Goal: Information Seeking & Learning: Learn about a topic

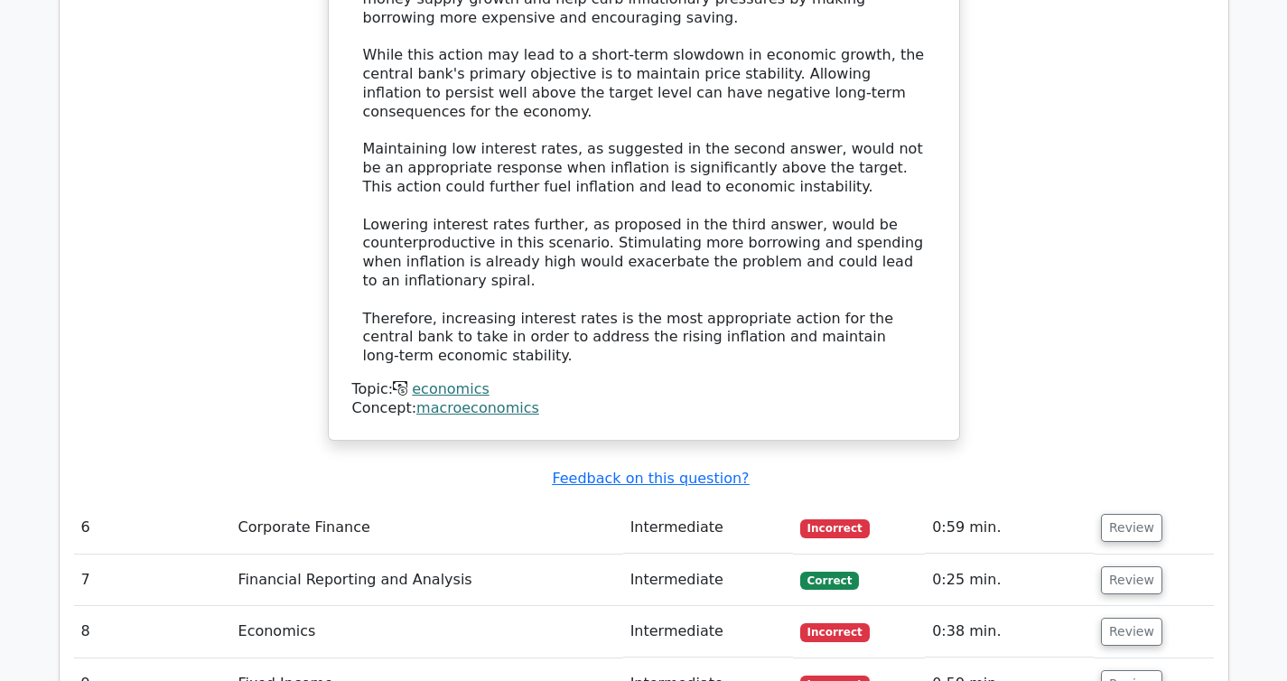
scroll to position [5837, 0]
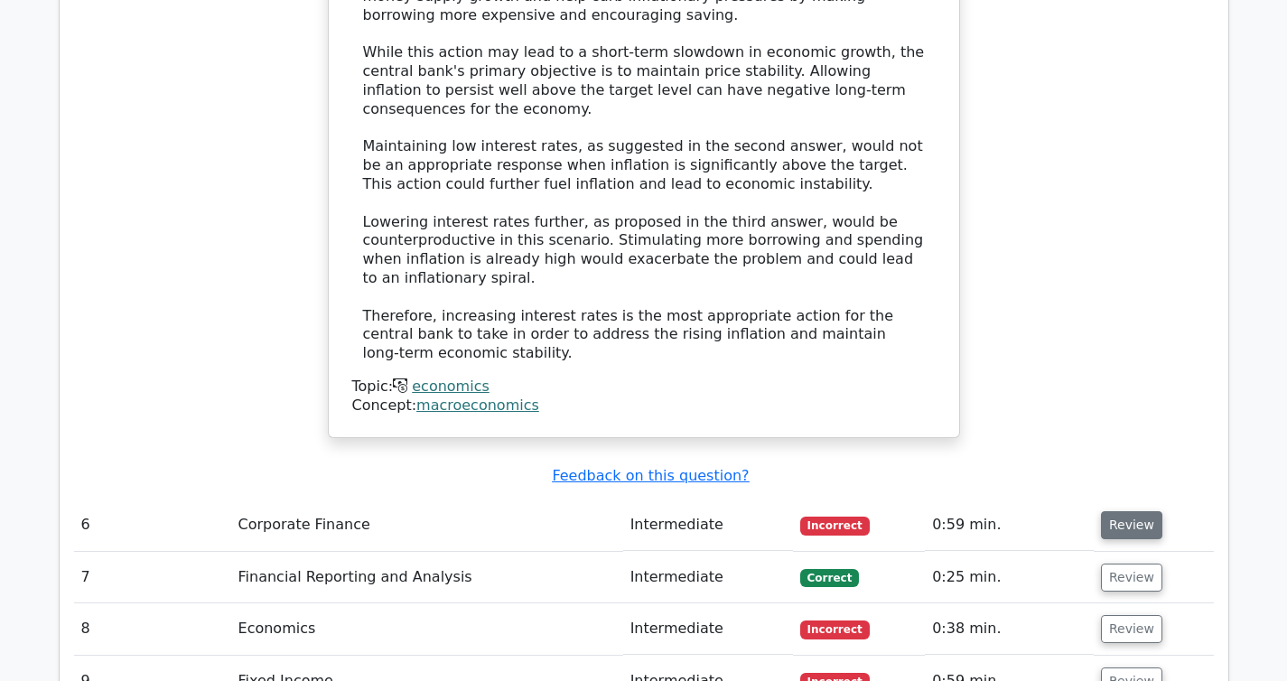
click at [1106, 511] on button "Review" at bounding box center [1131, 525] width 61 height 28
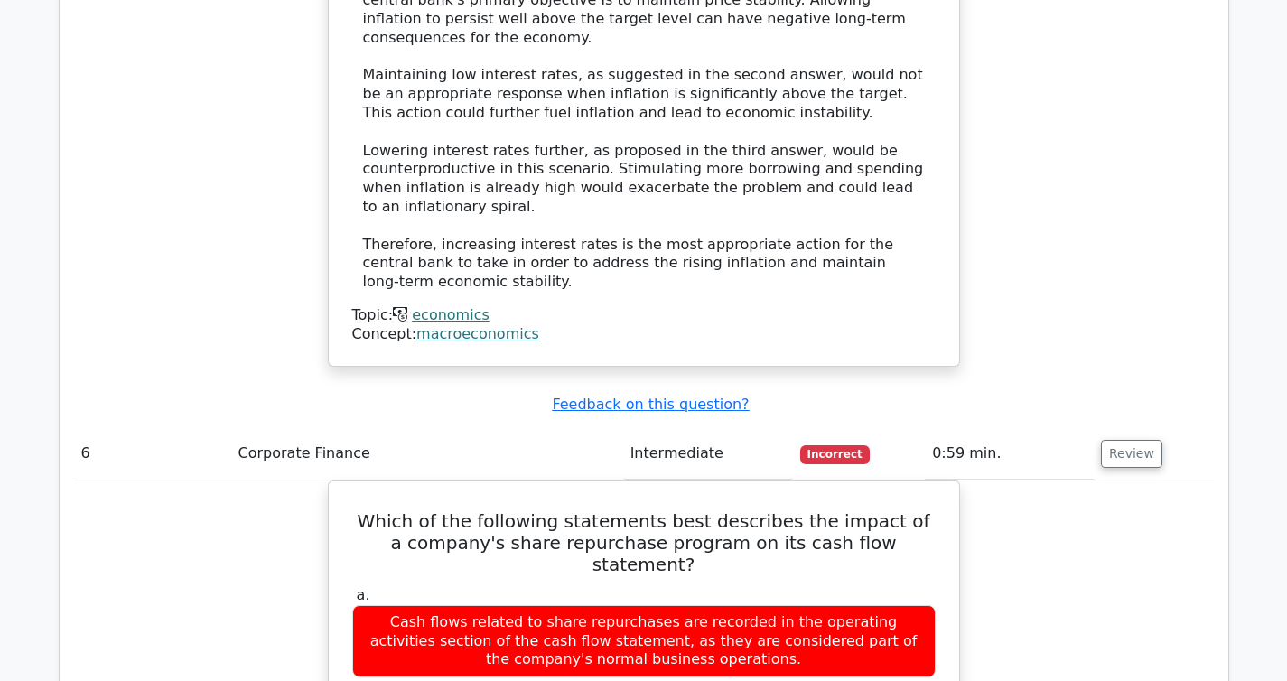
scroll to position [5910, 0]
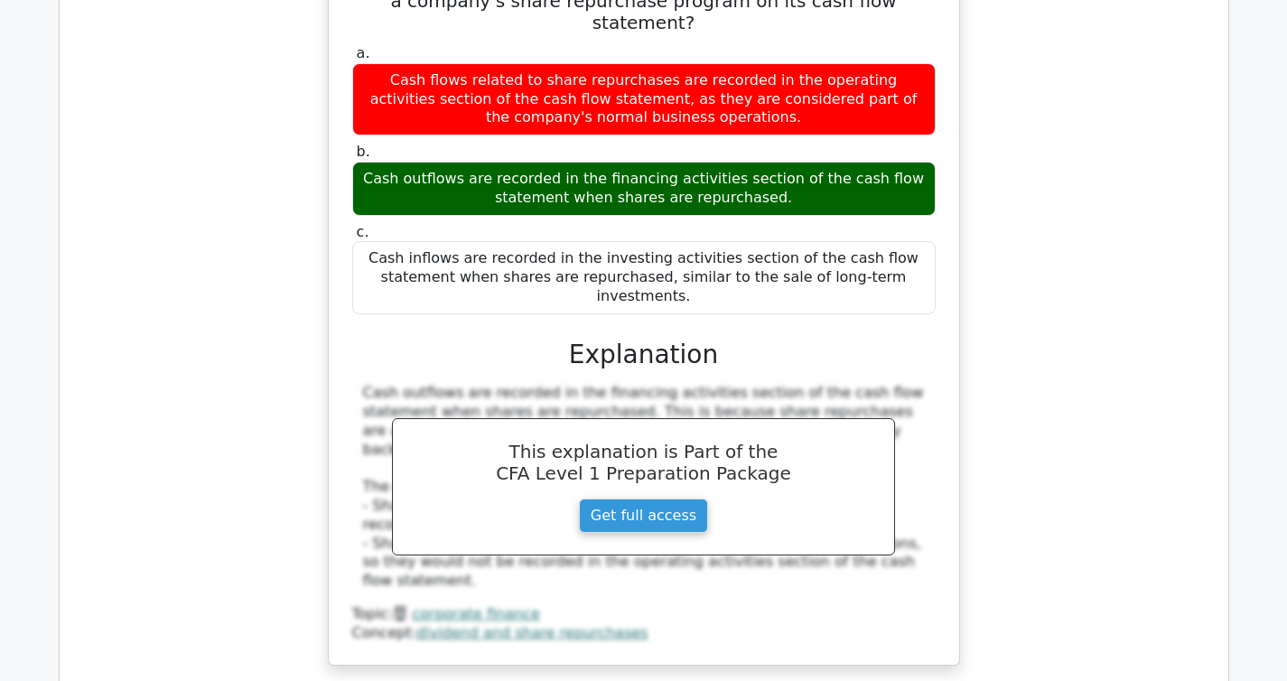
scroll to position [6452, 0]
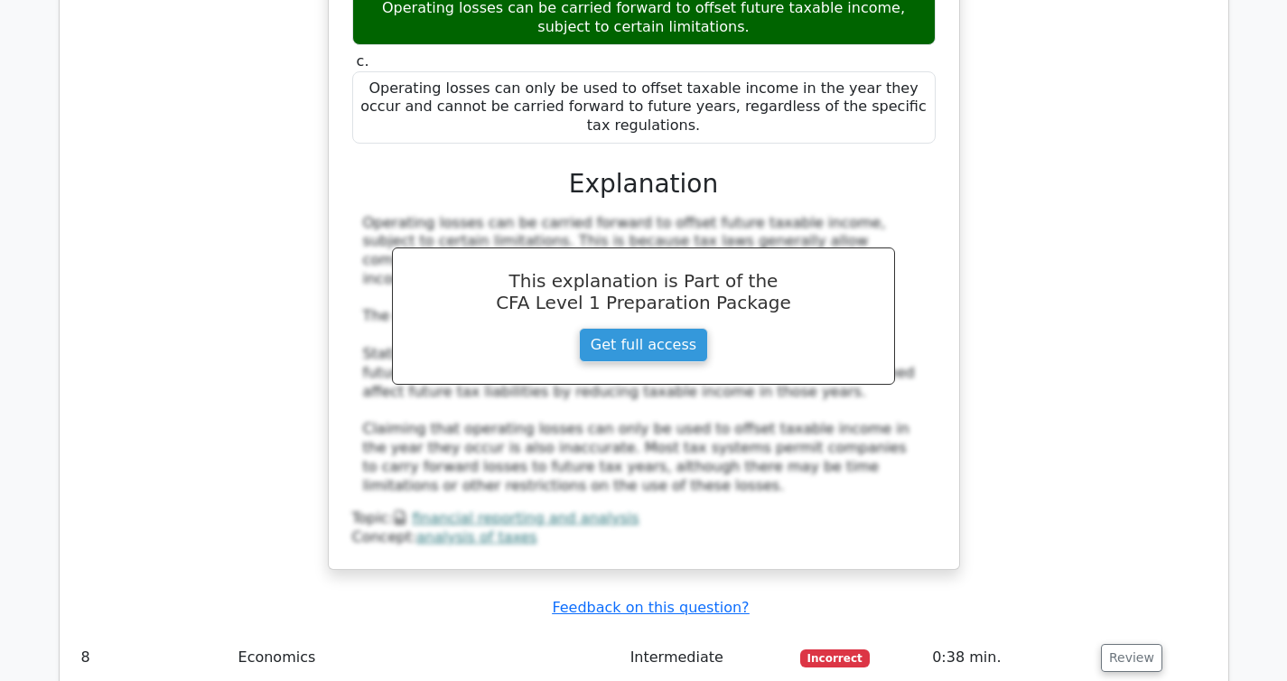
scroll to position [7425, 0]
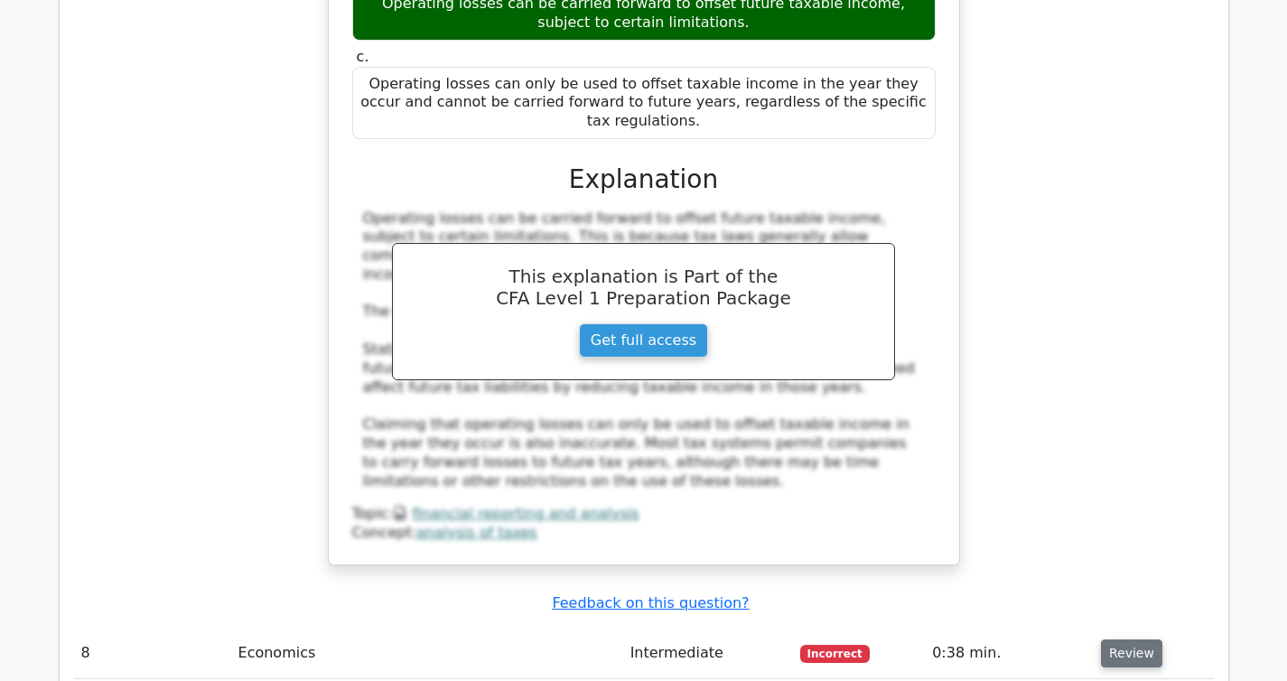
click at [1123, 639] on button "Review" at bounding box center [1131, 653] width 61 height 28
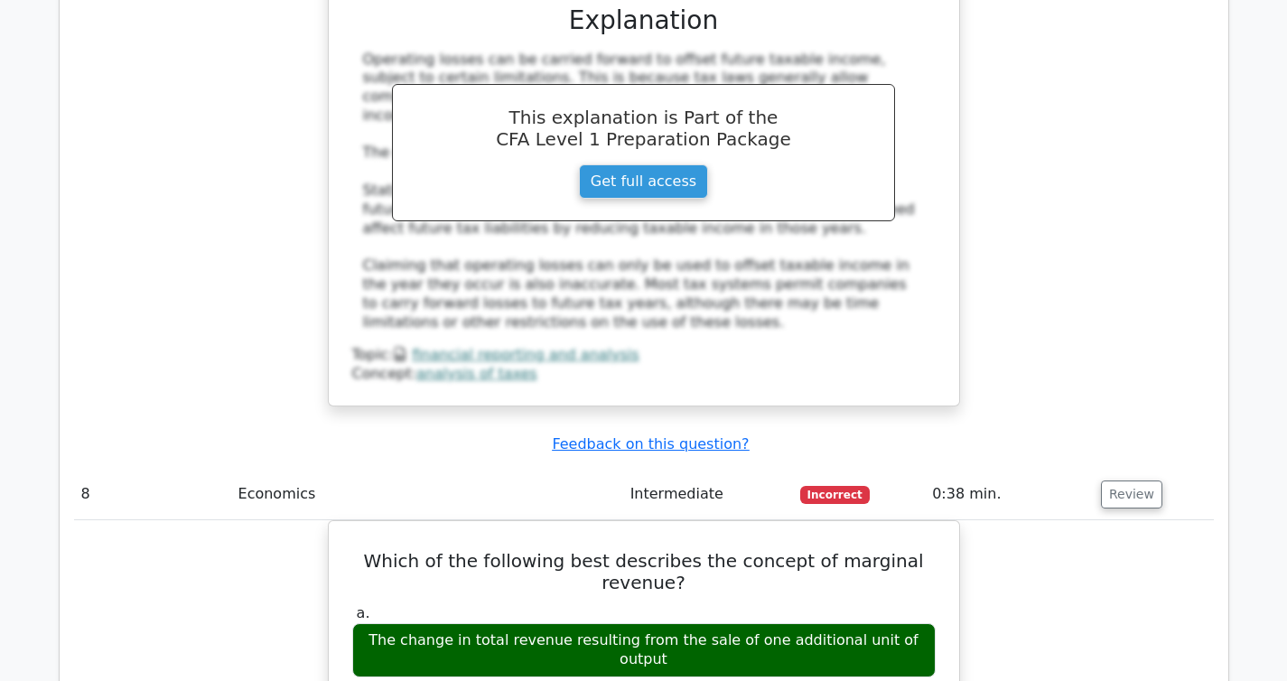
scroll to position [7591, 0]
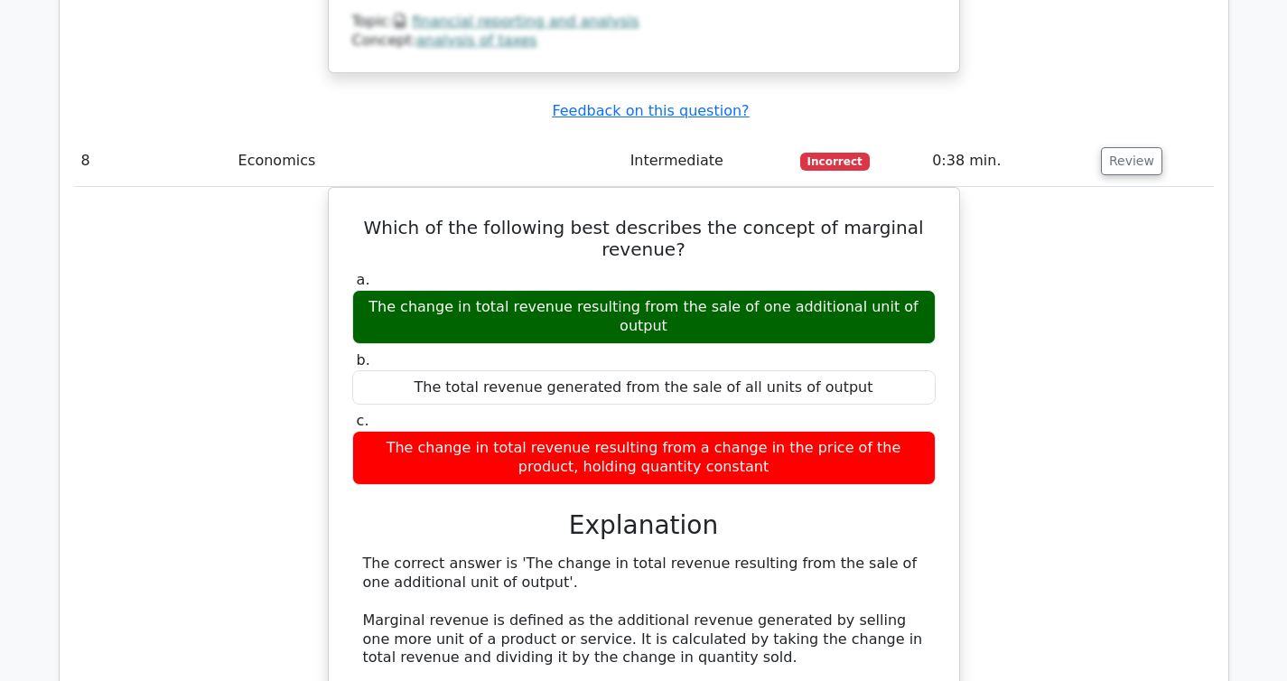
scroll to position [7915, 0]
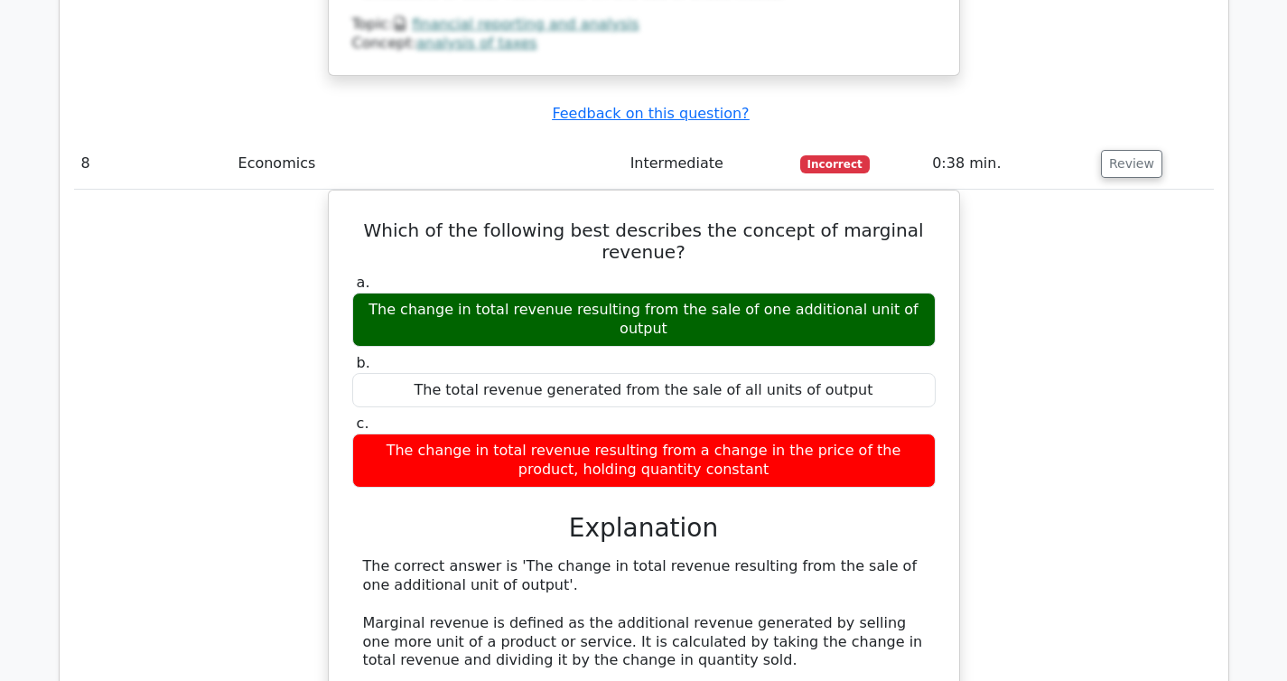
click at [1064, 248] on div "Which of the following best describes the concept of marginal revenue? a. The c…" at bounding box center [644, 544] width 1140 height 708
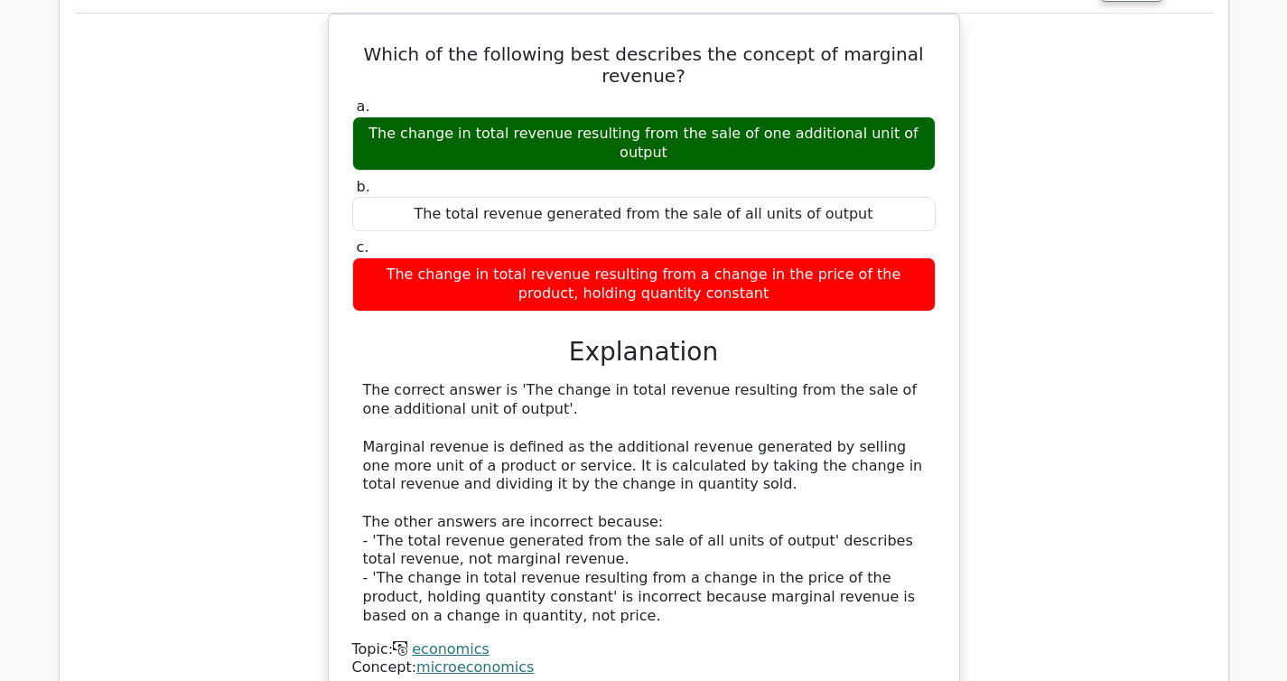
scroll to position [8099, 0]
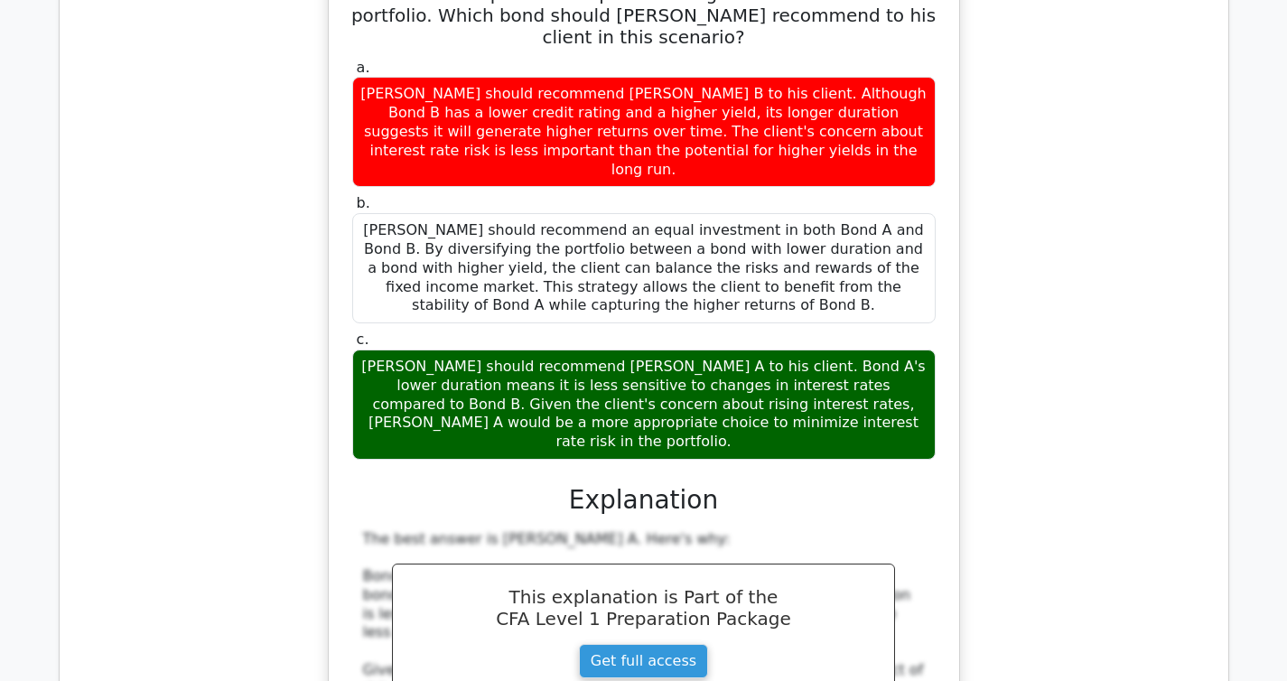
scroll to position [9085, 0]
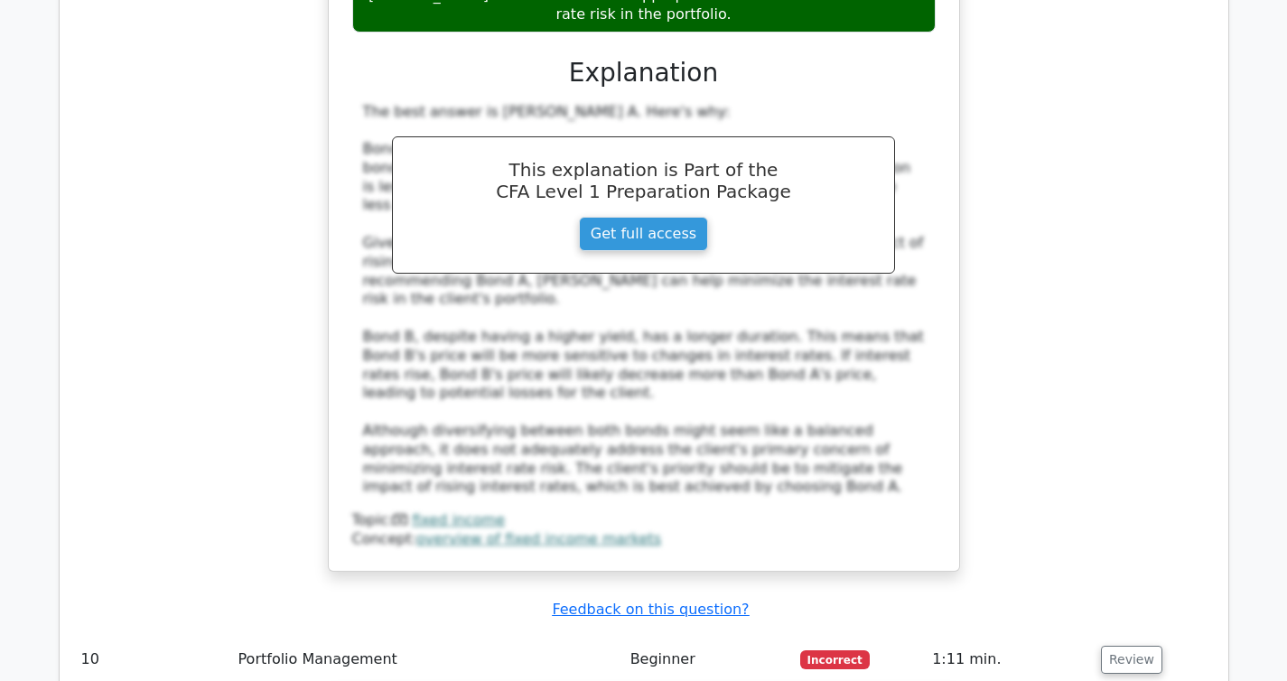
scroll to position [9487, 0]
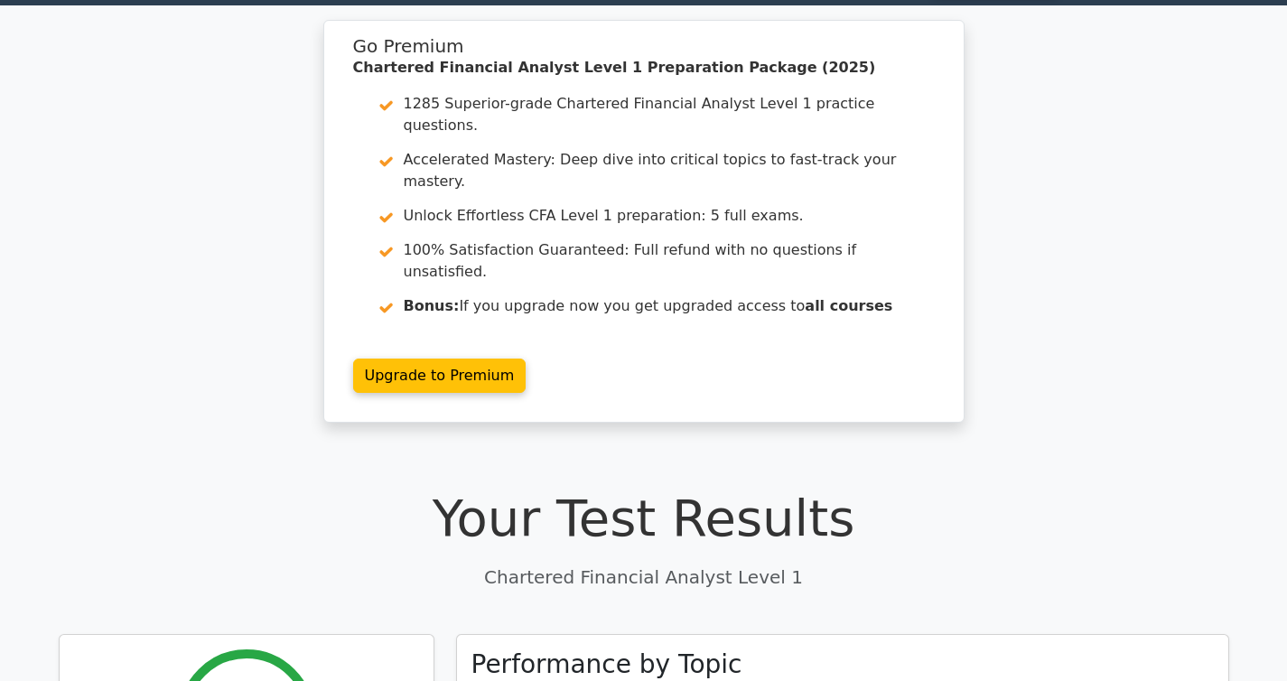
scroll to position [0, 0]
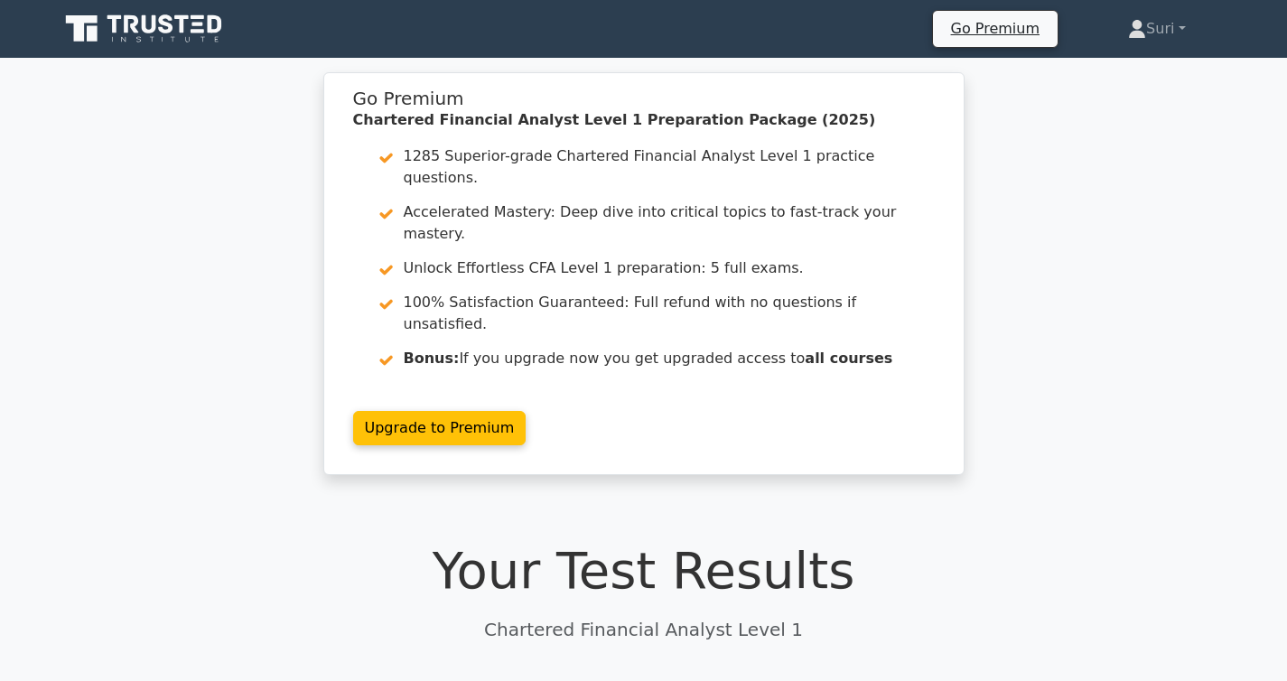
click at [135, 26] on icon at bounding box center [131, 24] width 14 height 18
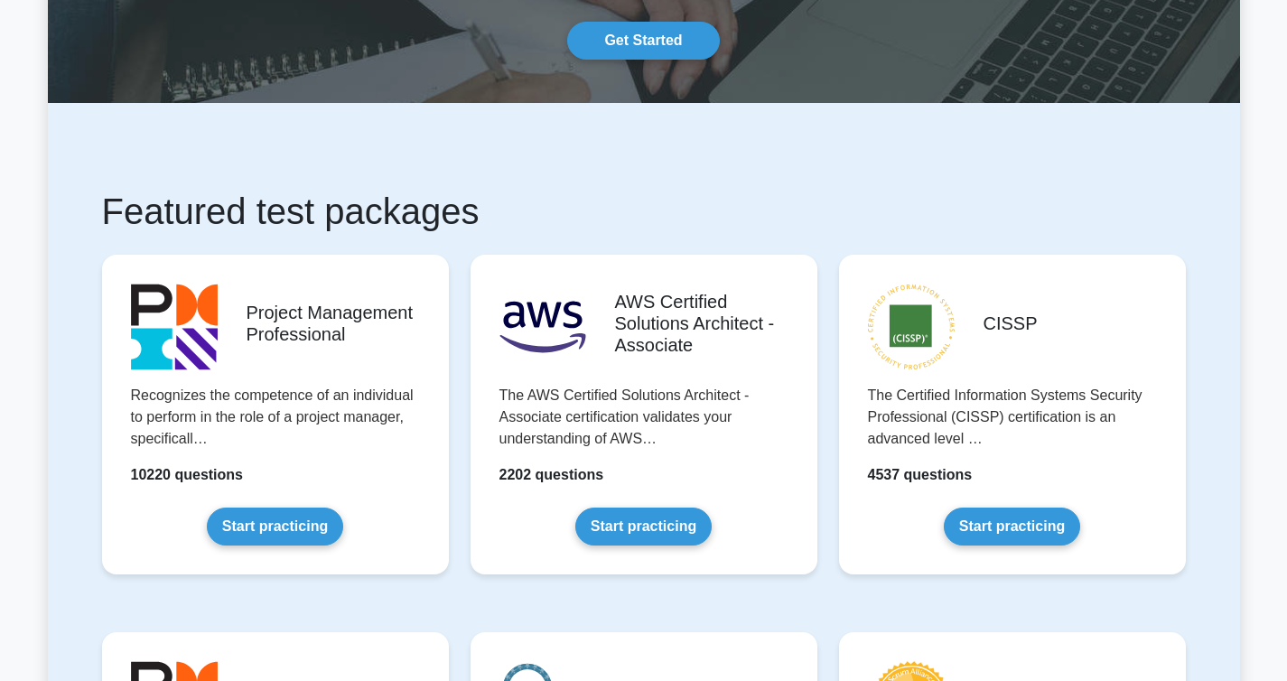
scroll to position [96, 0]
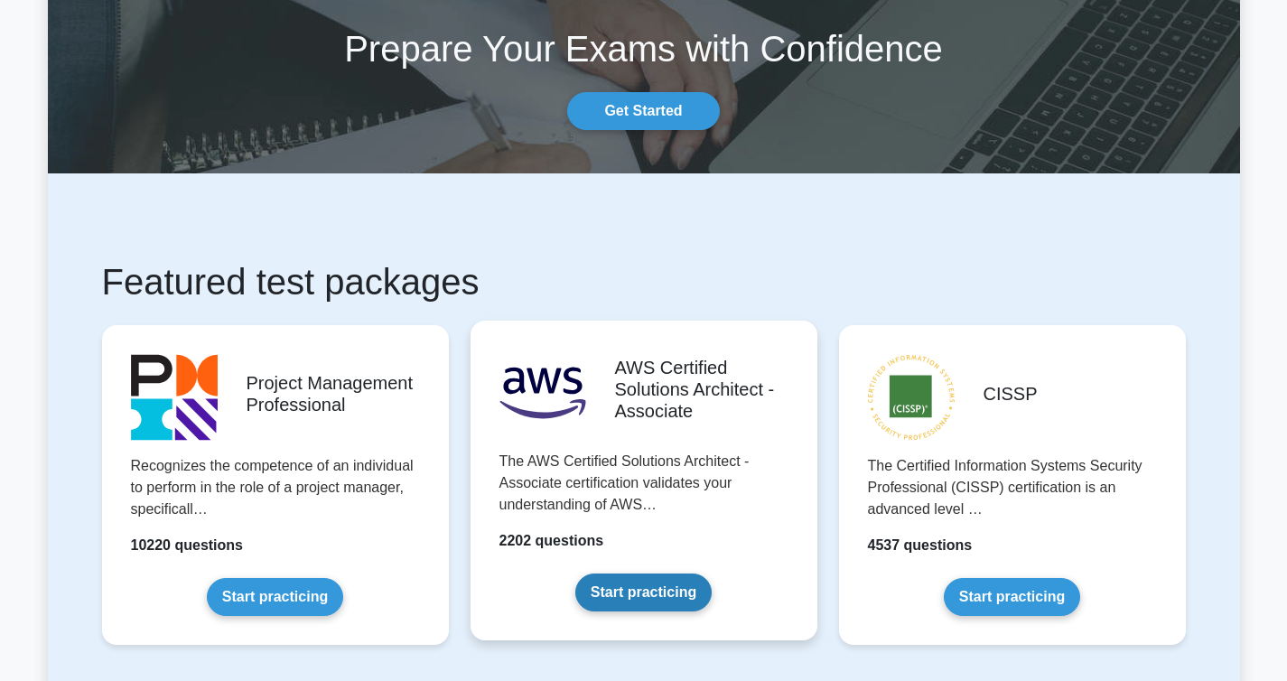
click at [663, 604] on link "Start practicing" at bounding box center [643, 592] width 136 height 38
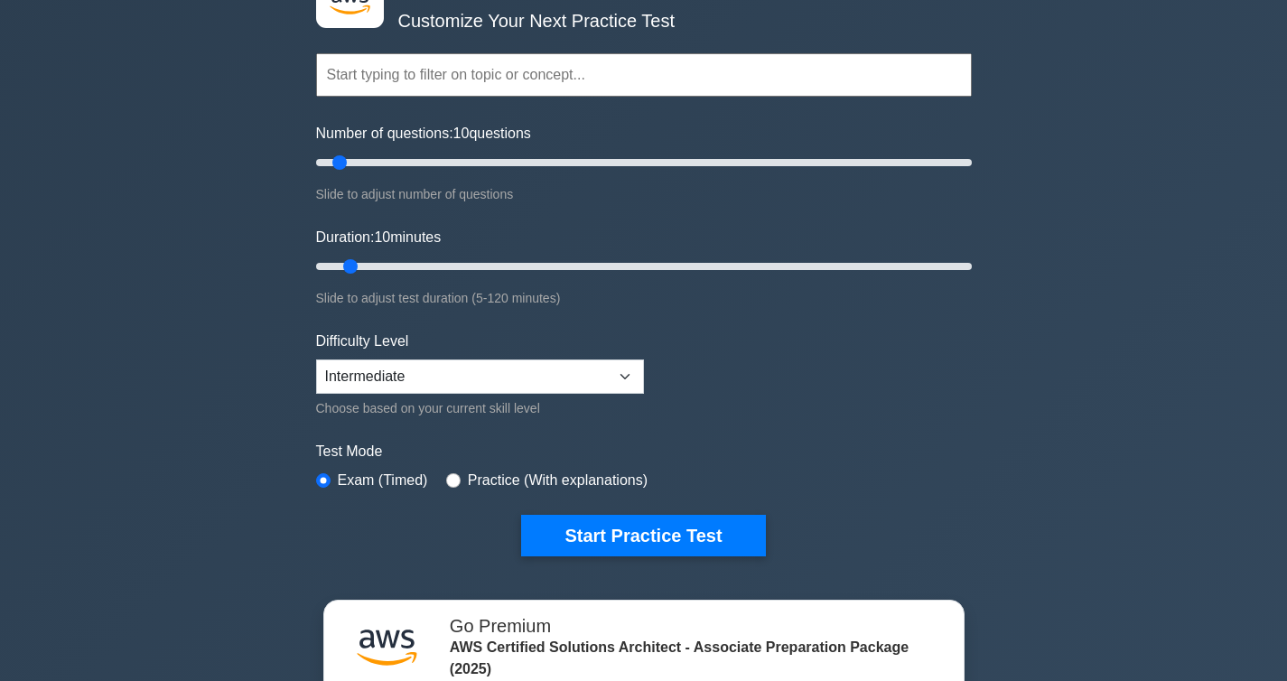
scroll to position [172, 0]
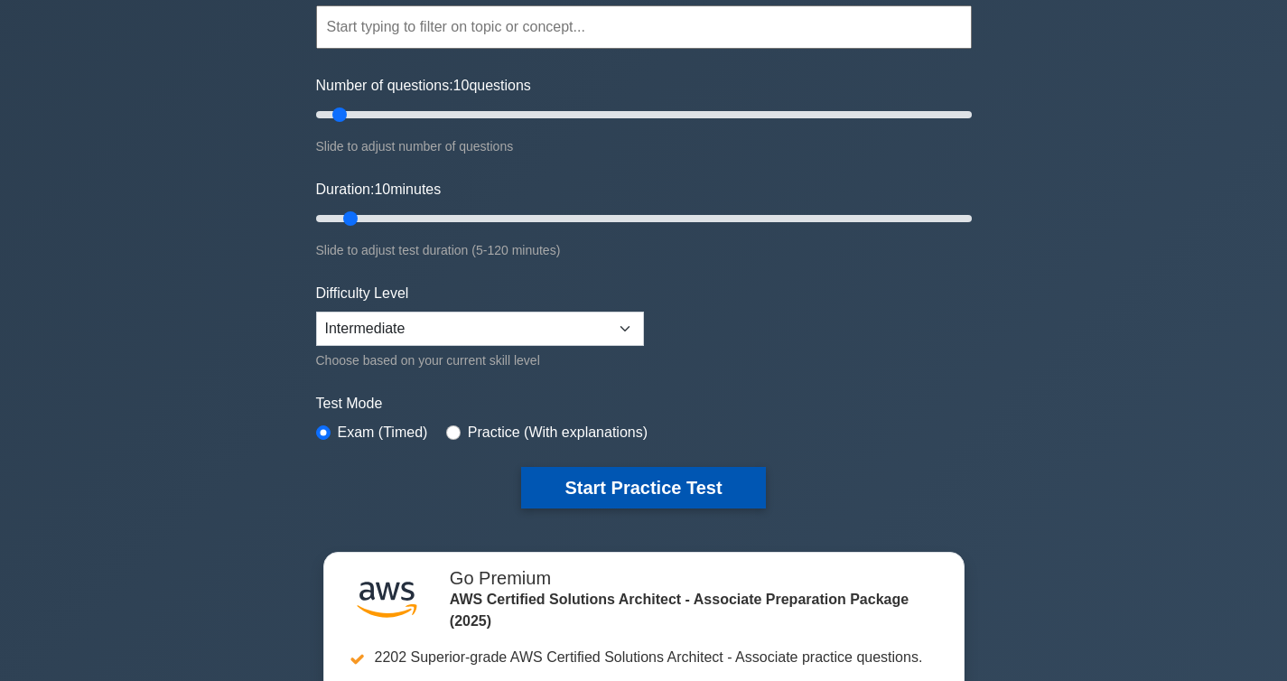
click at [635, 489] on button "Start Practice Test" at bounding box center [643, 488] width 244 height 42
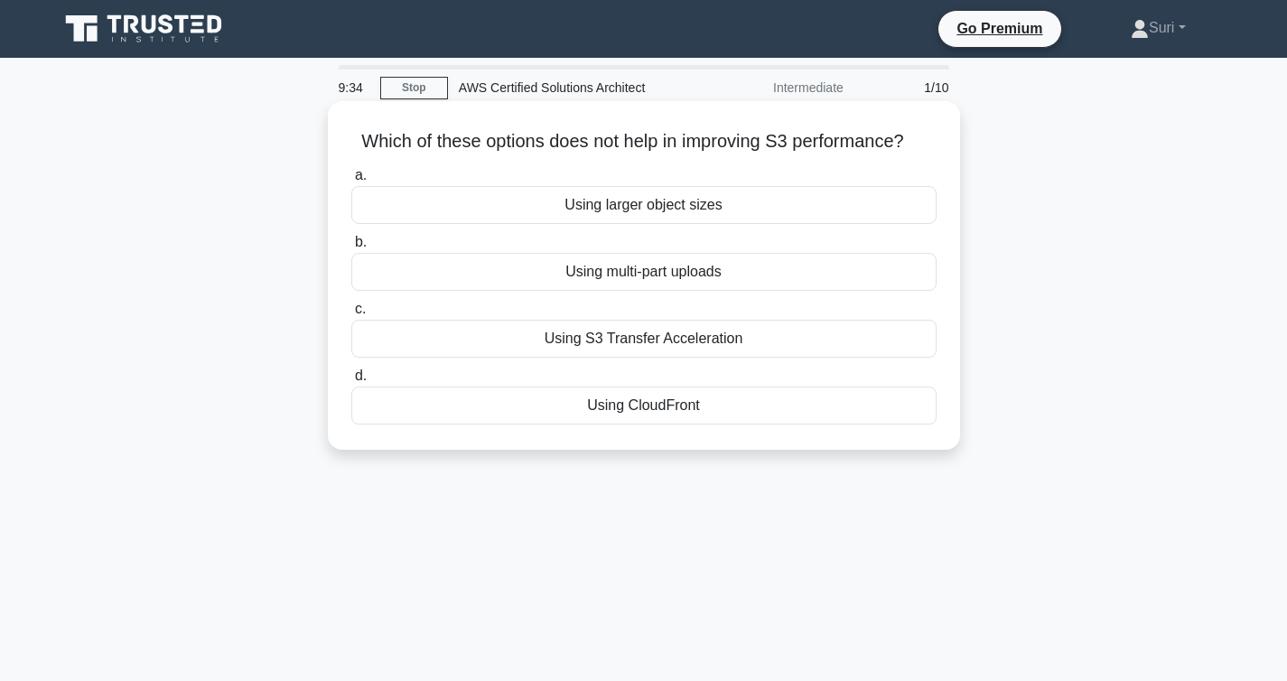
click at [636, 400] on div "Using CloudFront" at bounding box center [643, 406] width 585 height 38
click at [351, 382] on input "d. Using CloudFront" at bounding box center [351, 376] width 0 height 12
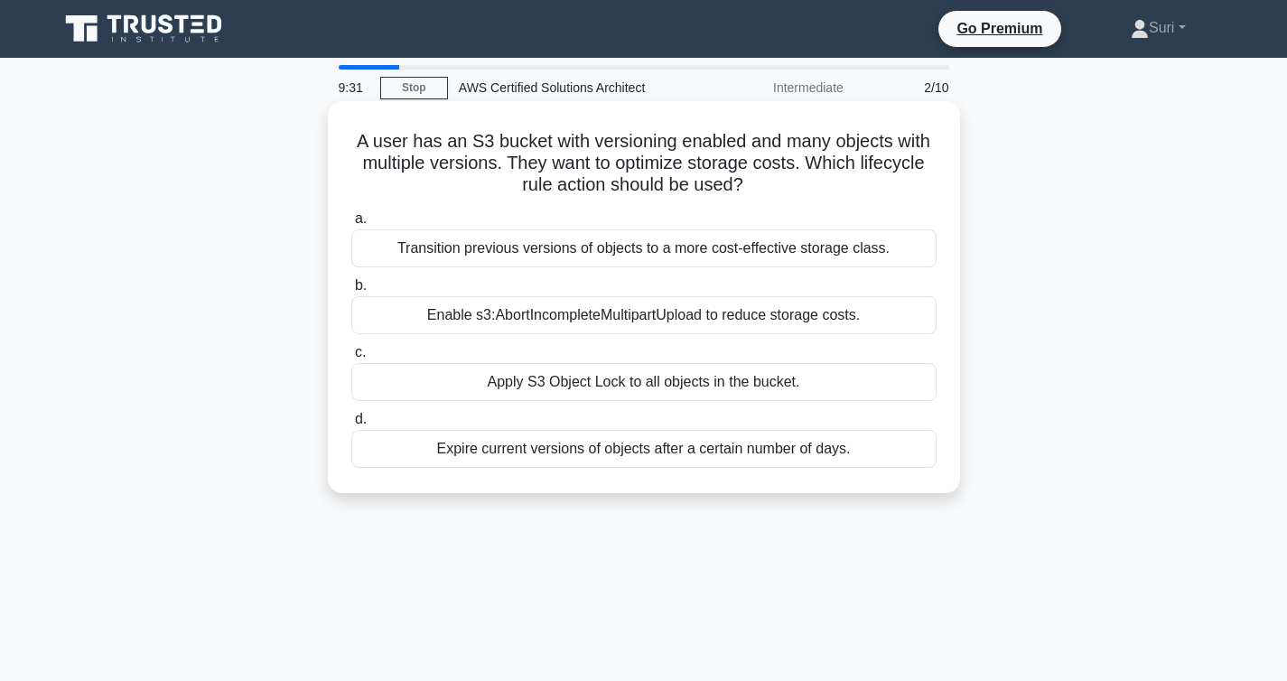
click at [663, 209] on label "a. Transition previous versions of objects to a more cost-effective storage cla…" at bounding box center [643, 238] width 585 height 60
click at [351, 213] on input "a. Transition previous versions of objects to a more cost-effective storage cla…" at bounding box center [351, 219] width 0 height 12
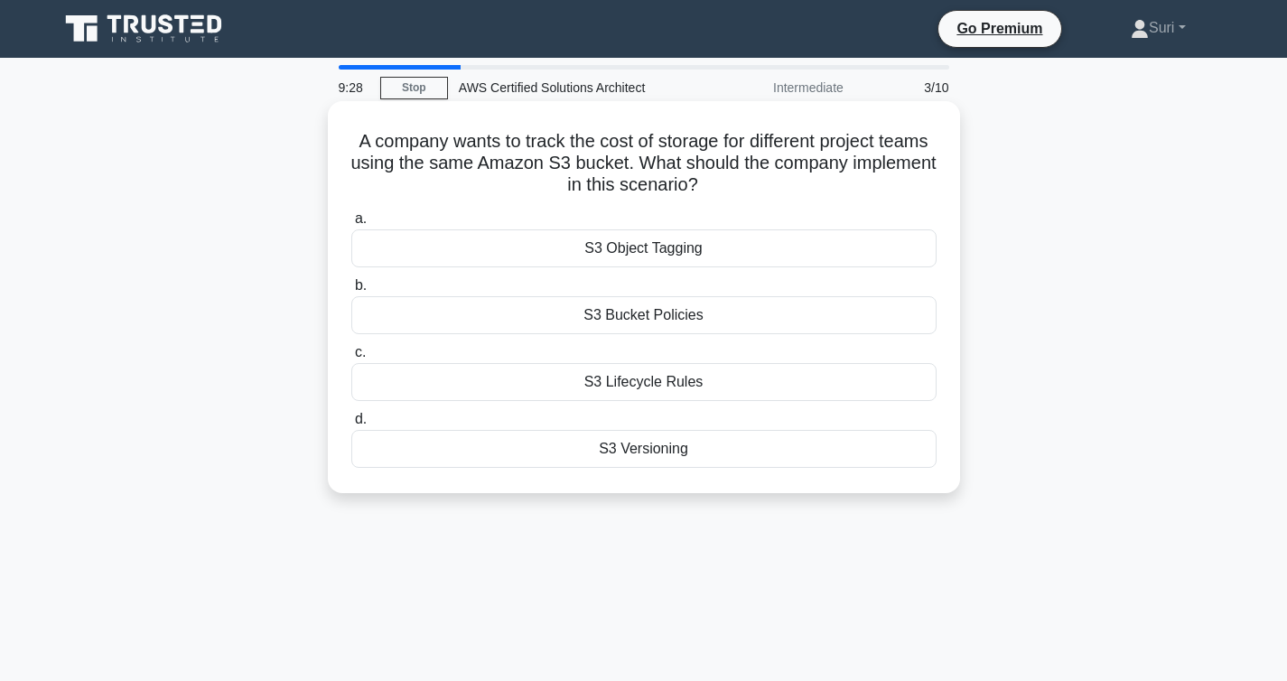
click at [663, 209] on label "a. S3 Object Tagging" at bounding box center [643, 238] width 585 height 60
click at [351, 213] on input "a. S3 Object Tagging" at bounding box center [351, 219] width 0 height 12
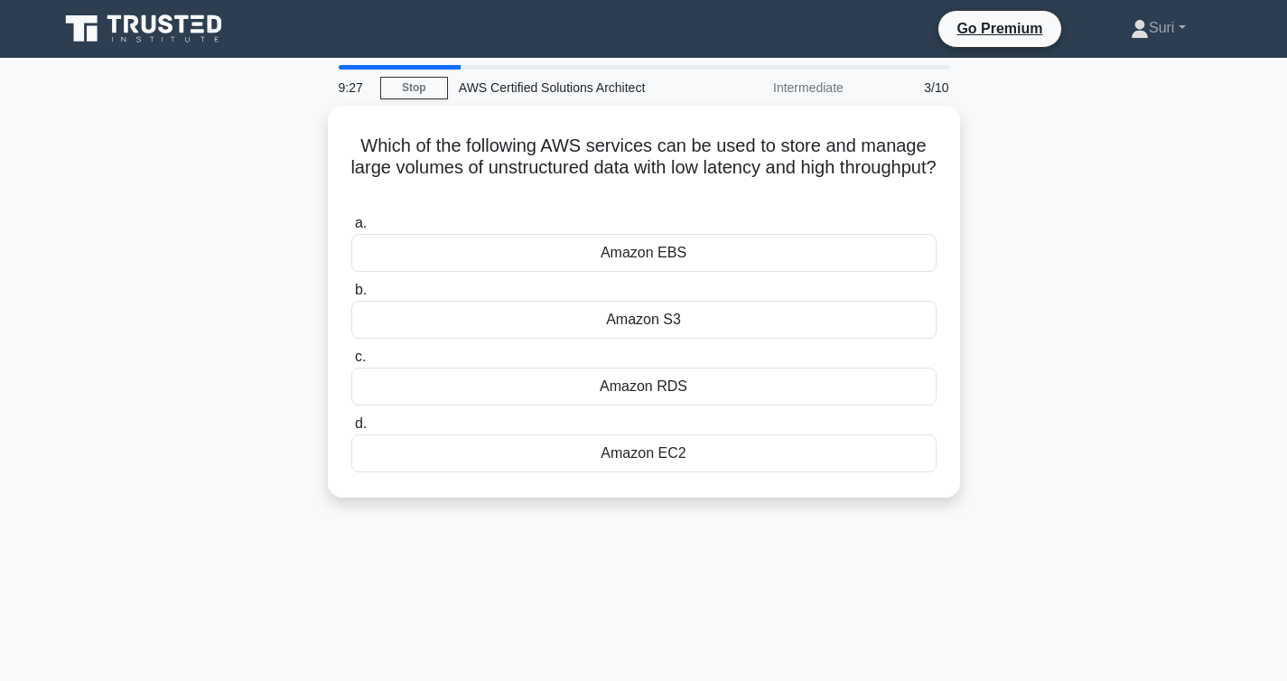
click at [663, 212] on label "a. Amazon EBS" at bounding box center [643, 242] width 585 height 60
click at [351, 218] on input "a. Amazon EBS" at bounding box center [351, 224] width 0 height 12
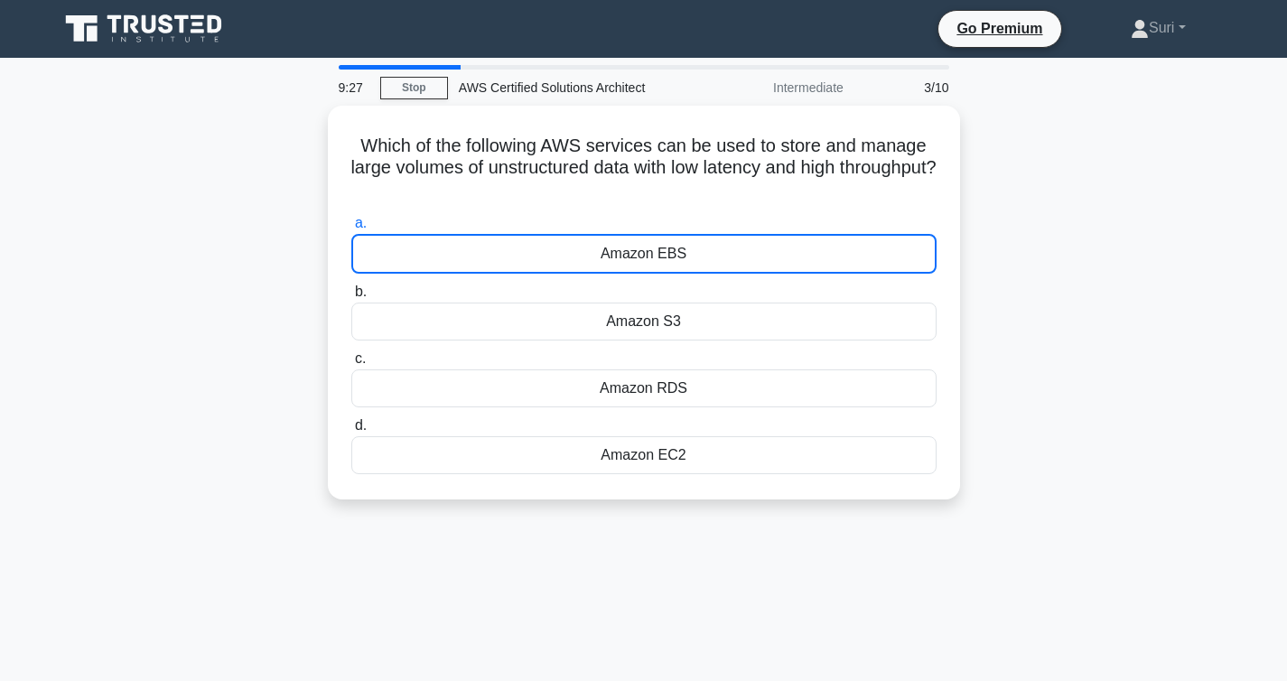
click at [663, 212] on label "a. Amazon EBS" at bounding box center [643, 242] width 585 height 61
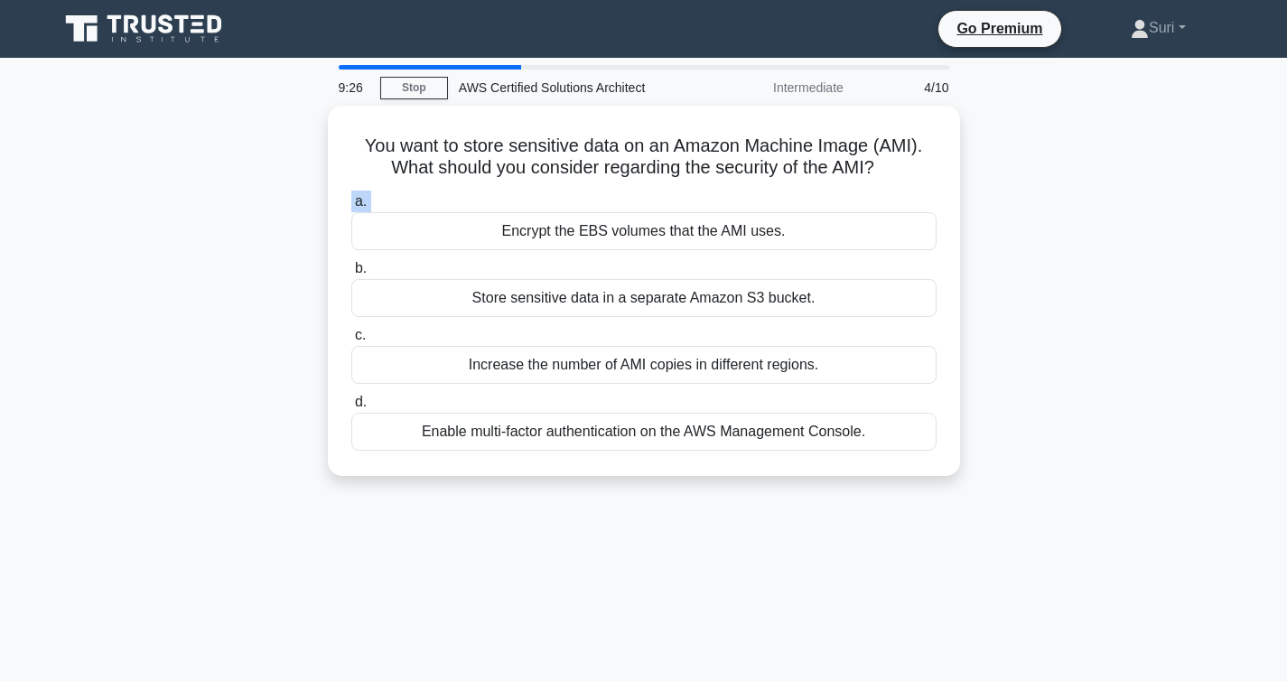
click at [663, 209] on label "a. Encrypt the EBS volumes that the AMI uses." at bounding box center [643, 221] width 585 height 60
click at [351, 208] on input "a. Encrypt the EBS volumes that the AMI uses." at bounding box center [351, 202] width 0 height 12
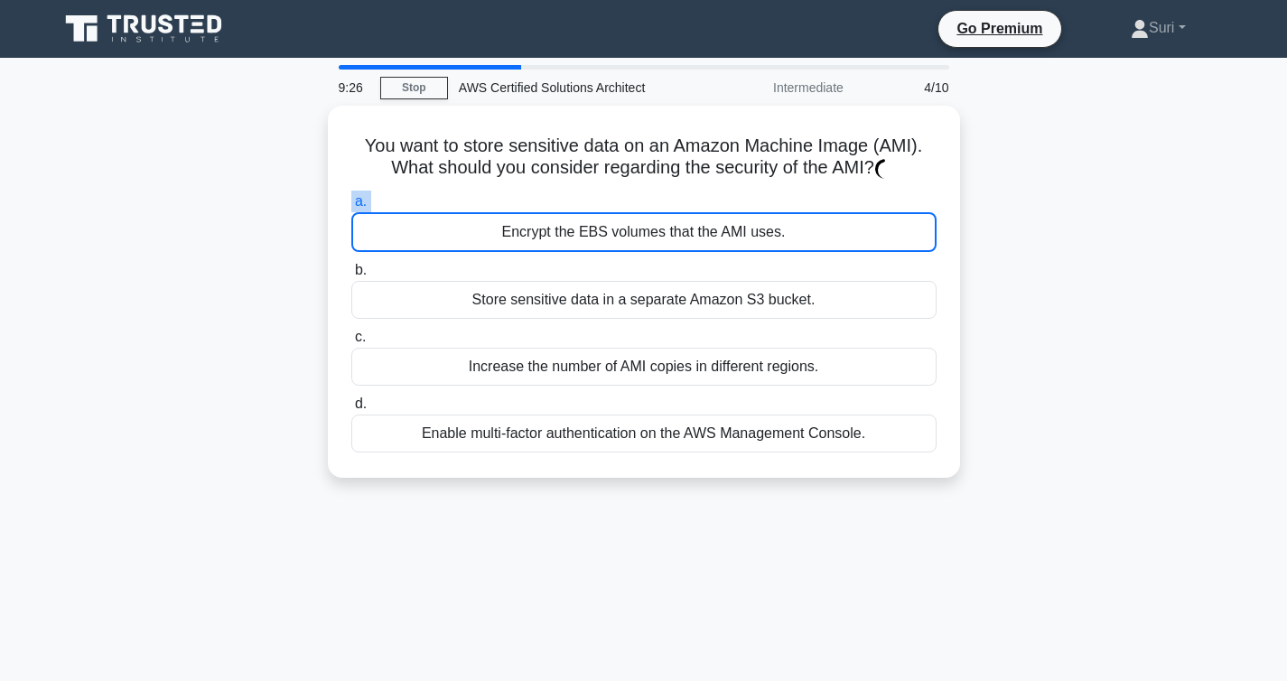
click at [663, 212] on div "Encrypt the EBS volumes that the AMI uses." at bounding box center [643, 232] width 585 height 40
click at [351, 208] on input "a. Encrypt the EBS volumes that the AMI uses." at bounding box center [351, 202] width 0 height 12
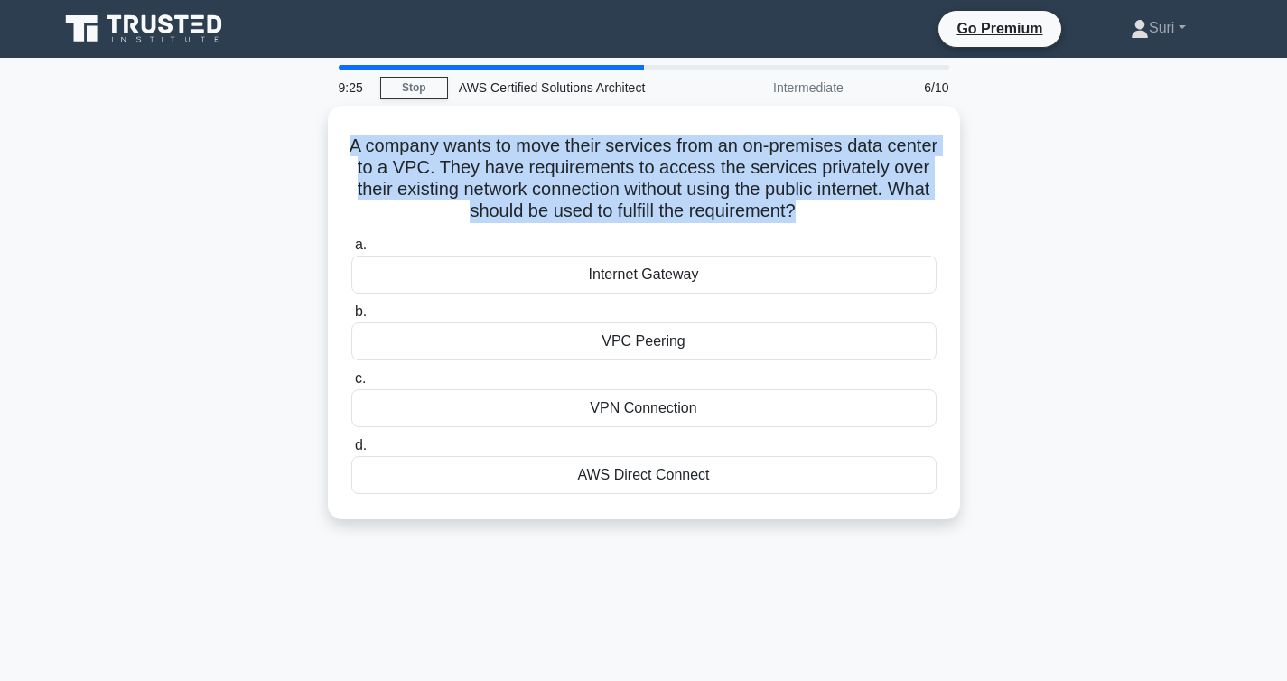
click at [663, 209] on h5 "A company wants to move their services from an on-premises data center to a VPC…" at bounding box center [644, 179] width 589 height 89
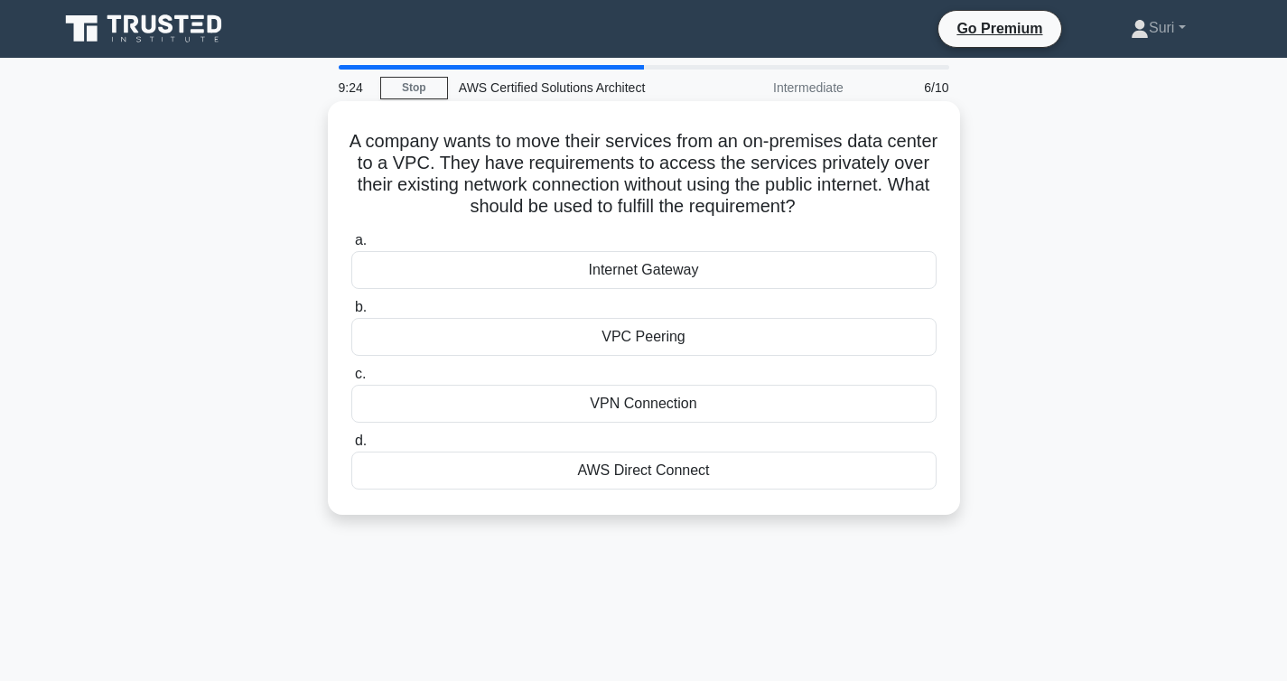
click at [663, 275] on div "Internet Gateway" at bounding box center [643, 270] width 585 height 38
click at [351, 247] on input "a. Internet Gateway" at bounding box center [351, 241] width 0 height 12
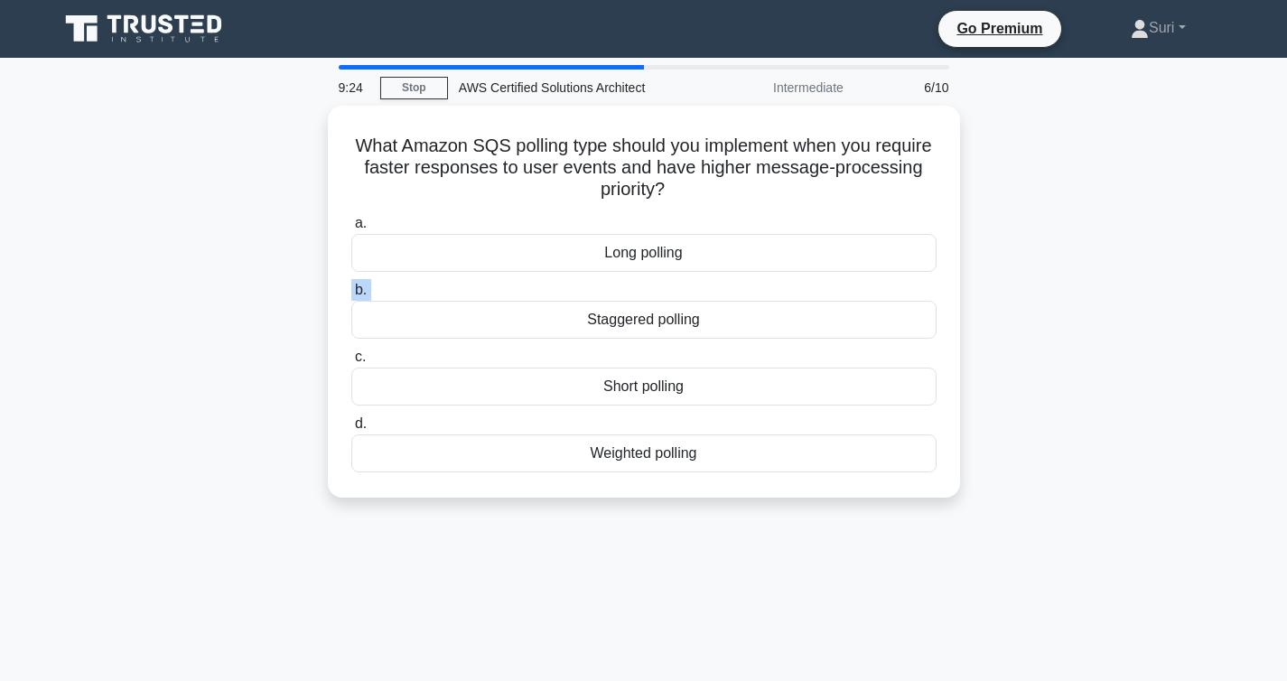
click at [663, 275] on div "a. Long polling b. Staggered polling c. d." at bounding box center [643, 342] width 607 height 267
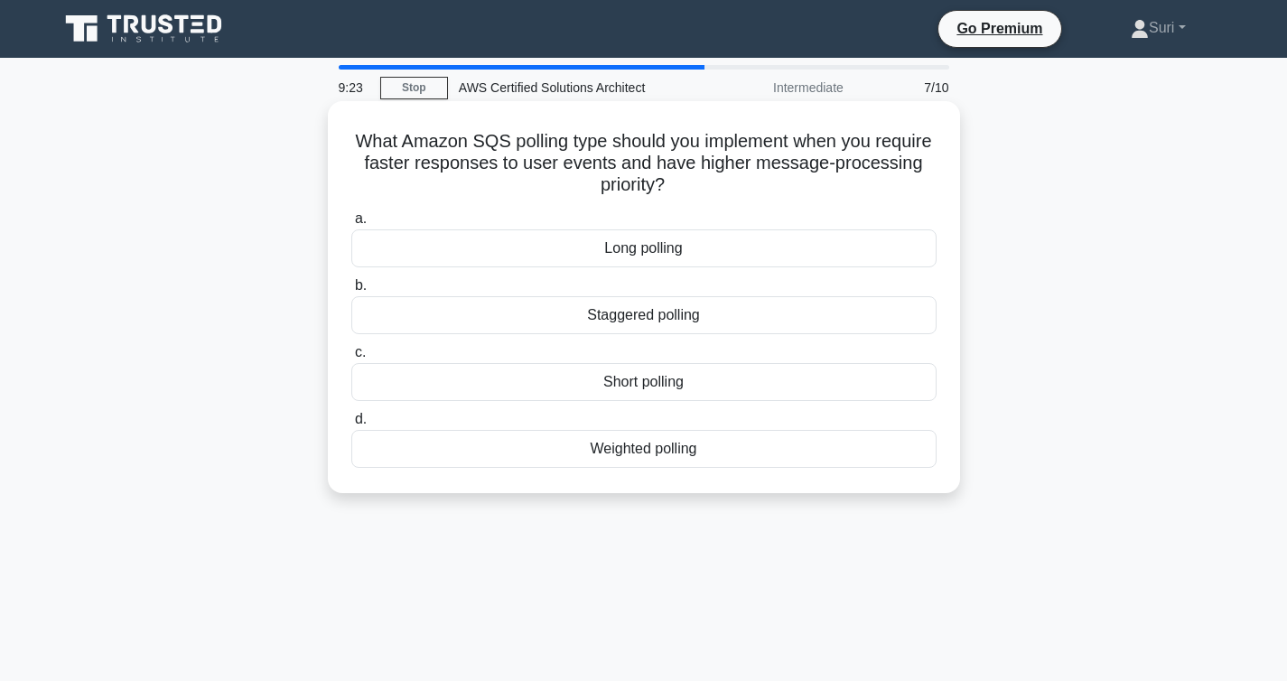
click at [667, 269] on div "a. Long polling b. Staggered polling c. d." at bounding box center [643, 337] width 607 height 267
click at [667, 266] on div "Long polling" at bounding box center [643, 248] width 585 height 38
click at [351, 225] on input "a. Long polling" at bounding box center [351, 219] width 0 height 12
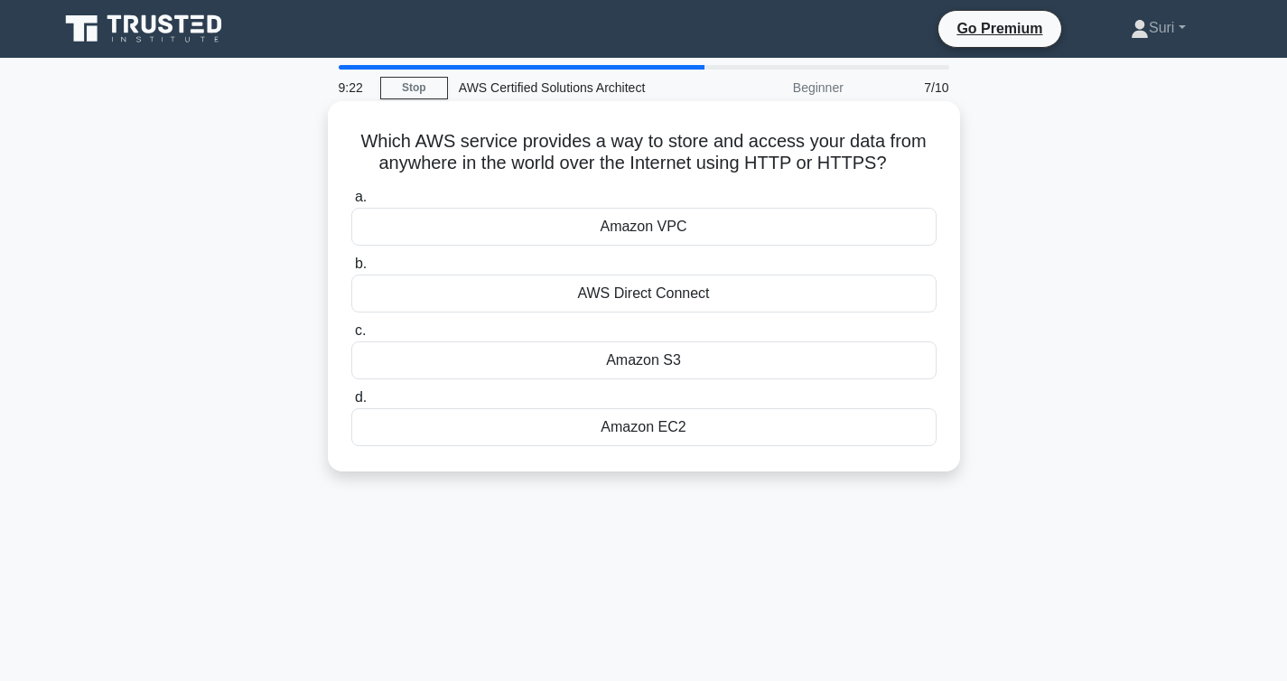
click at [674, 256] on label "b. AWS Direct Connect" at bounding box center [643, 283] width 585 height 60
click at [351, 258] on input "b. AWS Direct Connect" at bounding box center [351, 264] width 0 height 12
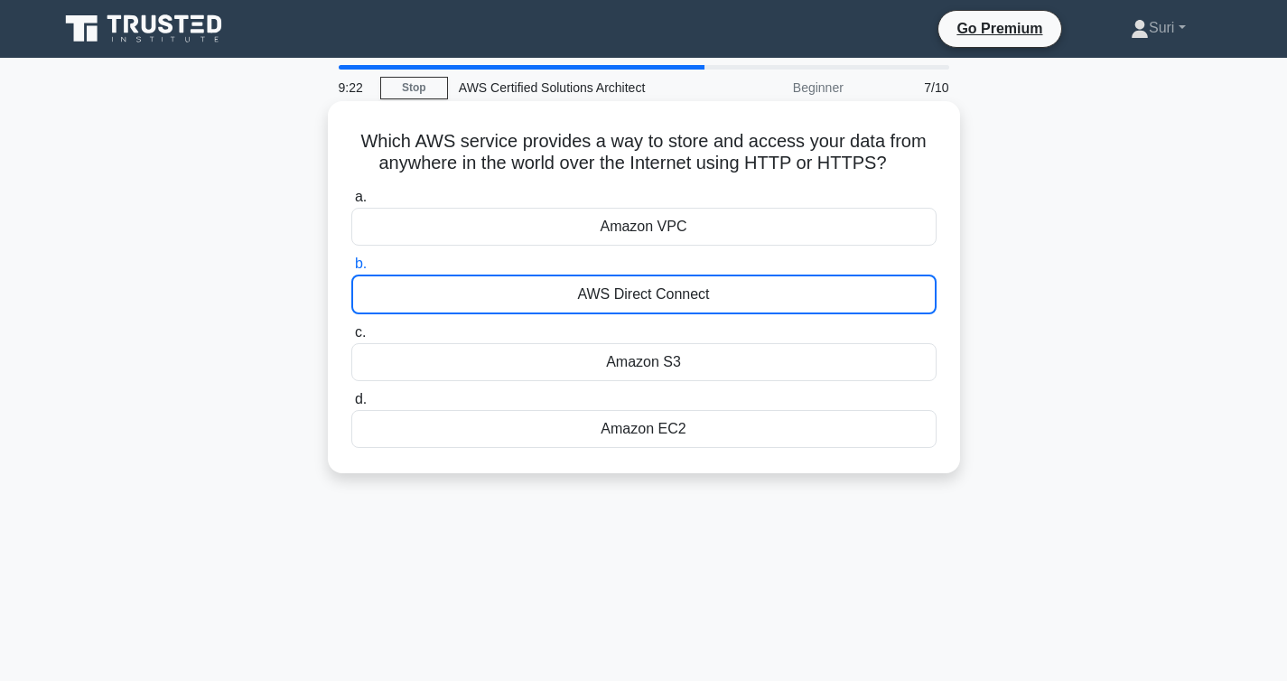
click at [674, 256] on label "b. AWS Direct Connect" at bounding box center [643, 283] width 585 height 61
click at [351, 258] on input "b. AWS Direct Connect" at bounding box center [351, 264] width 0 height 12
click at [674, 256] on label "b. AWS Direct Connect" at bounding box center [643, 283] width 585 height 61
click at [351, 258] on input "b. AWS Direct Connect" at bounding box center [351, 264] width 0 height 12
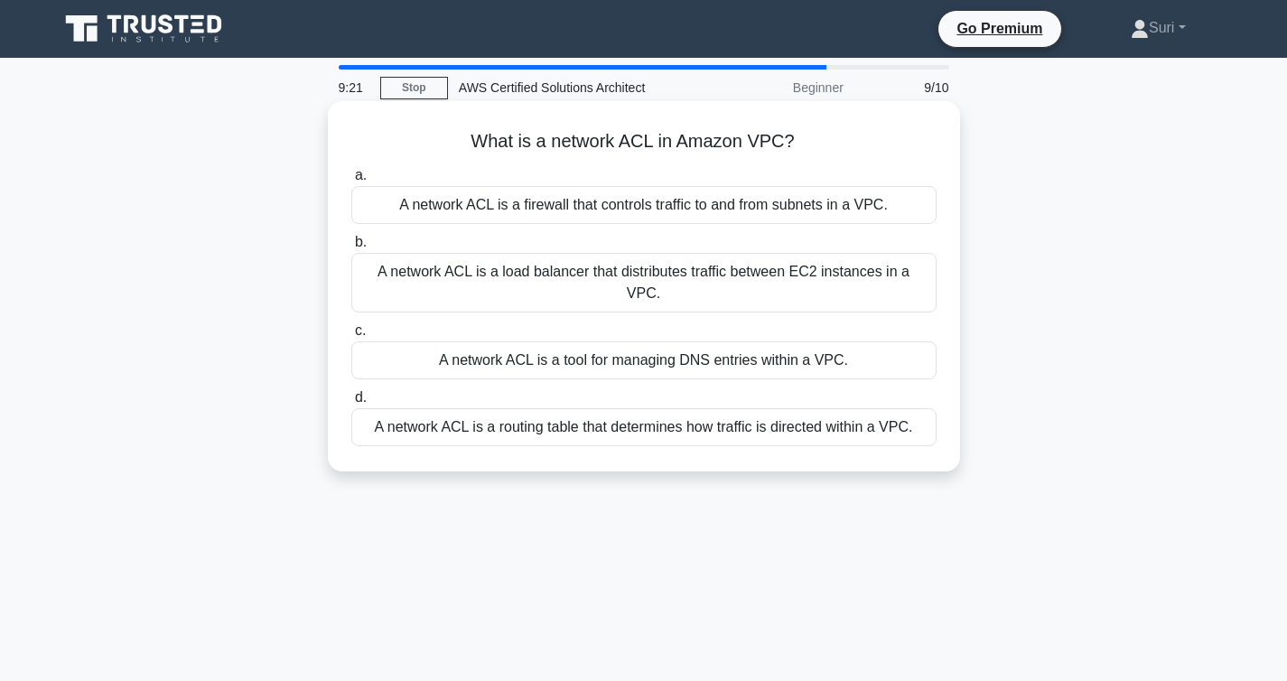
click at [675, 259] on div "A network ACL is a load balancer that distributes traffic between EC2 instances…" at bounding box center [643, 283] width 585 height 60
click at [351, 248] on input "b. A network ACL is a load balancer that distributes traffic between EC2 instan…" at bounding box center [351, 243] width 0 height 12
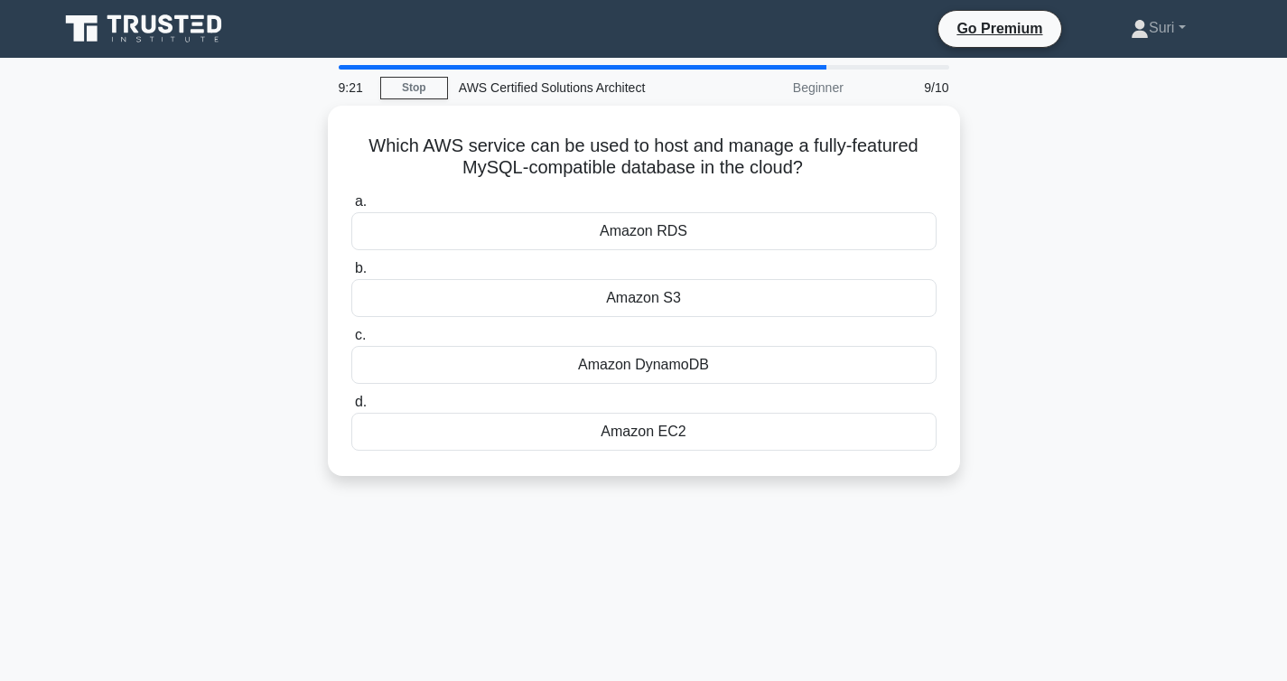
click at [675, 259] on label "b. Amazon S3" at bounding box center [643, 287] width 585 height 60
click at [351, 263] on input "b. Amazon S3" at bounding box center [351, 269] width 0 height 12
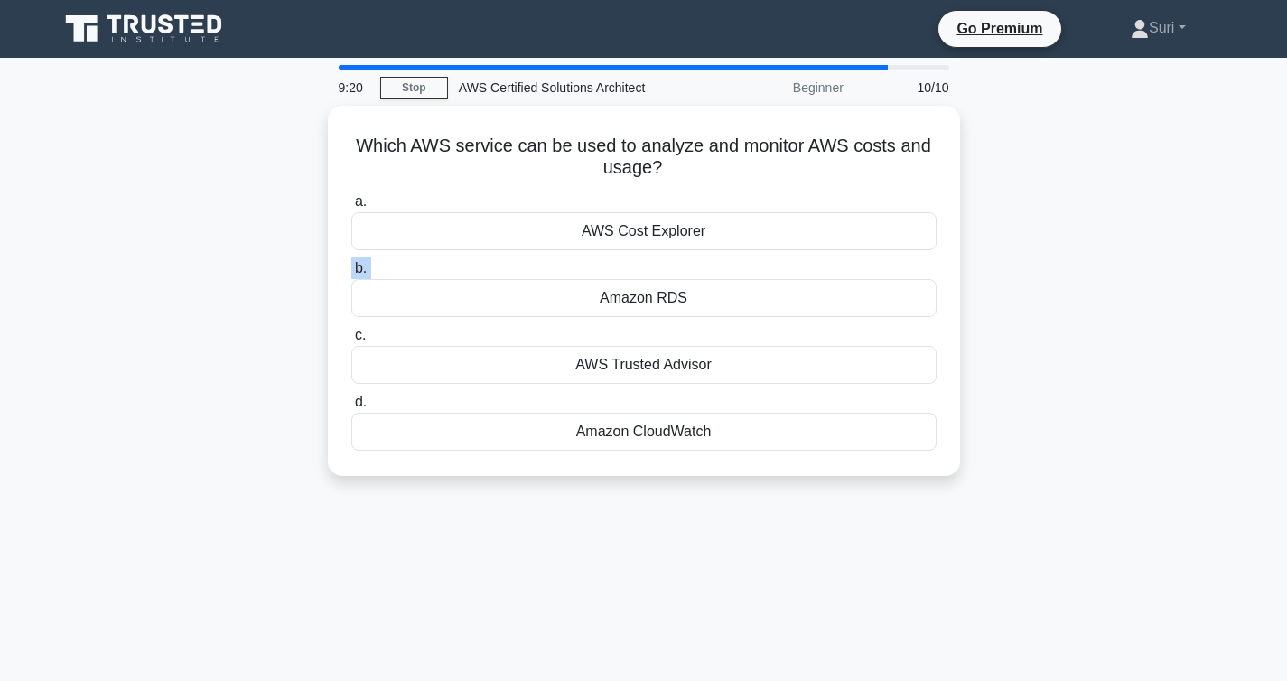
click at [675, 259] on label "b. Amazon RDS" at bounding box center [643, 287] width 585 height 60
click at [351, 263] on input "b. Amazon RDS" at bounding box center [351, 269] width 0 height 12
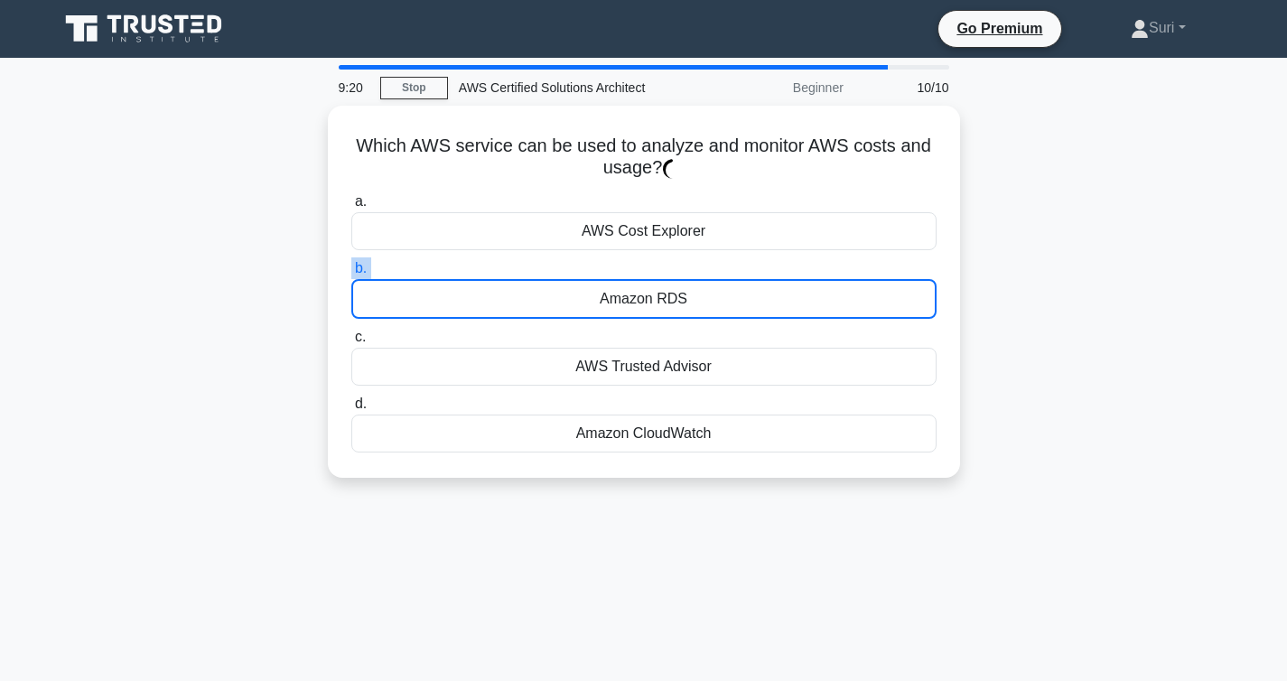
click at [675, 259] on label "b. Amazon RDS" at bounding box center [643, 287] width 585 height 61
click at [351, 263] on input "b. Amazon RDS" at bounding box center [351, 269] width 0 height 12
click at [675, 259] on label "b. Amazon RDS" at bounding box center [643, 287] width 585 height 61
click at [351, 263] on input "b. Amazon RDS" at bounding box center [351, 269] width 0 height 12
click at [675, 259] on label "b. Amazon RDS" at bounding box center [643, 287] width 585 height 61
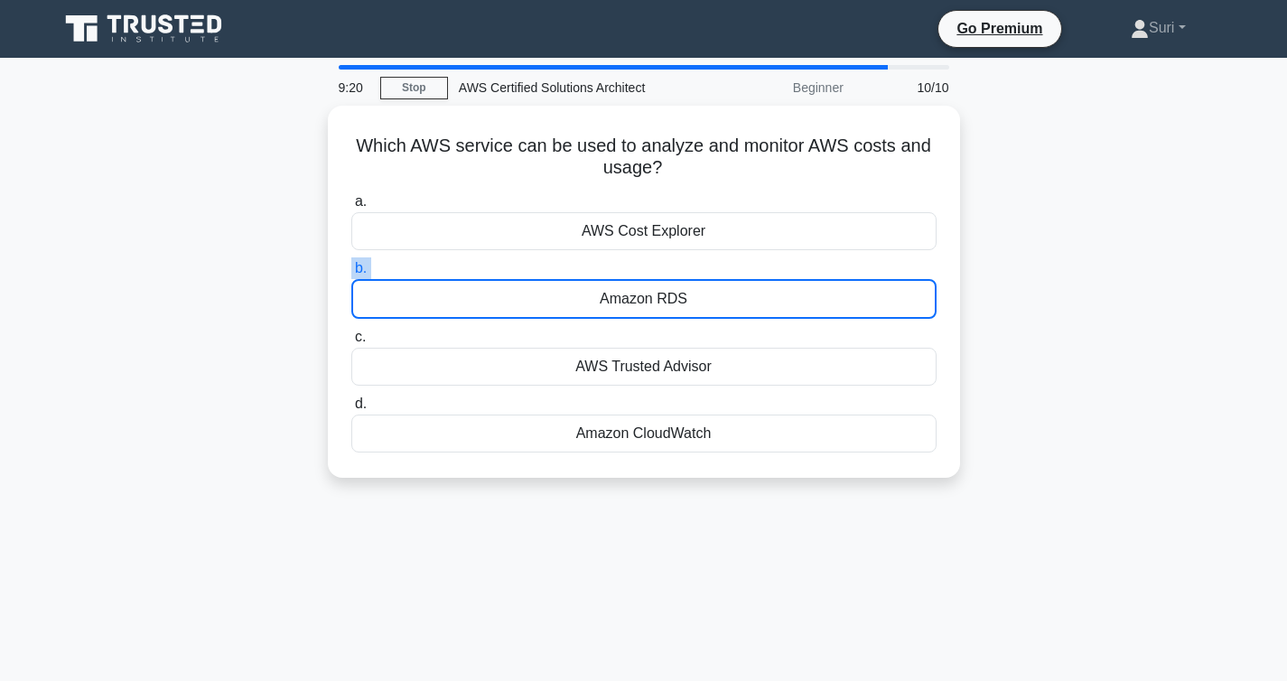
click at [351, 263] on input "b. Amazon RDS" at bounding box center [351, 269] width 0 height 12
click at [675, 259] on label "b. Amazon RDS" at bounding box center [643, 287] width 585 height 61
click at [351, 263] on input "b. Amazon RDS" at bounding box center [351, 269] width 0 height 12
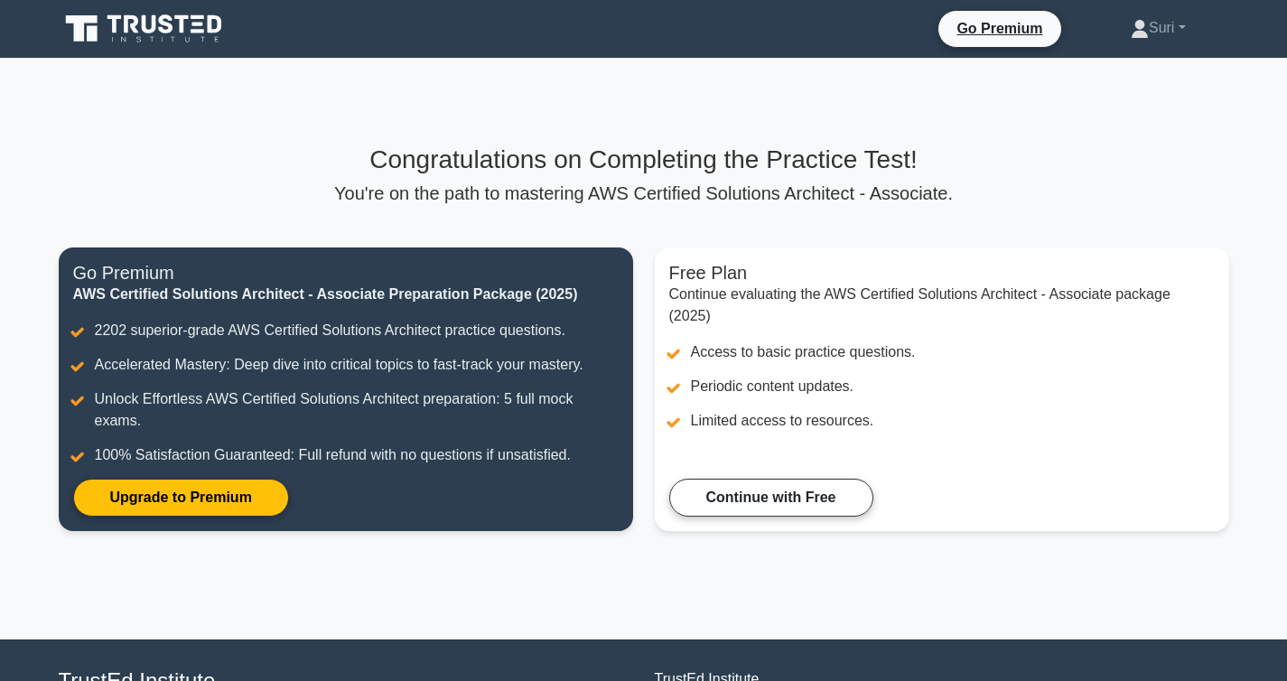
click at [103, 28] on icon at bounding box center [145, 29] width 173 height 34
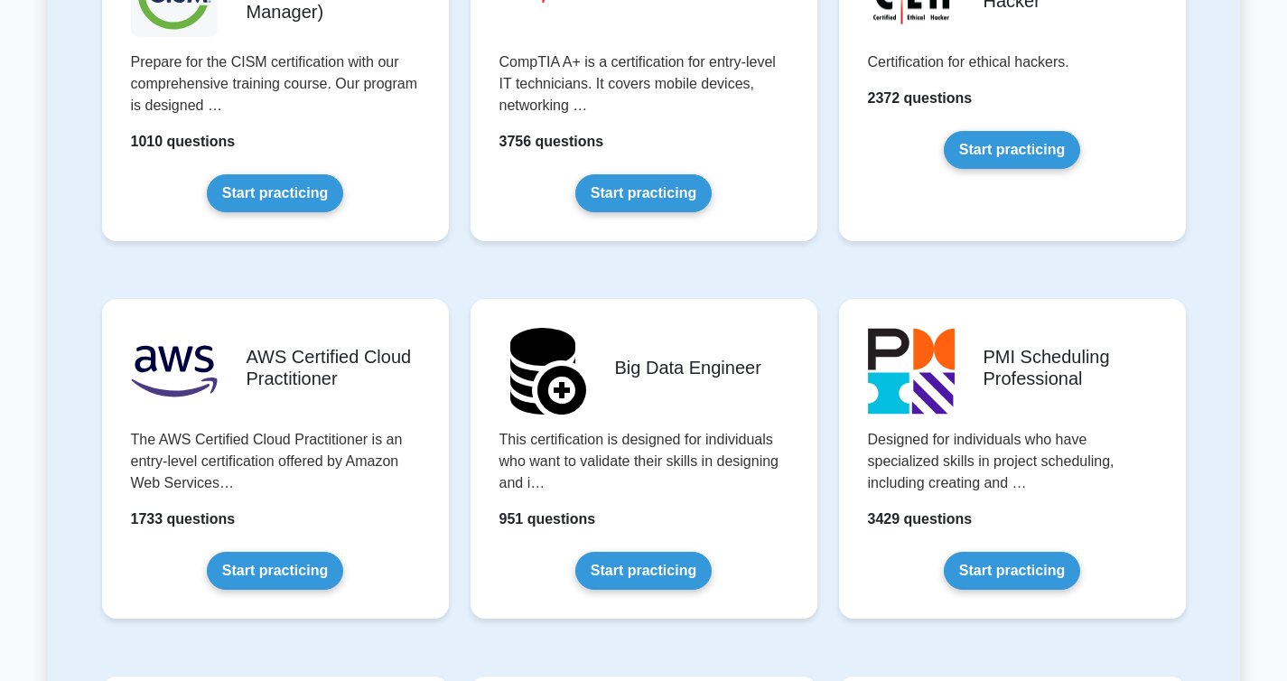
scroll to position [2783, 0]
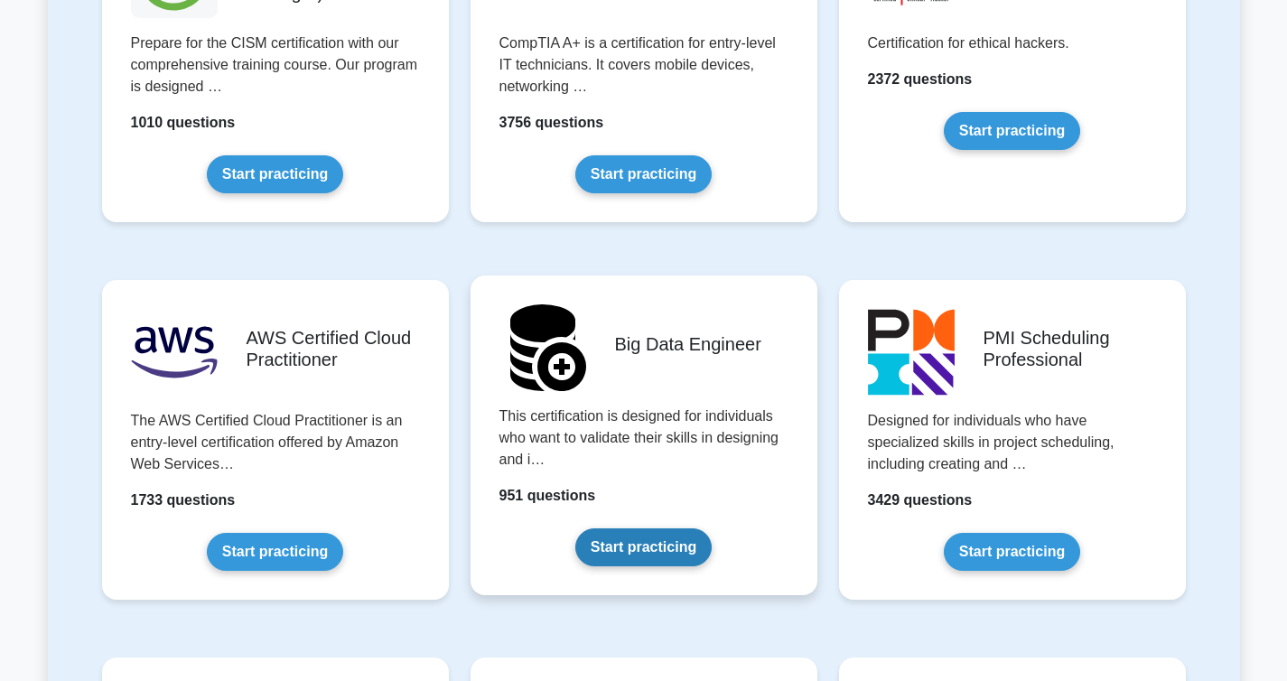
click at [688, 555] on link "Start practicing" at bounding box center [643, 547] width 136 height 38
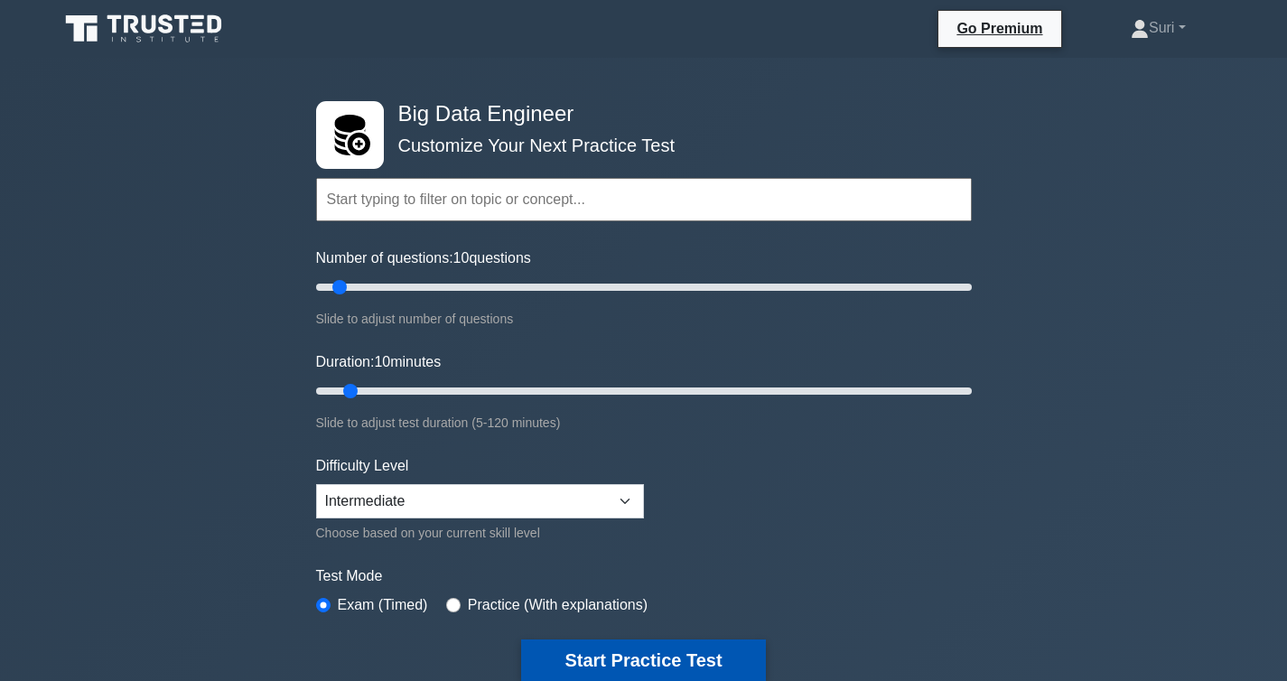
click at [651, 653] on button "Start Practice Test" at bounding box center [643, 660] width 244 height 42
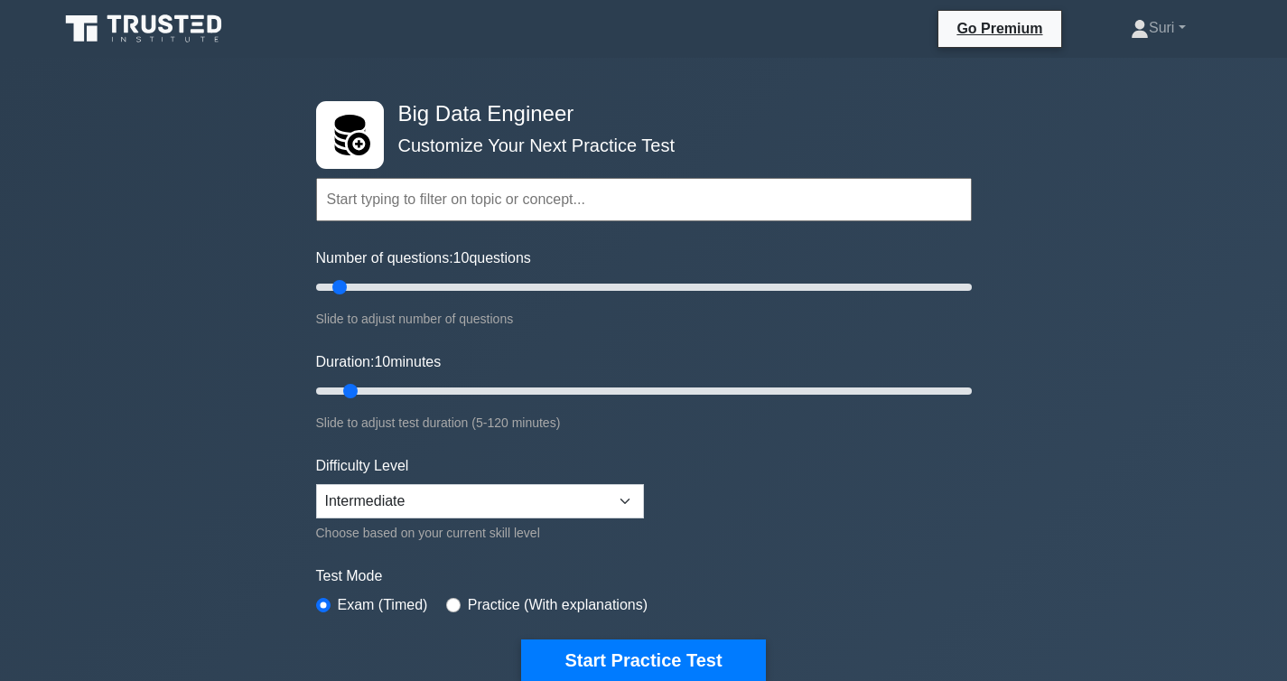
scroll to position [92, 0]
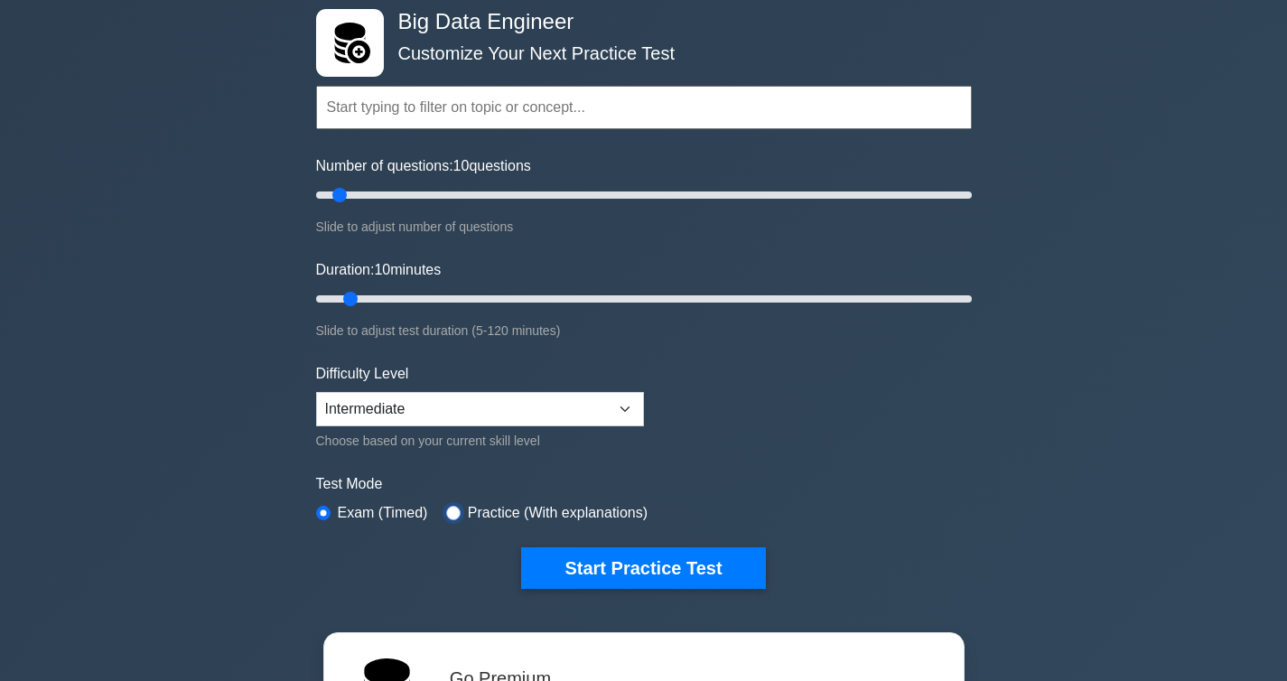
click at [456, 514] on input "radio" at bounding box center [453, 513] width 14 height 14
radio input "true"
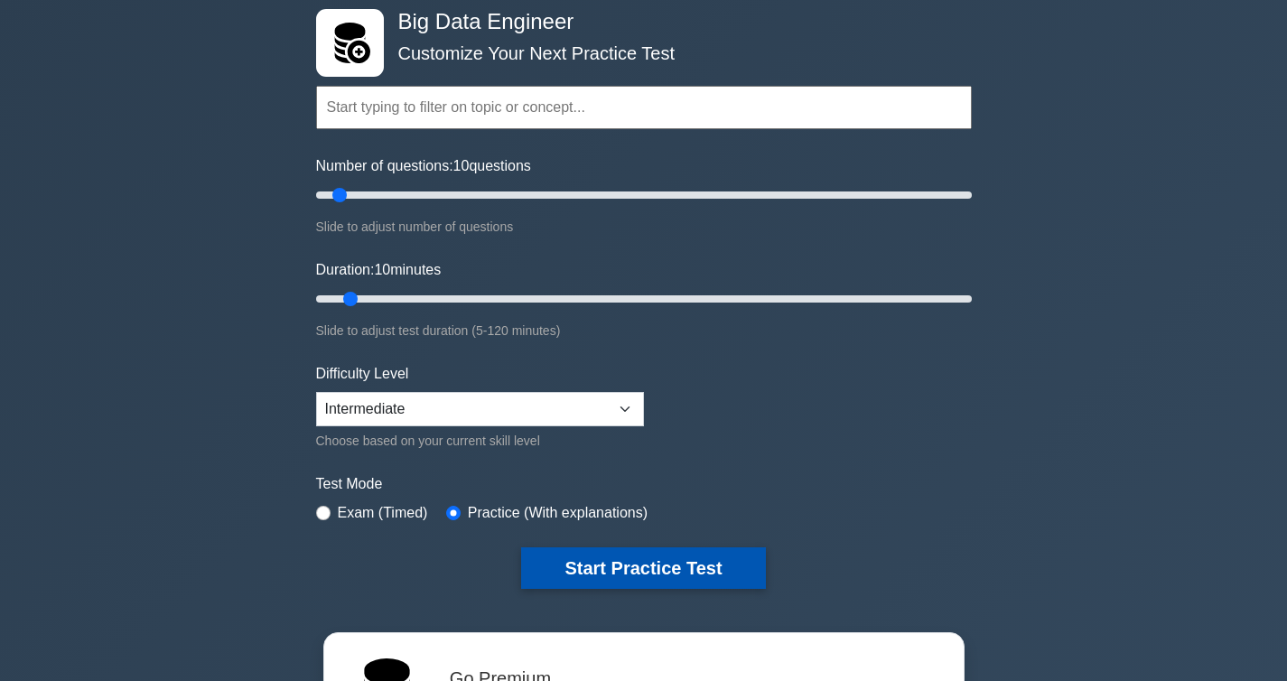
click at [644, 574] on button "Start Practice Test" at bounding box center [643, 568] width 244 height 42
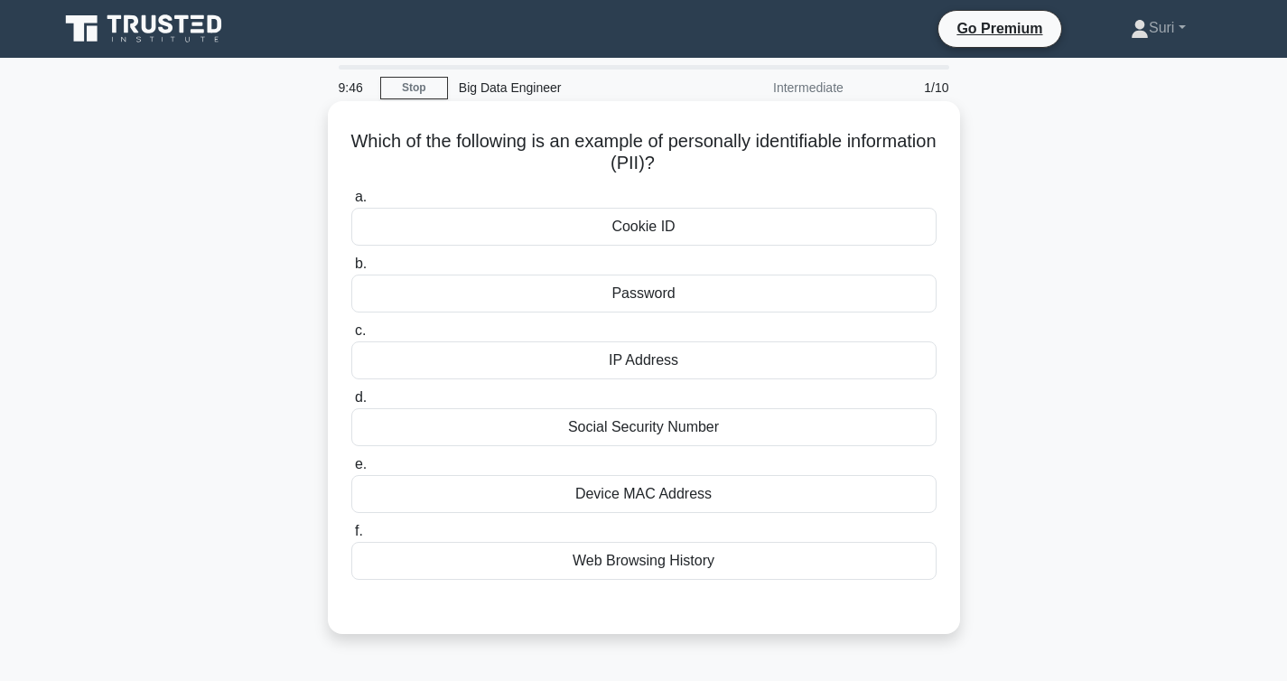
click at [722, 432] on div "Social Security Number" at bounding box center [643, 427] width 585 height 38
click at [351, 404] on input "d. Social Security Number" at bounding box center [351, 398] width 0 height 12
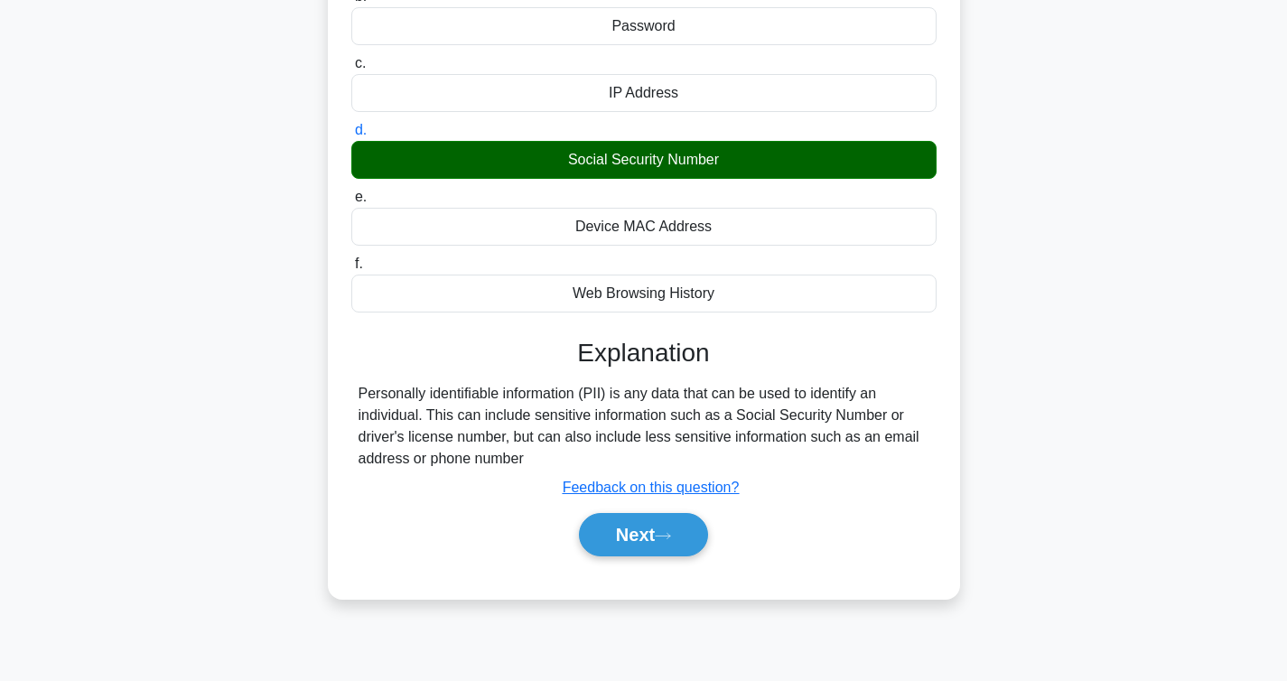
scroll to position [270, 0]
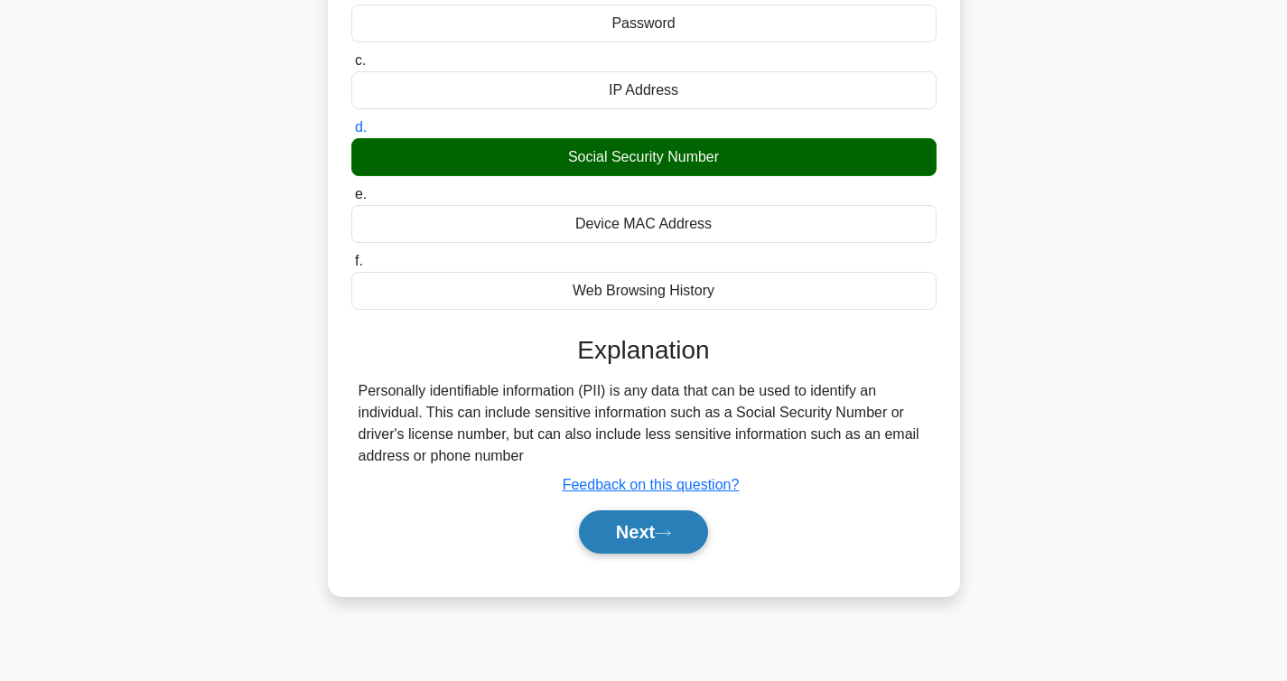
click at [671, 532] on icon at bounding box center [663, 533] width 16 height 10
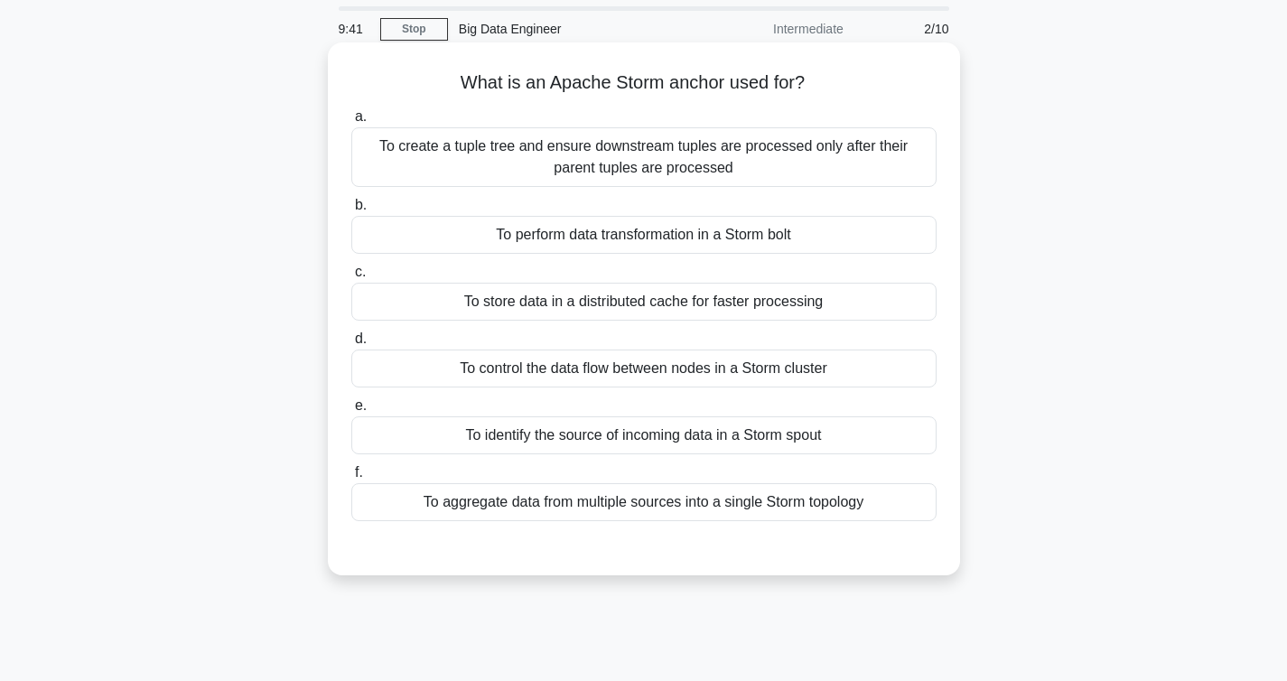
scroll to position [0, 0]
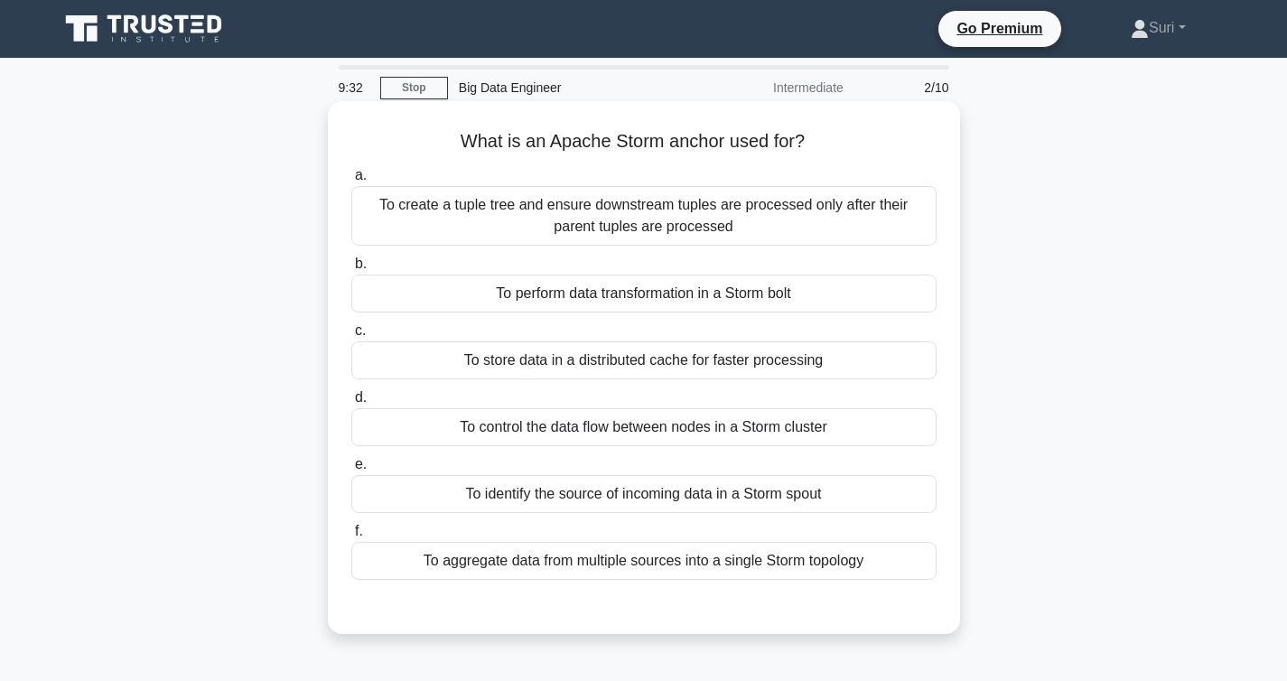
click at [689, 365] on div "To store data in a distributed cache for faster processing" at bounding box center [643, 360] width 585 height 38
click at [351, 337] on input "c. To store data in a distributed cache for faster processing" at bounding box center [351, 331] width 0 height 12
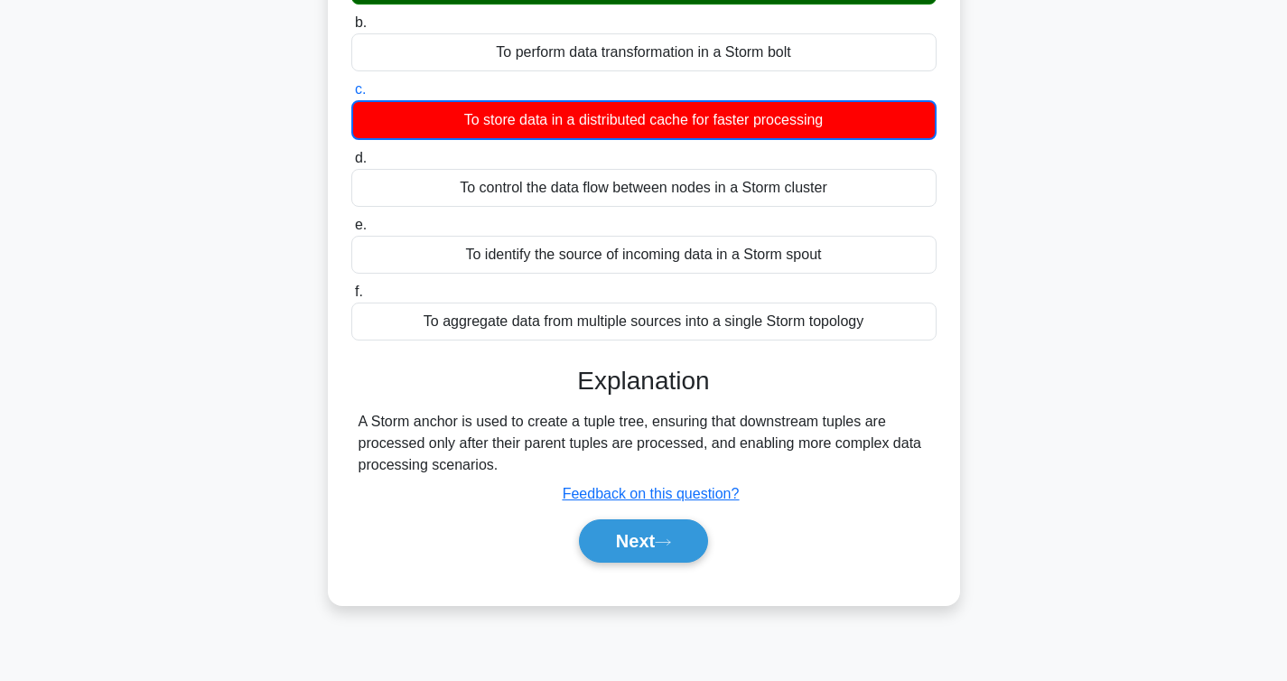
scroll to position [294, 0]
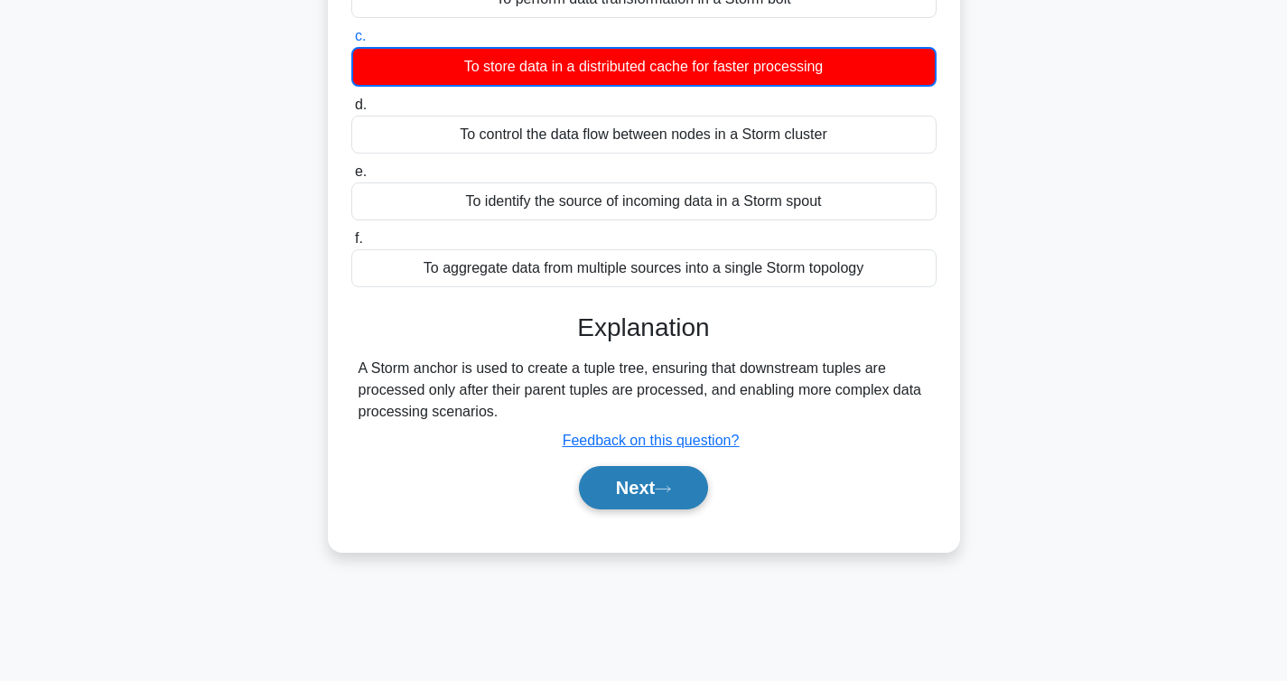
click at [659, 497] on button "Next" at bounding box center [643, 487] width 129 height 43
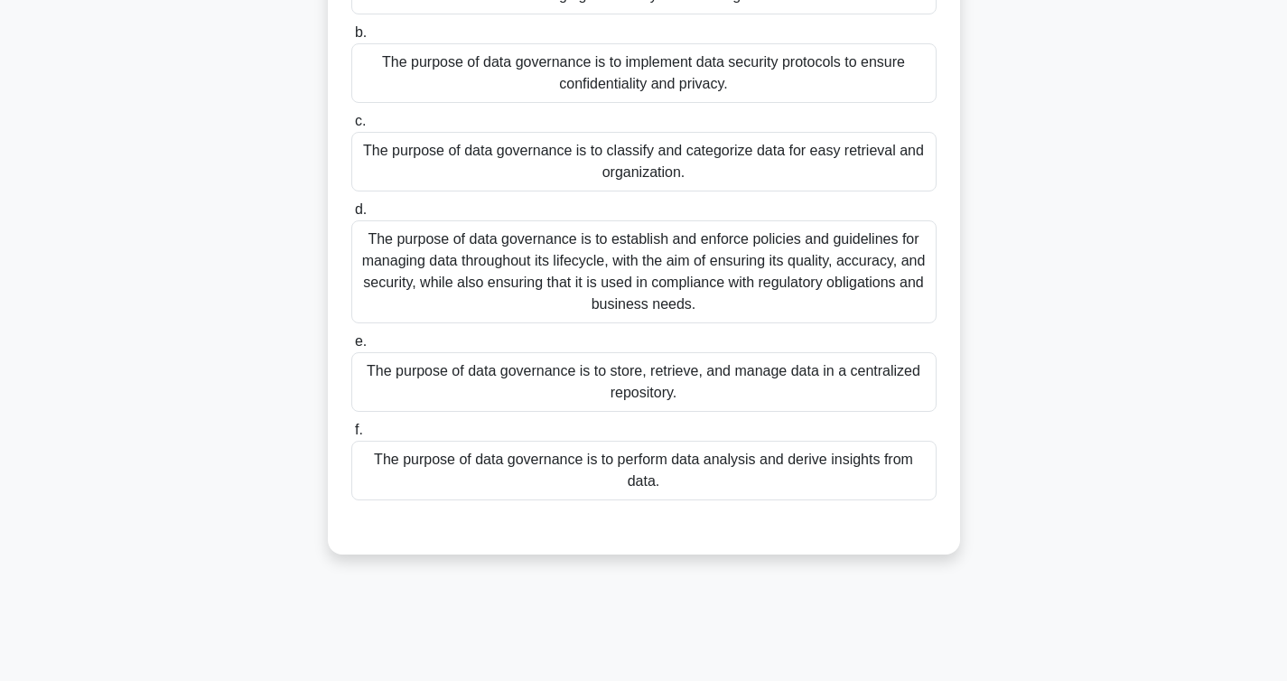
scroll to position [233, 0]
click at [693, 283] on div "The purpose of data governance is to establish and enforce policies and guideli…" at bounding box center [643, 270] width 585 height 103
click at [351, 214] on input "d. The purpose of data governance is to establish and enforce policies and guid…" at bounding box center [351, 208] width 0 height 12
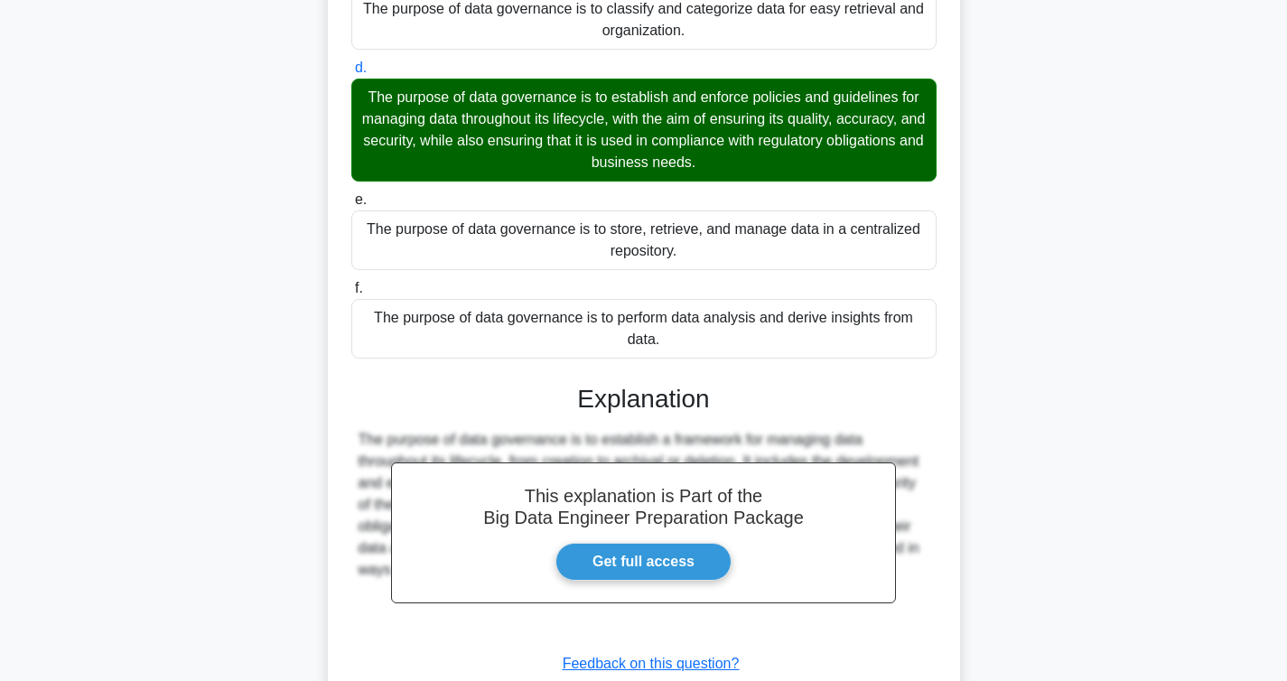
scroll to position [501, 0]
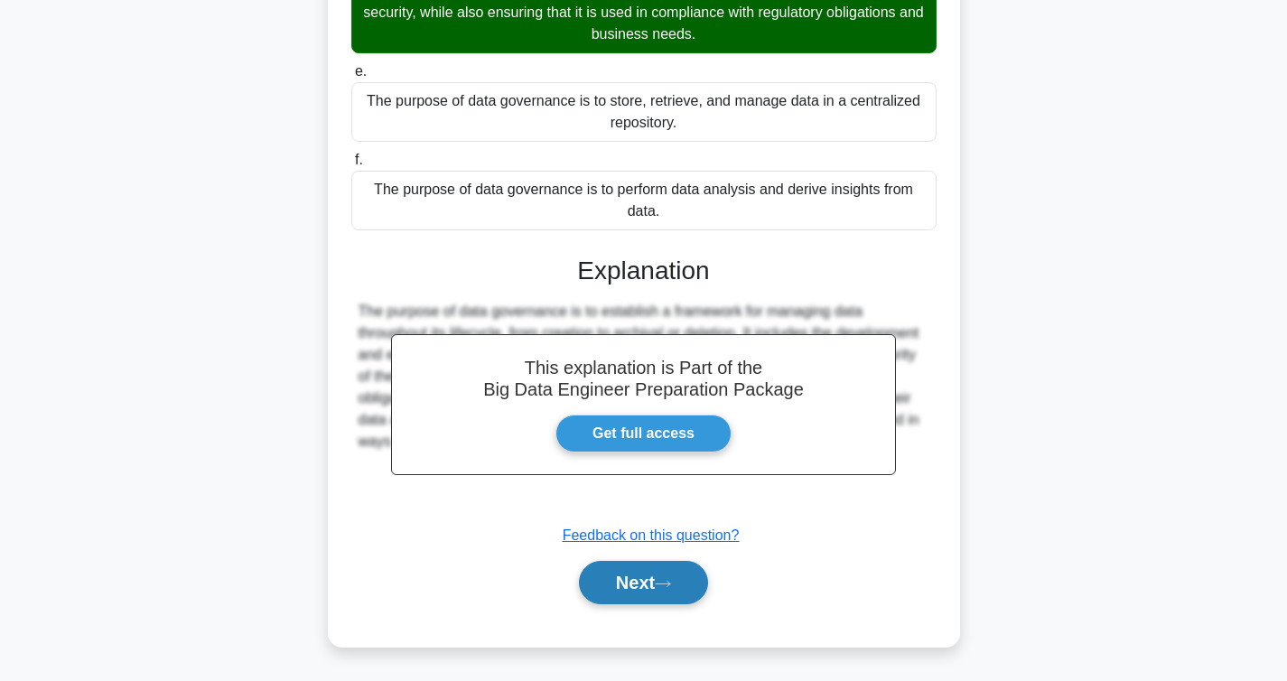
click at [679, 575] on button "Next" at bounding box center [643, 582] width 129 height 43
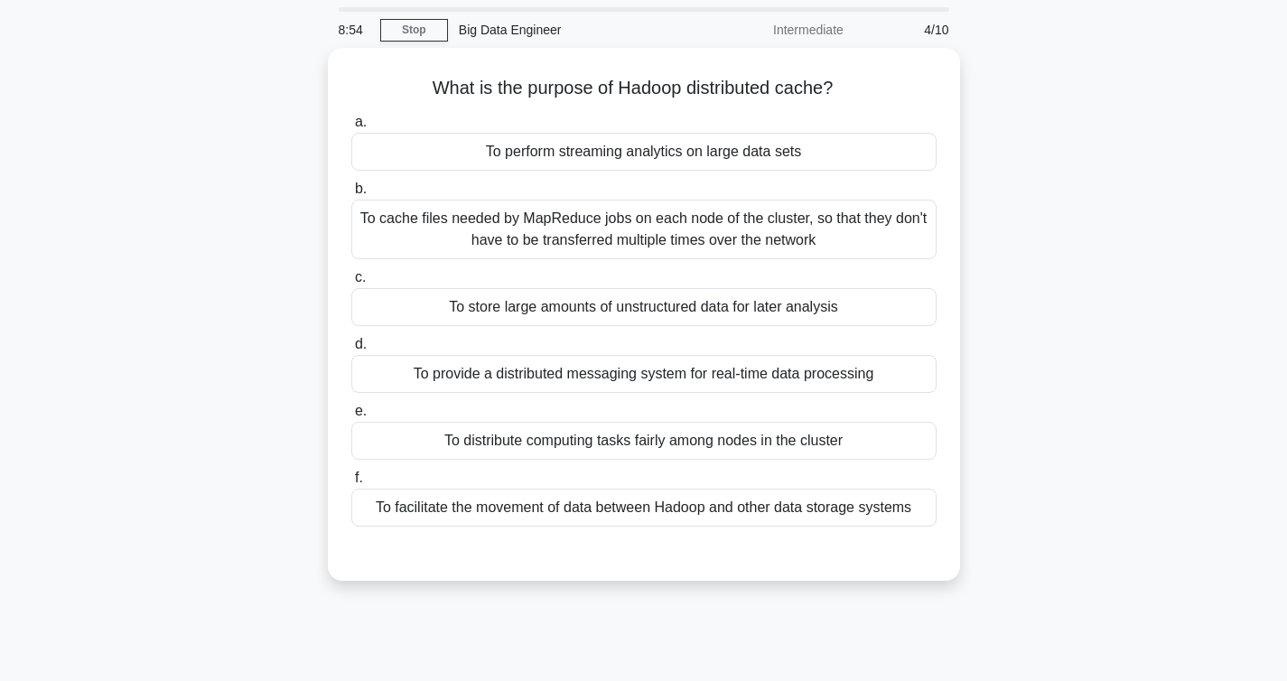
scroll to position [55, 0]
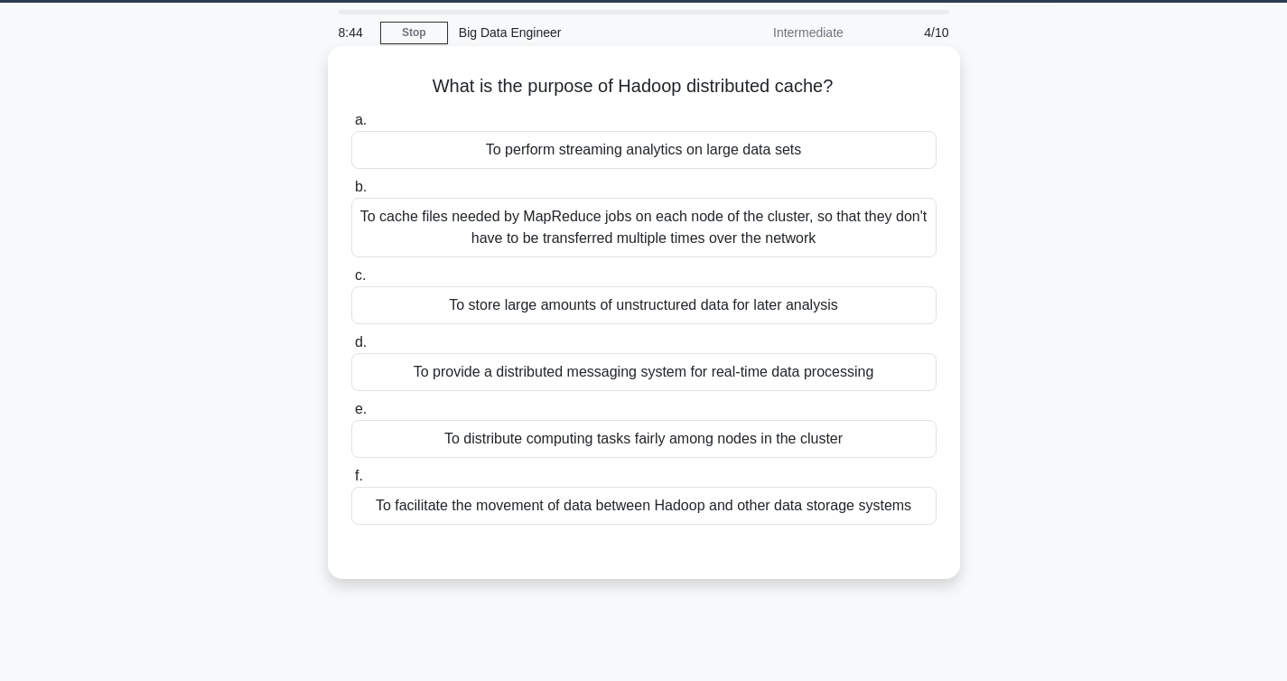
click at [691, 226] on div "To cache files needed by MapReduce jobs on each node of the cluster, so that th…" at bounding box center [643, 228] width 585 height 60
click at [351, 193] on input "b. To cache files needed by MapReduce jobs on each node of the cluster, so that…" at bounding box center [351, 188] width 0 height 12
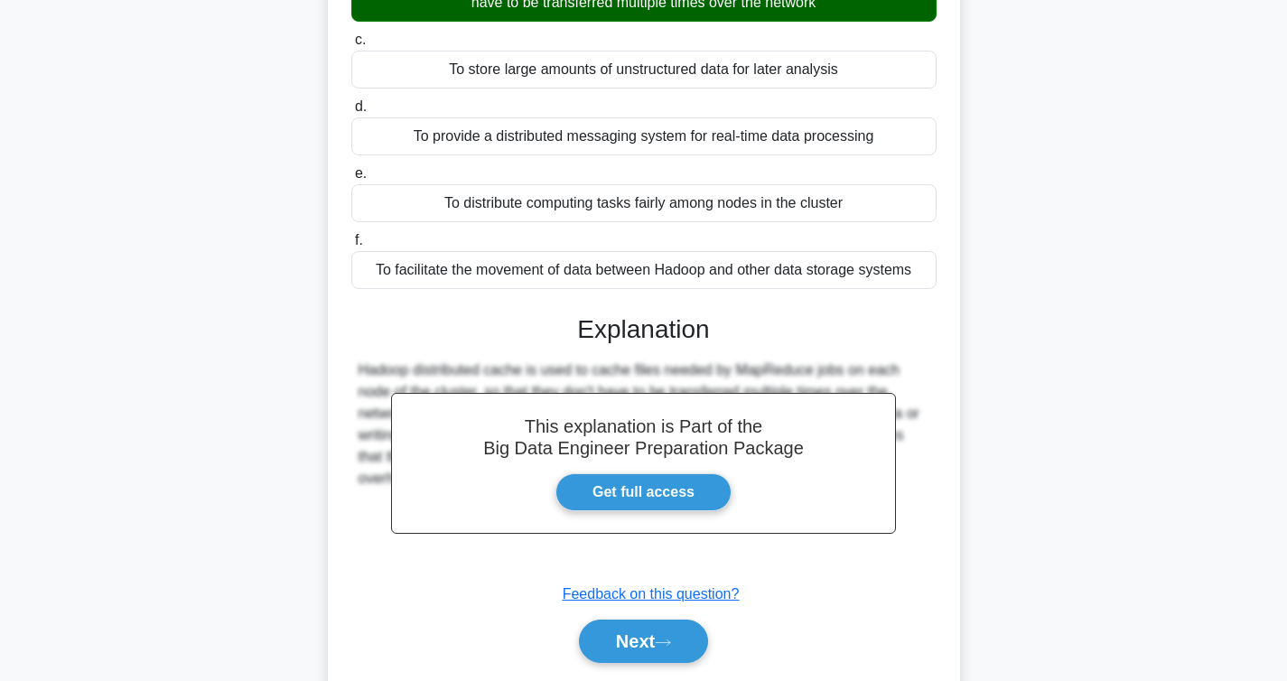
scroll to position [292, 0]
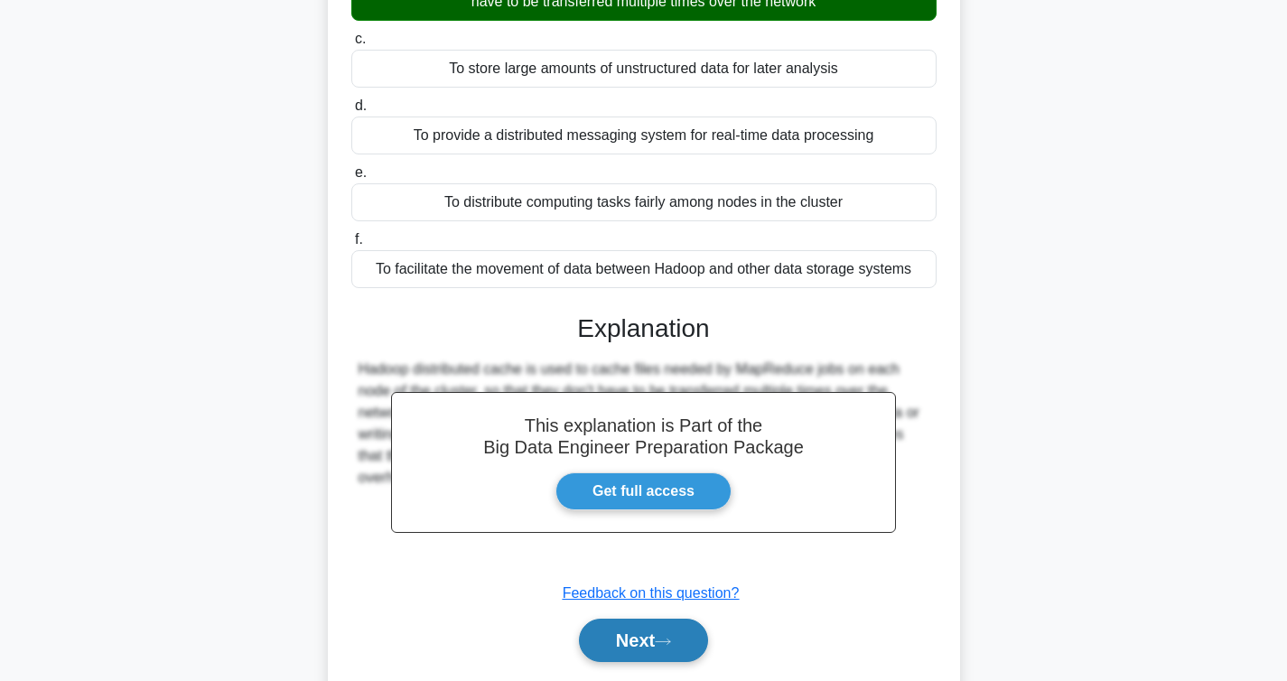
click at [677, 648] on button "Next" at bounding box center [643, 640] width 129 height 43
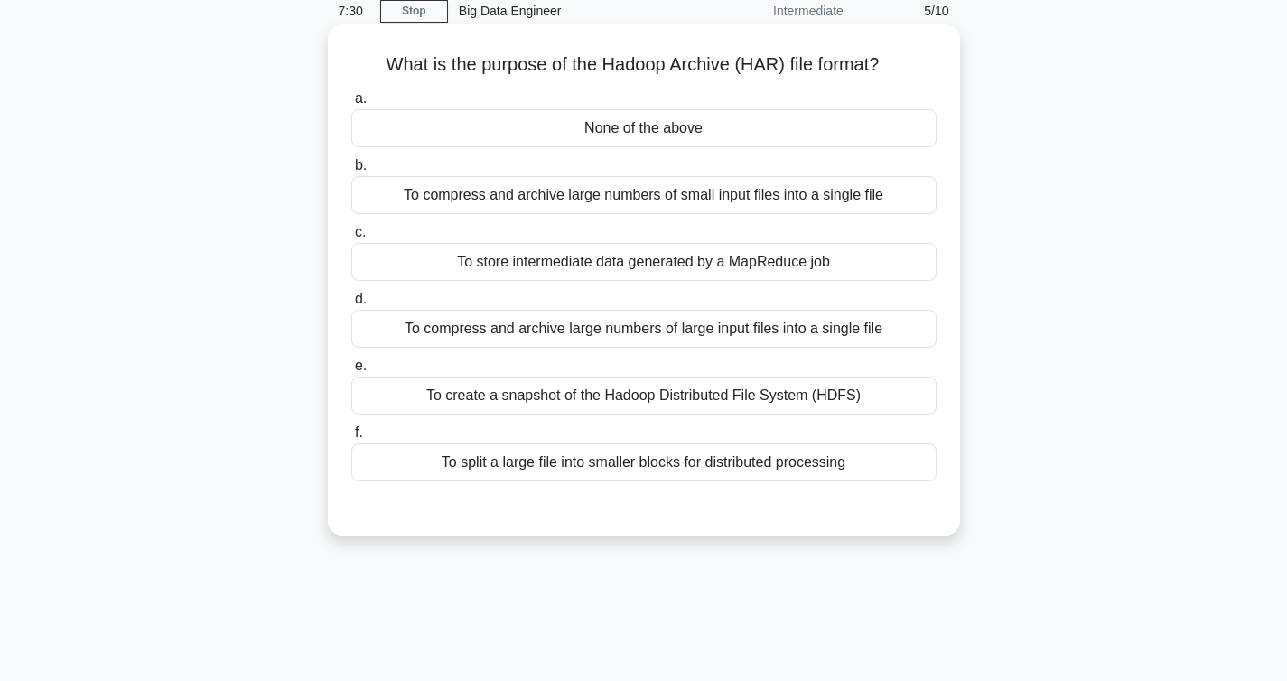
scroll to position [124, 0]
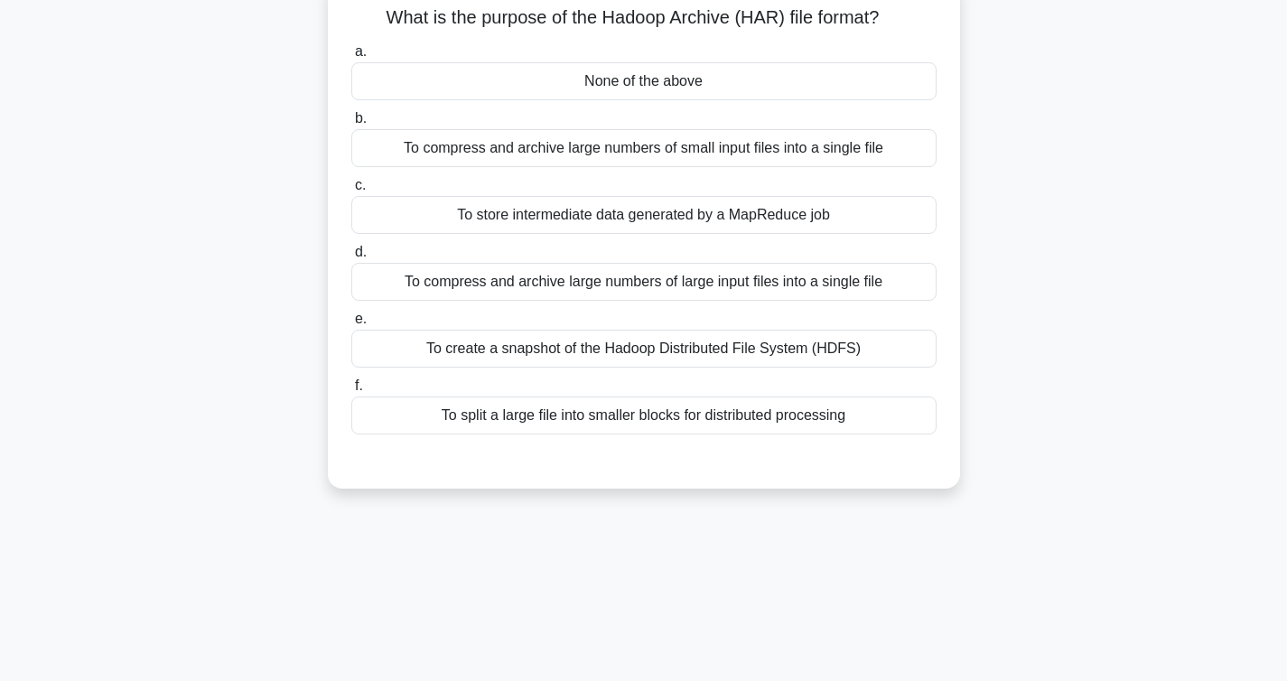
click at [741, 349] on div "To create a snapshot of the Hadoop Distributed File System (HDFS)" at bounding box center [643, 349] width 585 height 38
click at [351, 325] on input "e. To create a snapshot of the Hadoop Distributed File System (HDFS)" at bounding box center [351, 319] width 0 height 12
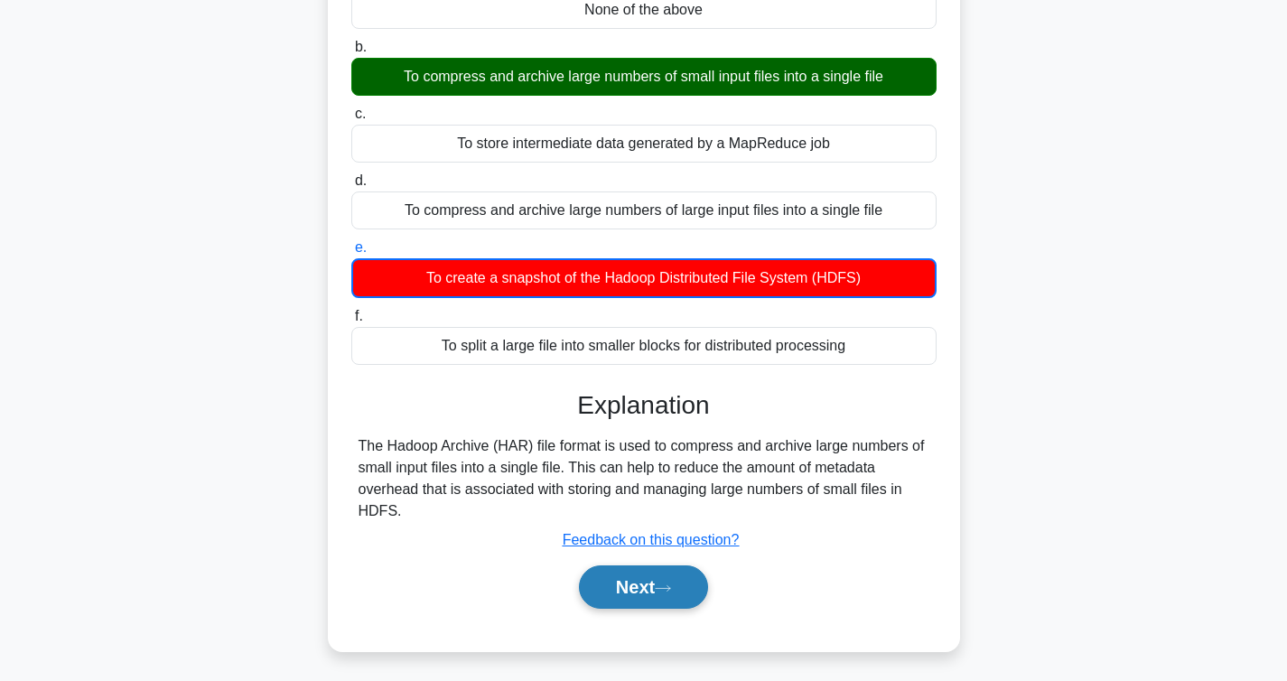
scroll to position [294, 0]
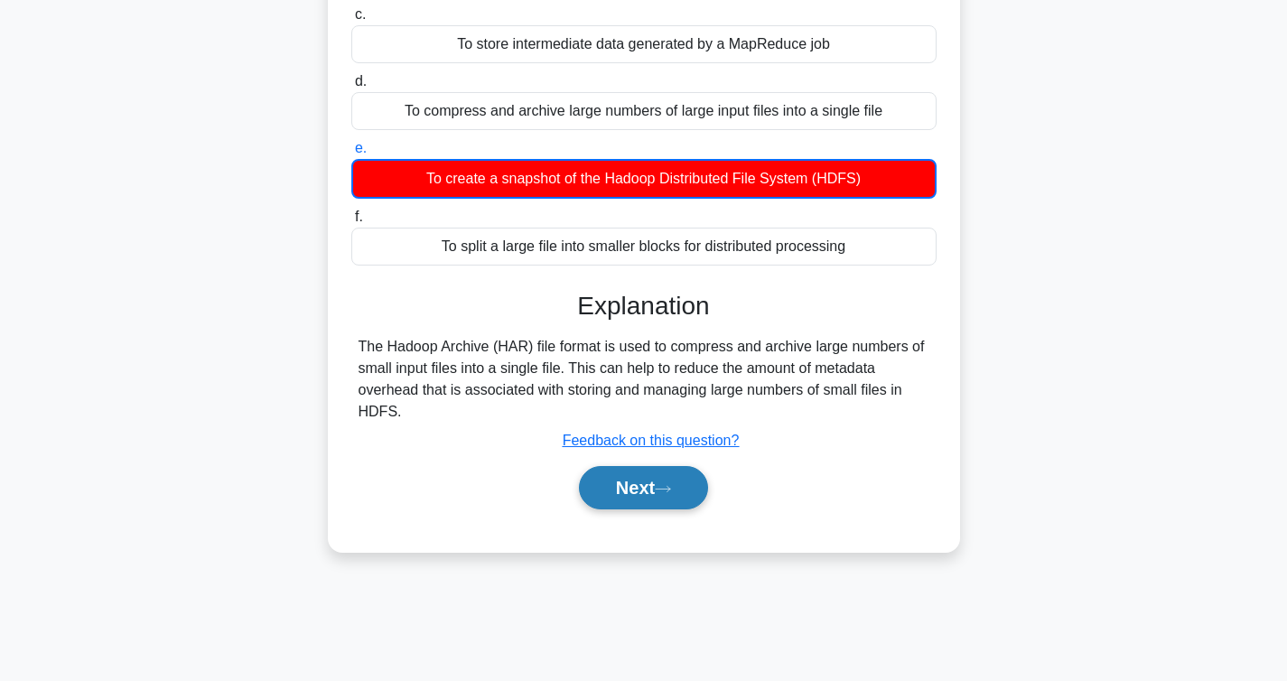
click at [642, 490] on button "Next" at bounding box center [643, 487] width 129 height 43
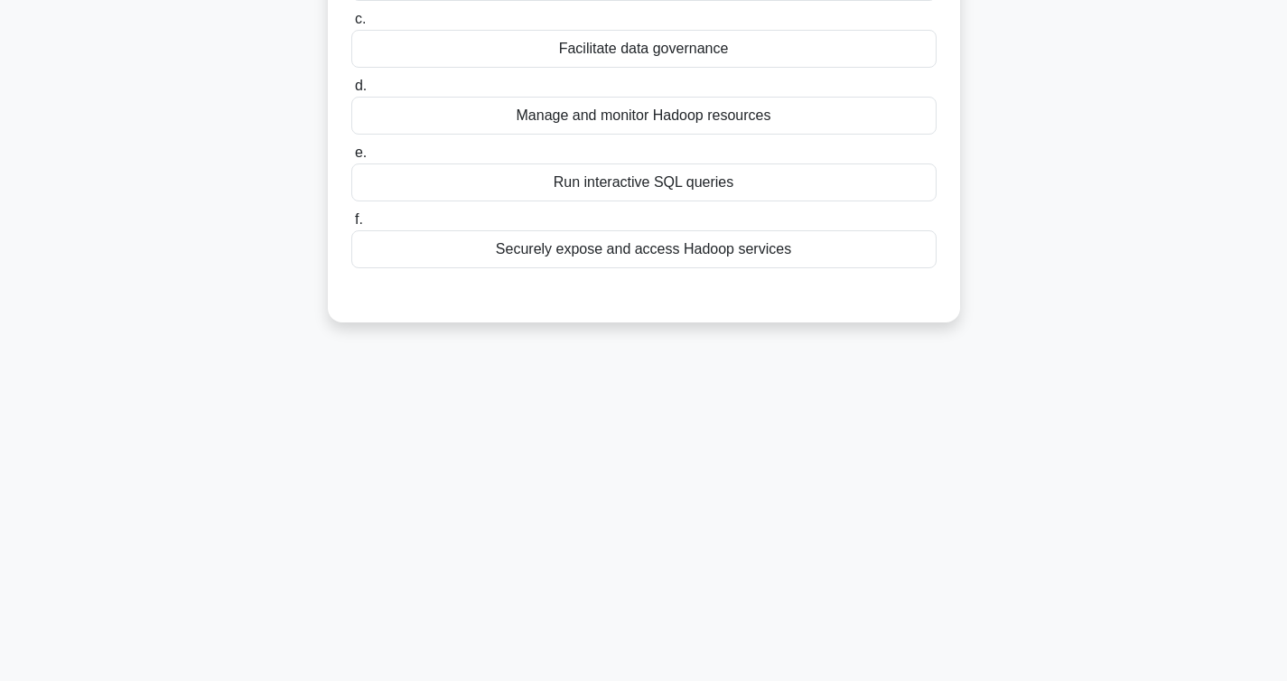
scroll to position [0, 0]
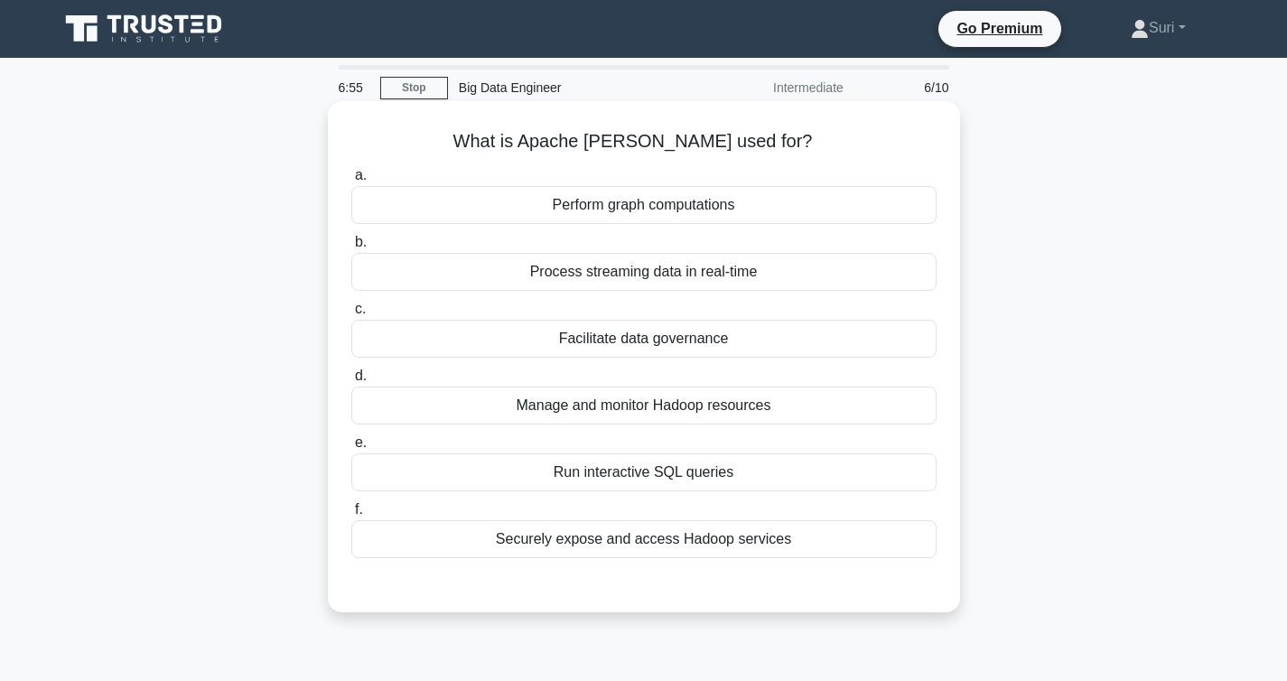
click at [649, 210] on div "Perform graph computations" at bounding box center [643, 205] width 585 height 38
click at [351, 182] on input "a. Perform graph computations" at bounding box center [351, 176] width 0 height 12
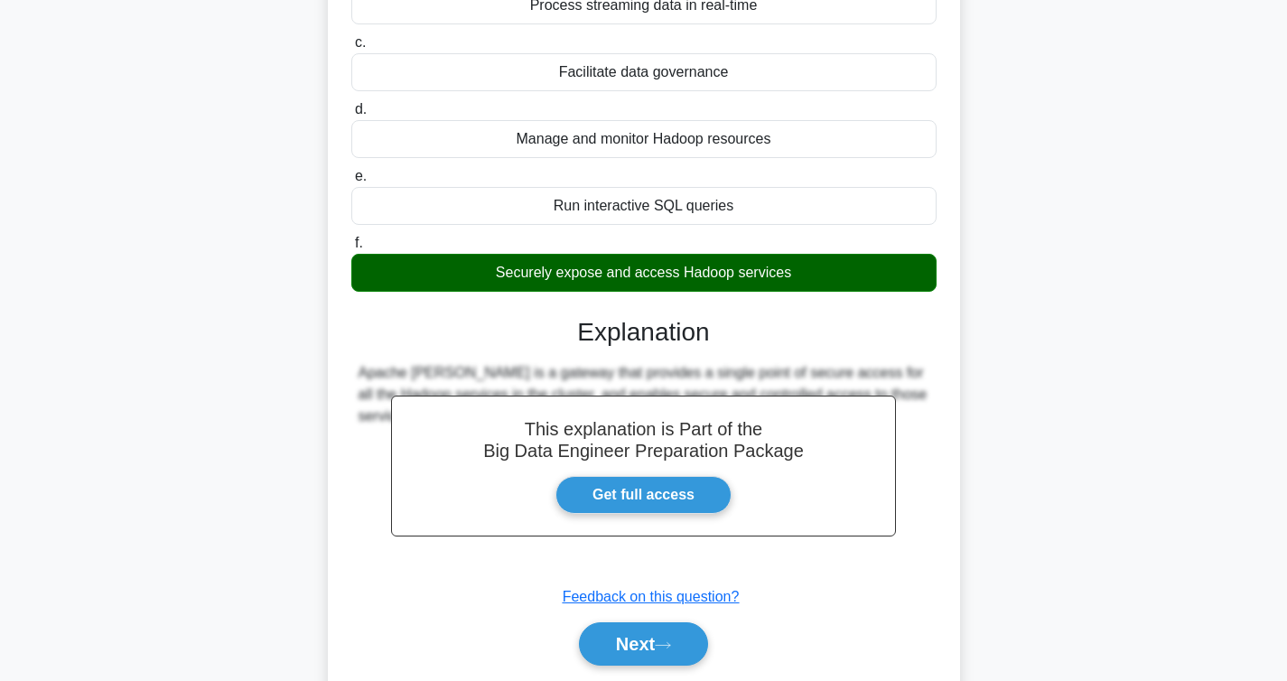
scroll to position [273, 0]
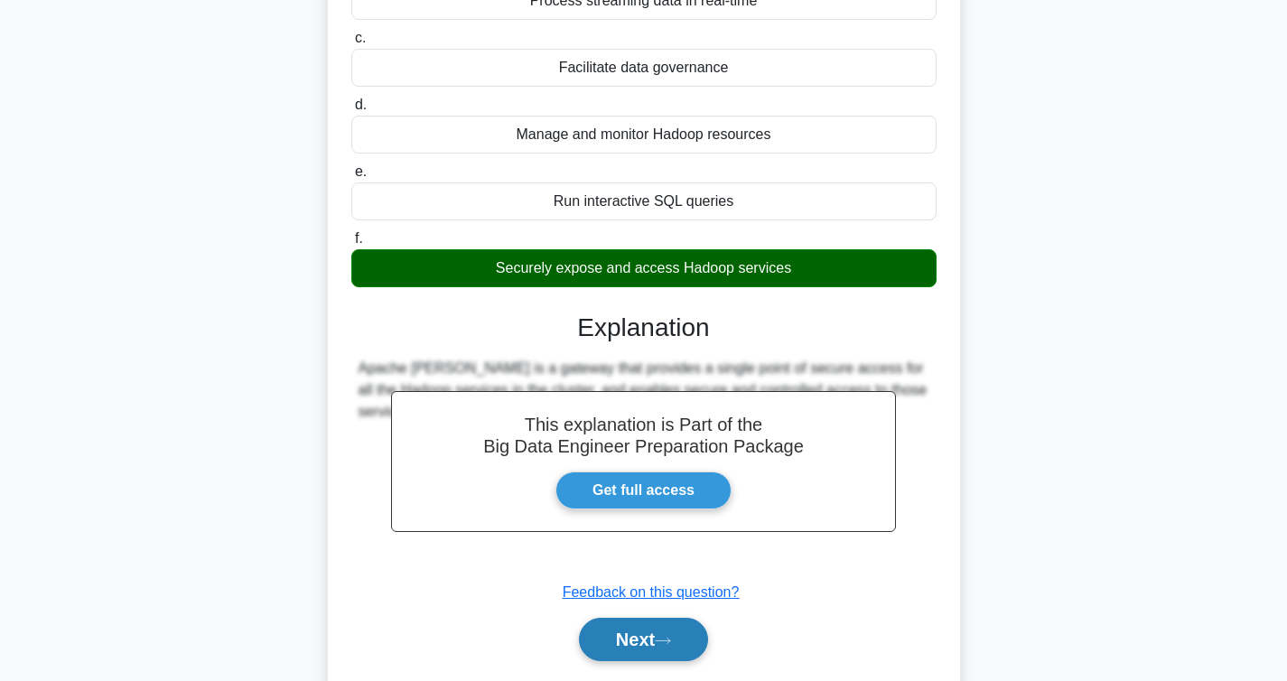
click at [648, 646] on button "Next" at bounding box center [643, 639] width 129 height 43
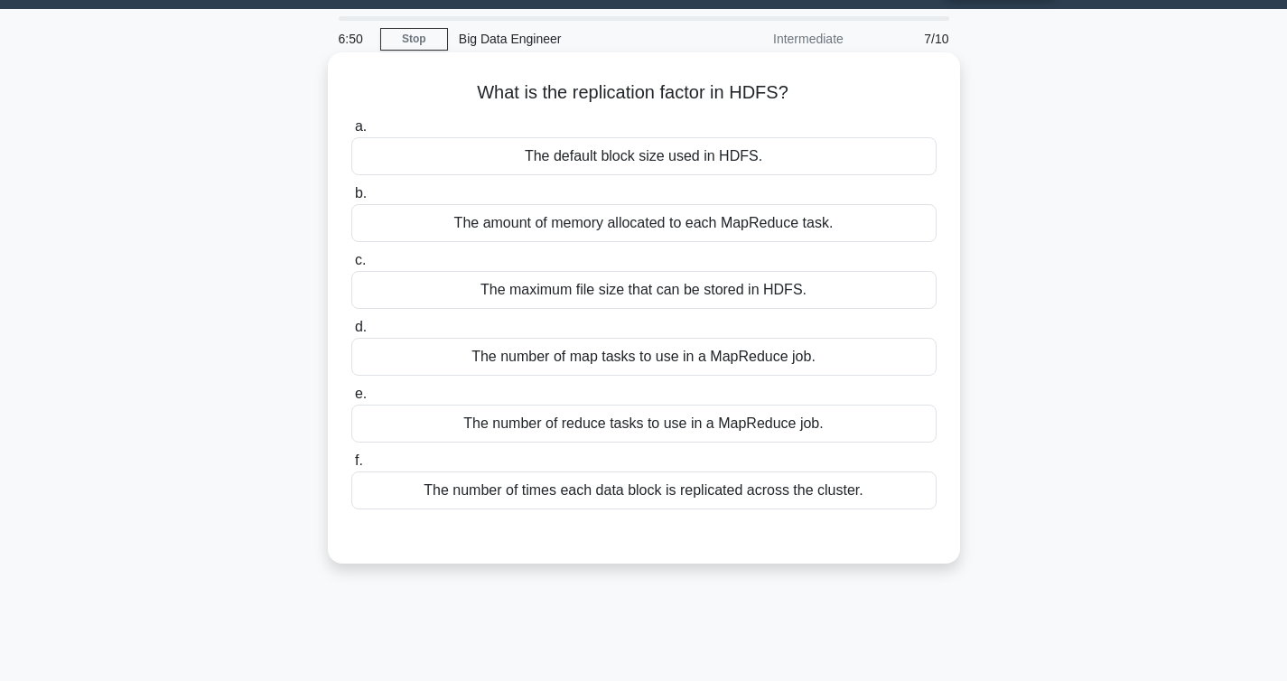
scroll to position [0, 0]
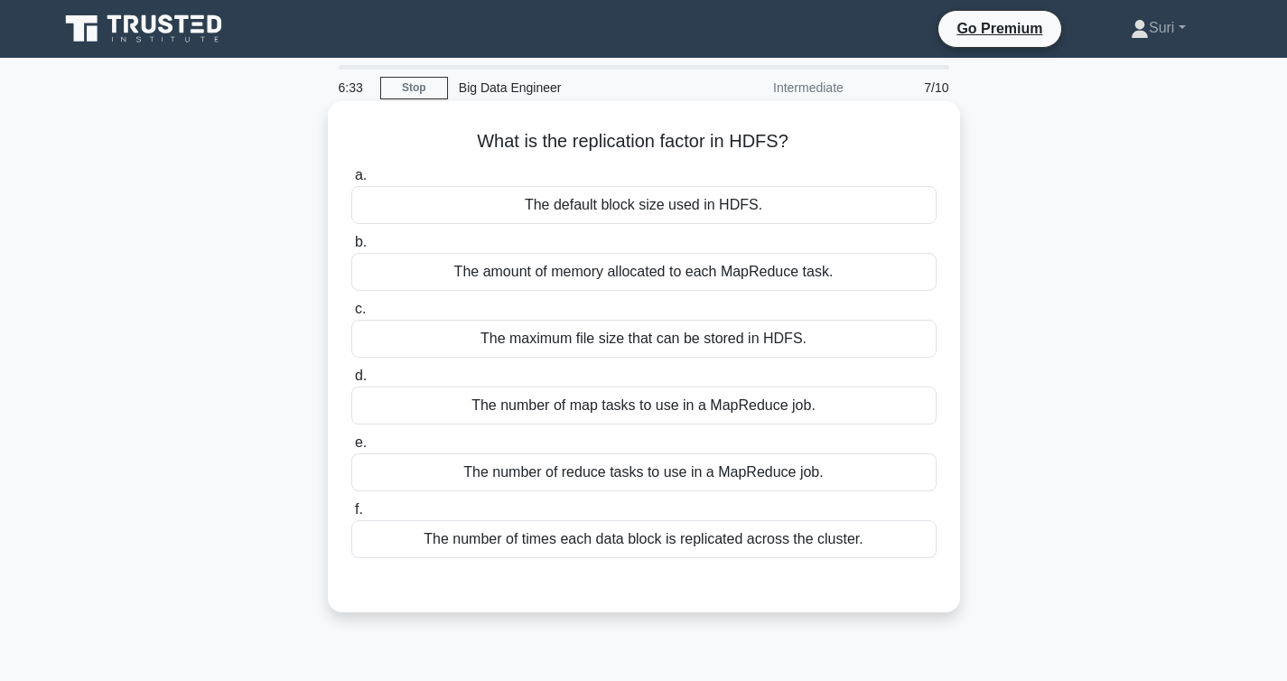
click at [828, 397] on div "The number of map tasks to use in a MapReduce job." at bounding box center [643, 406] width 585 height 38
click at [351, 382] on input "d. The number of map tasks to use in a MapReduce job." at bounding box center [351, 376] width 0 height 12
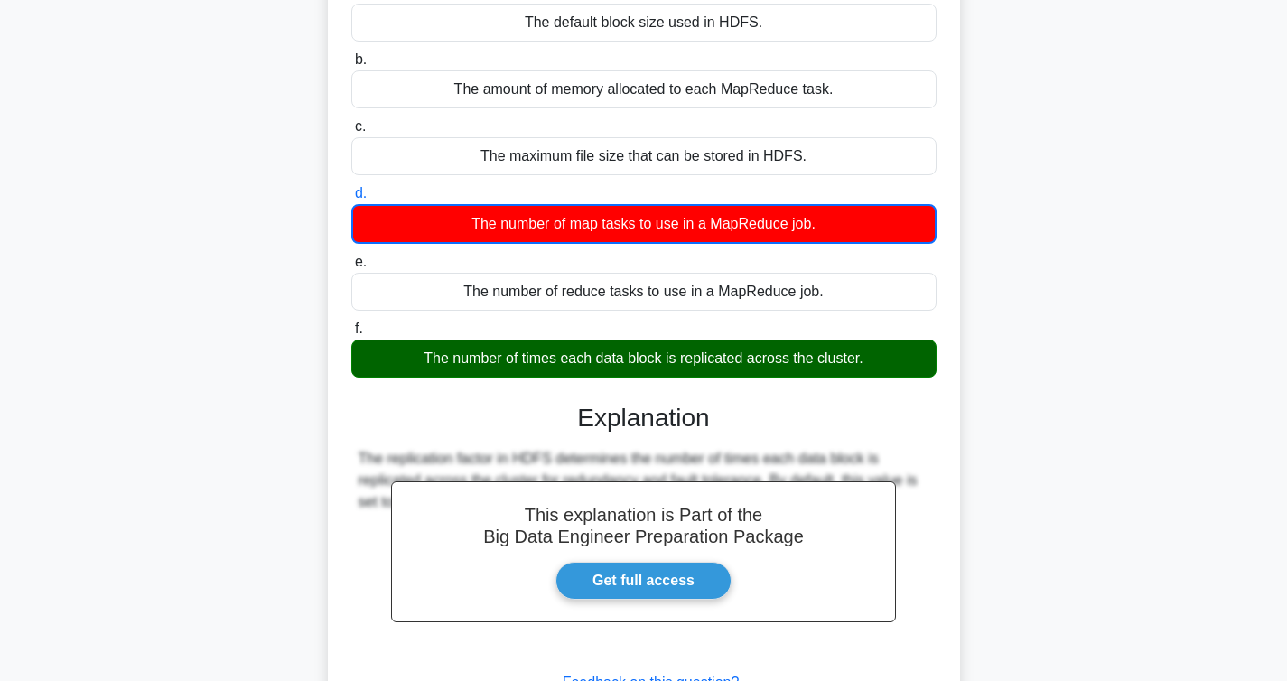
scroll to position [330, 0]
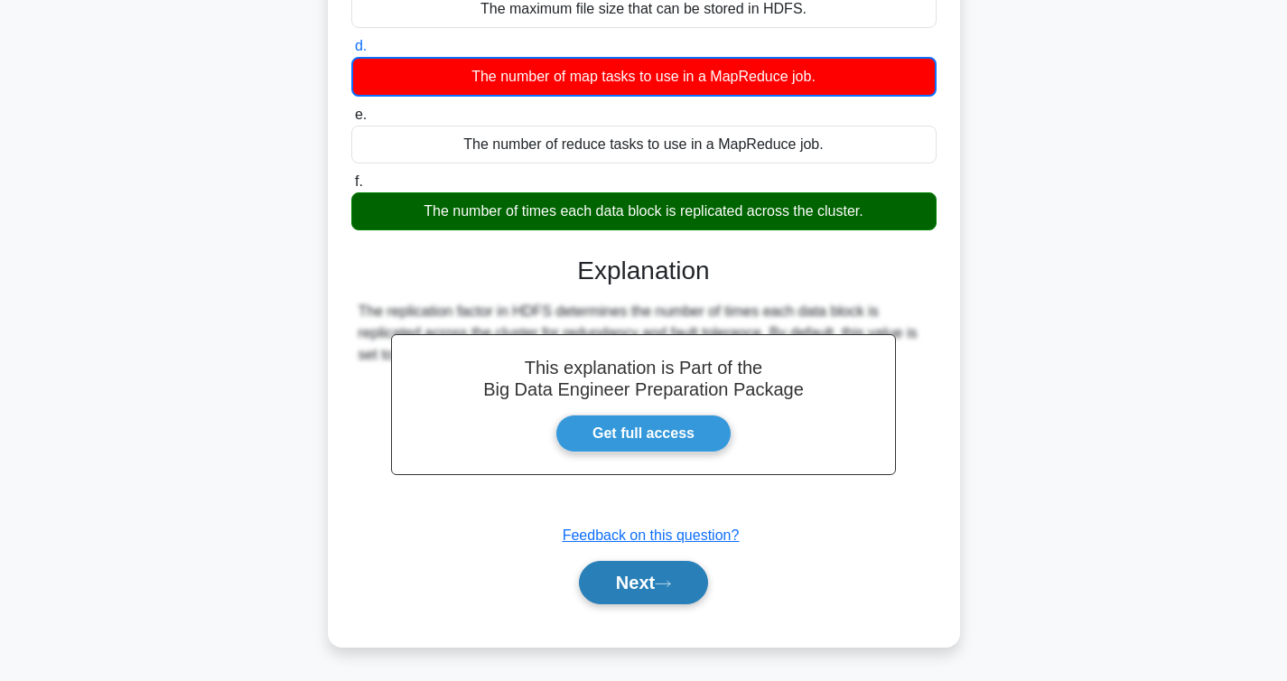
click at [687, 564] on button "Next" at bounding box center [643, 582] width 129 height 43
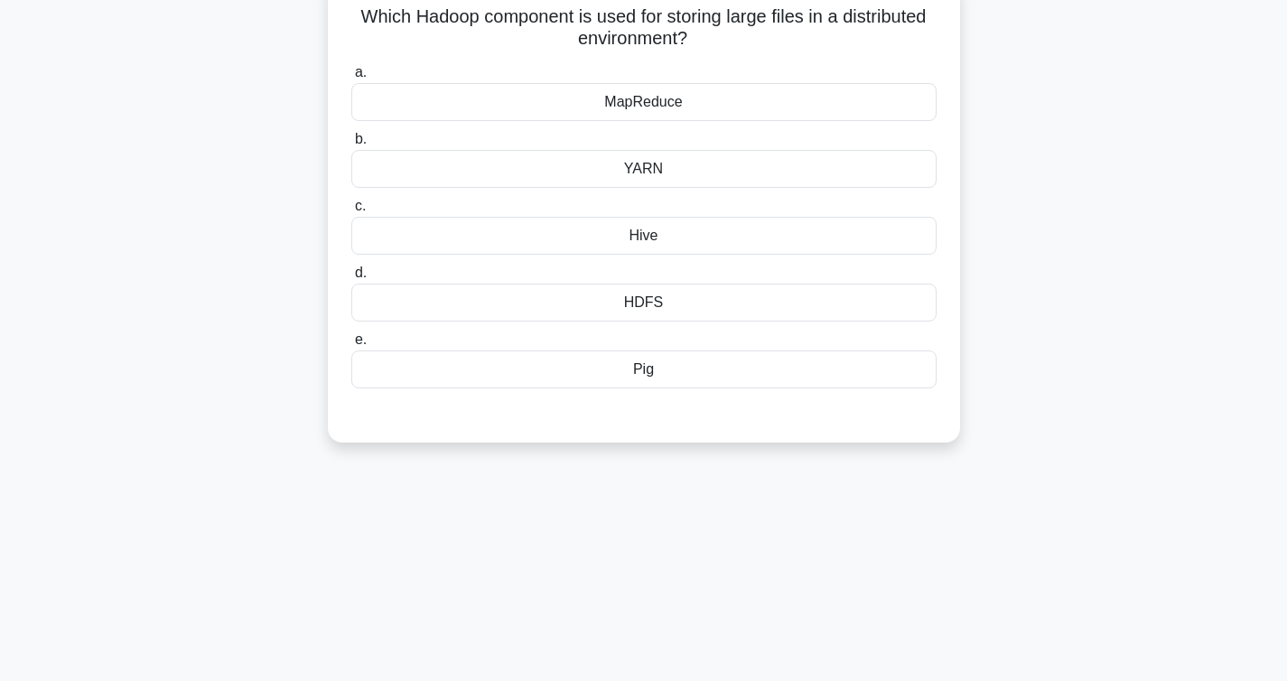
scroll to position [0, 0]
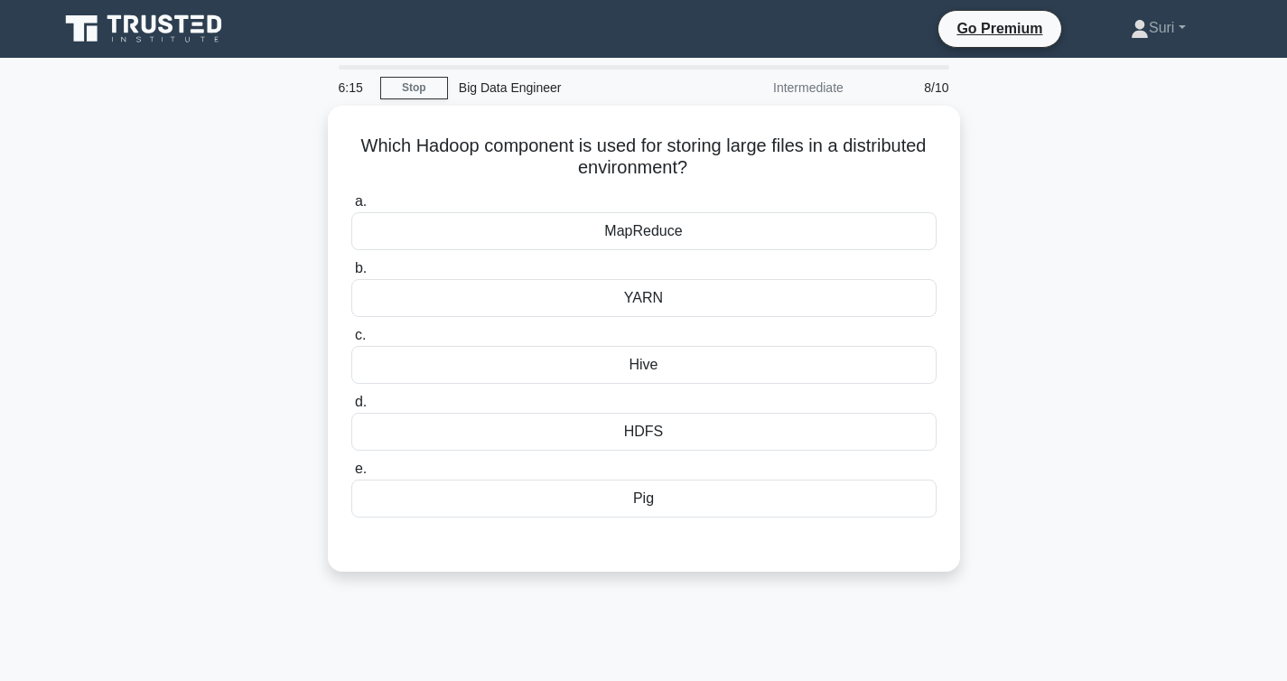
click at [1068, 180] on div "Which Hadoop component is used for storing large files in a distributed environ…" at bounding box center [644, 350] width 1192 height 488
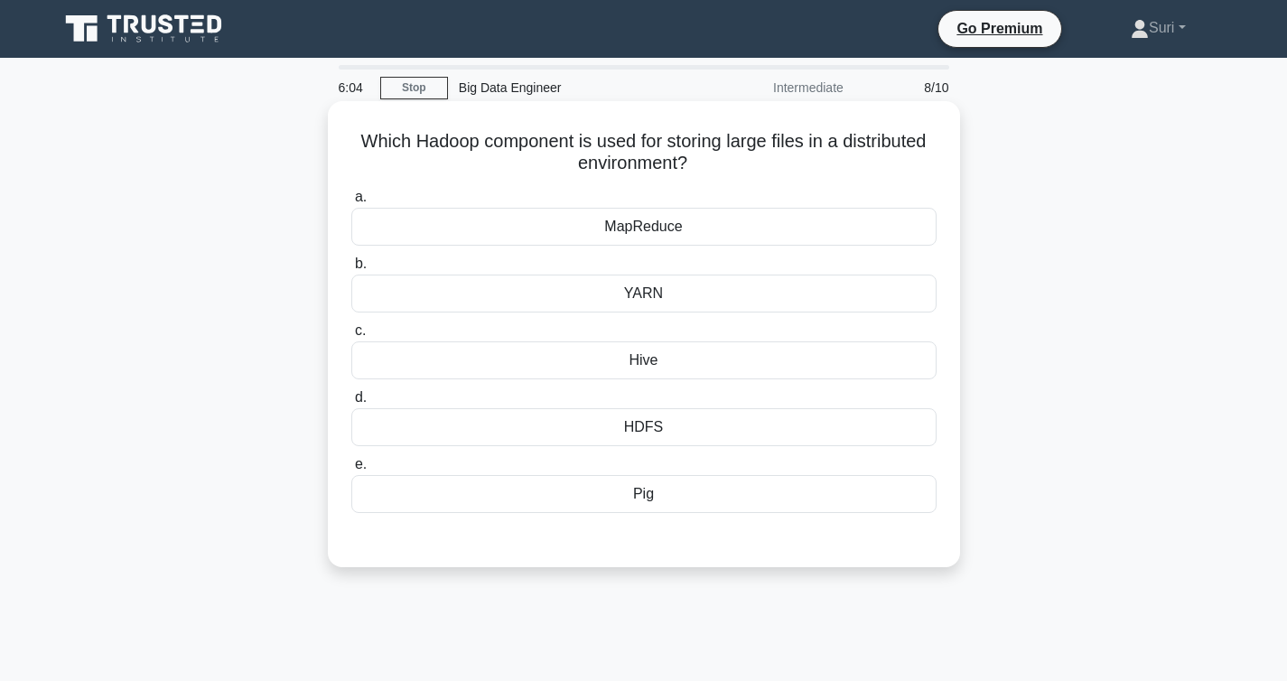
click at [631, 431] on div "HDFS" at bounding box center [643, 427] width 585 height 38
click at [351, 404] on input "d. HDFS" at bounding box center [351, 398] width 0 height 12
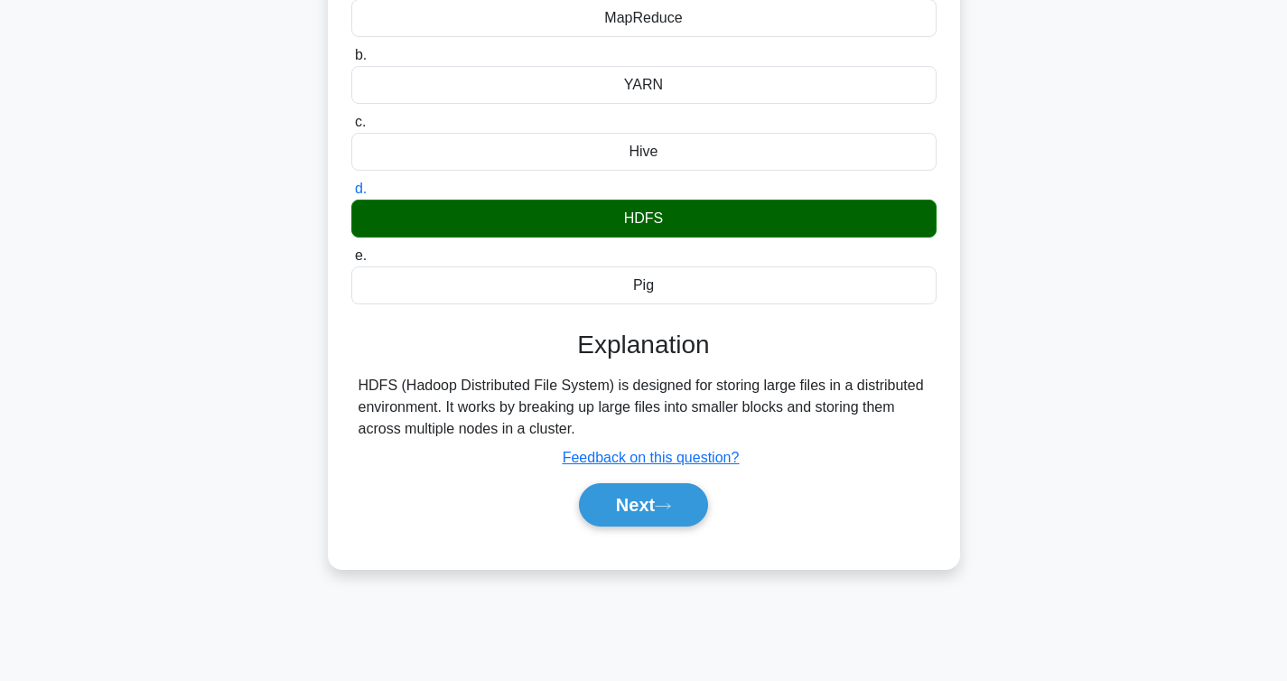
scroll to position [258, 0]
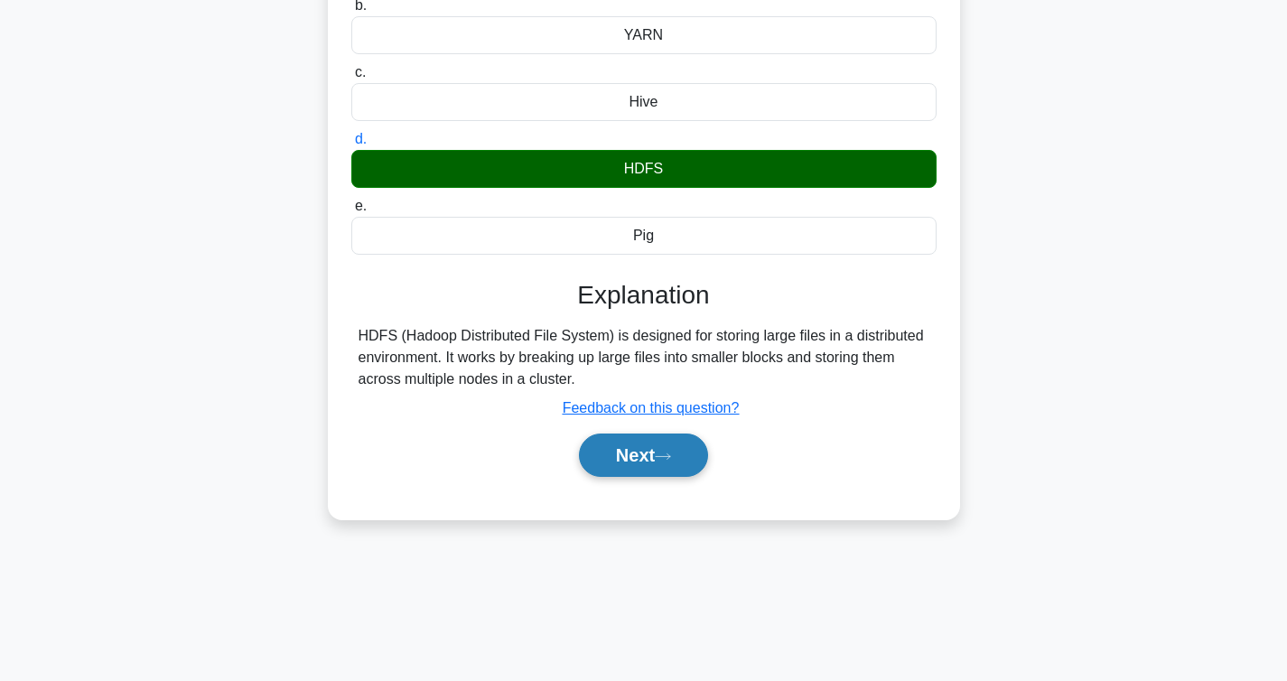
click at [657, 457] on button "Next" at bounding box center [643, 454] width 129 height 43
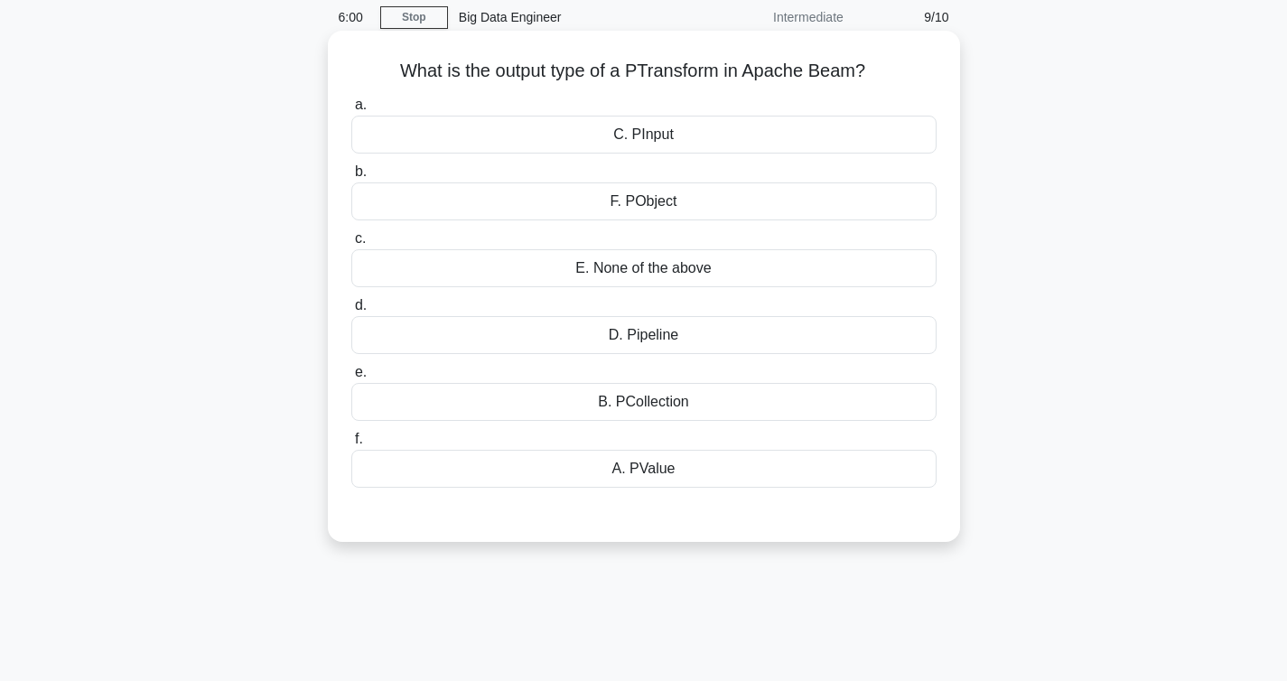
scroll to position [70, 0]
click at [769, 261] on div "E. None of the above" at bounding box center [643, 269] width 585 height 38
click at [351, 246] on input "c. E. None of the above" at bounding box center [351, 240] width 0 height 12
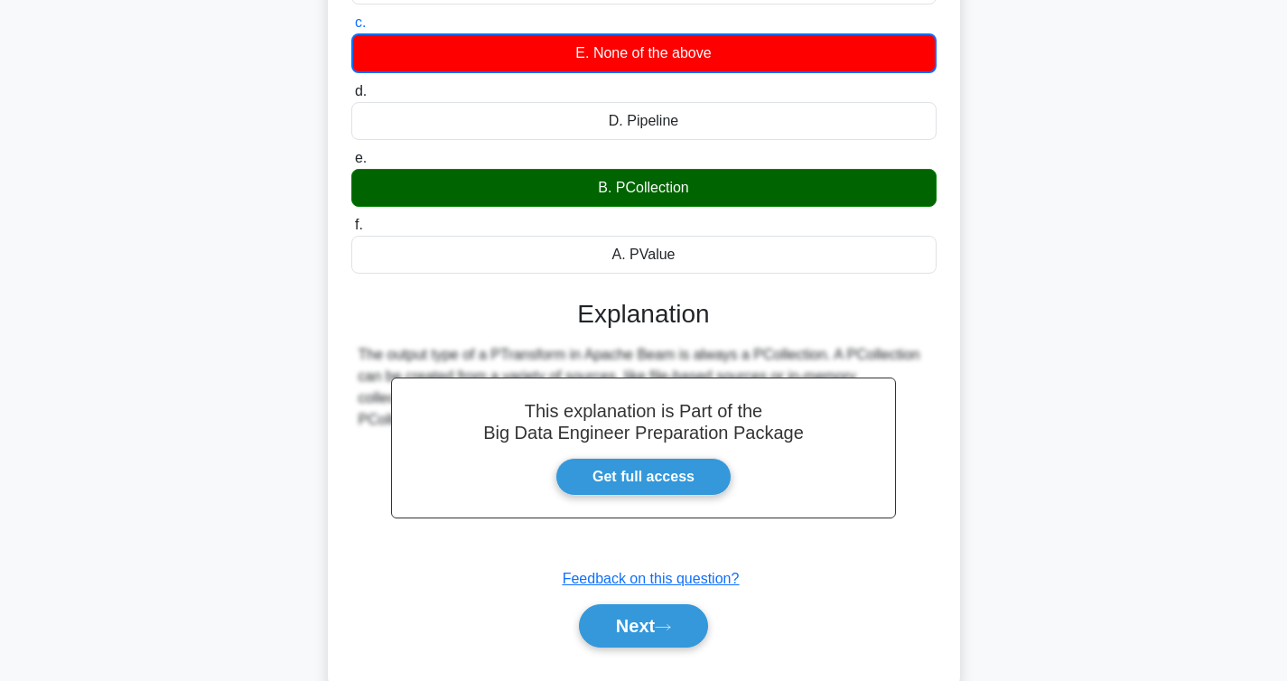
scroll to position [330, 0]
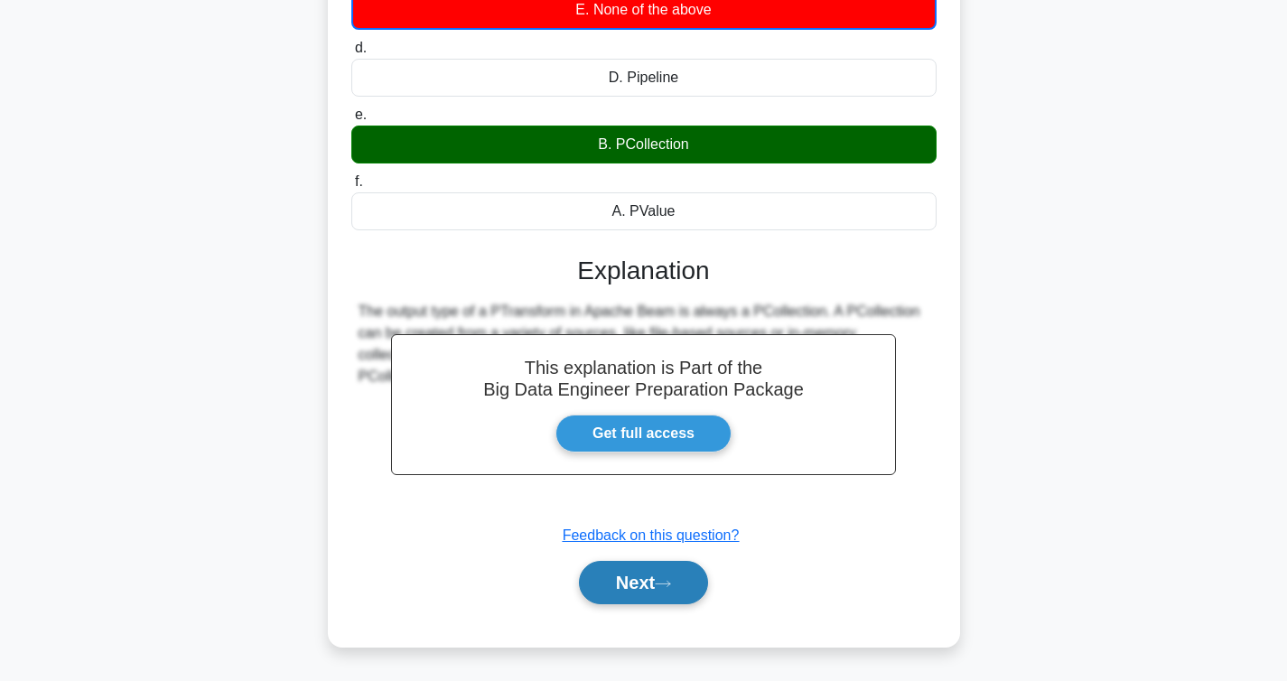
click at [650, 589] on button "Next" at bounding box center [643, 582] width 129 height 43
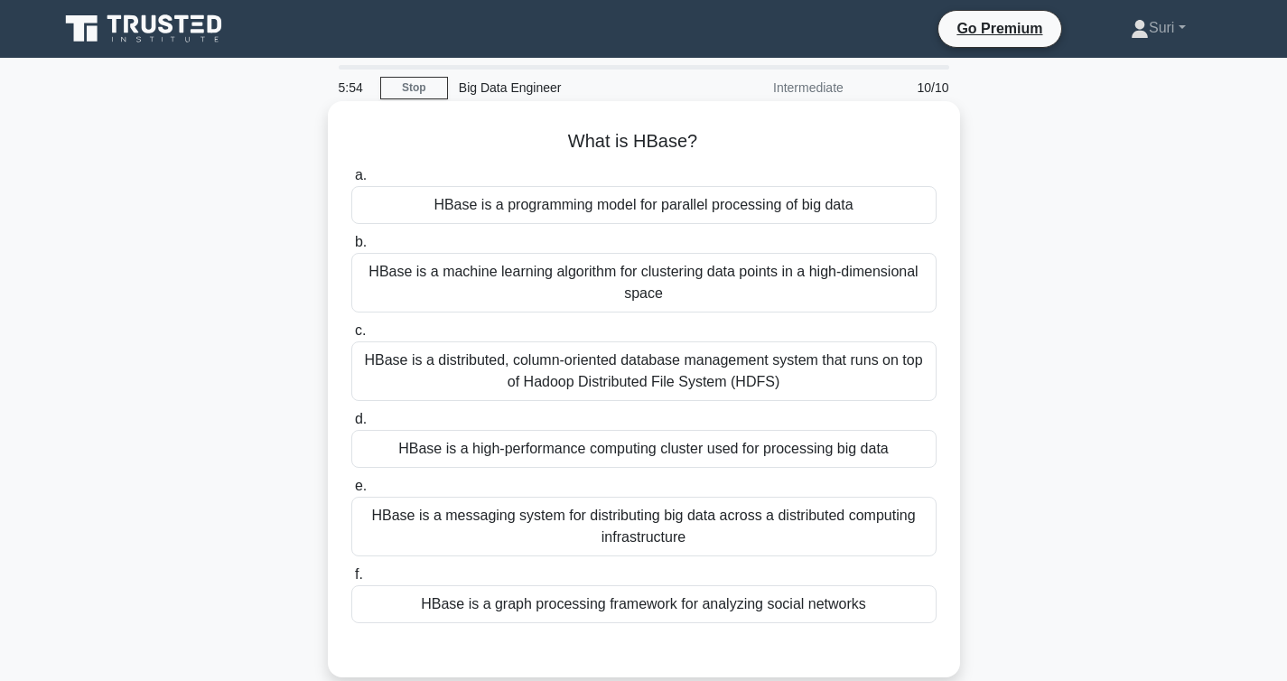
scroll to position [77, 0]
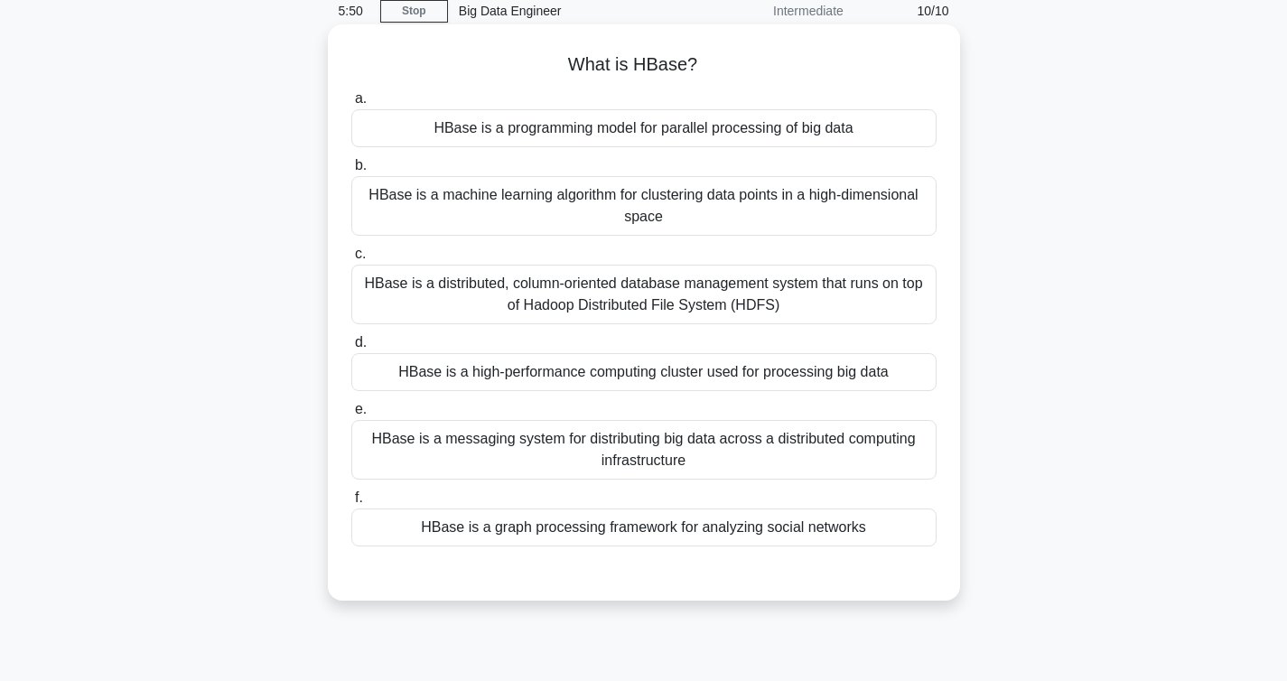
click at [693, 282] on div "HBase is a distributed, column-oriented database management system that runs on…" at bounding box center [643, 295] width 585 height 60
click at [351, 260] on input "c. HBase is a distributed, column-oriented database management system that runs…" at bounding box center [351, 254] width 0 height 12
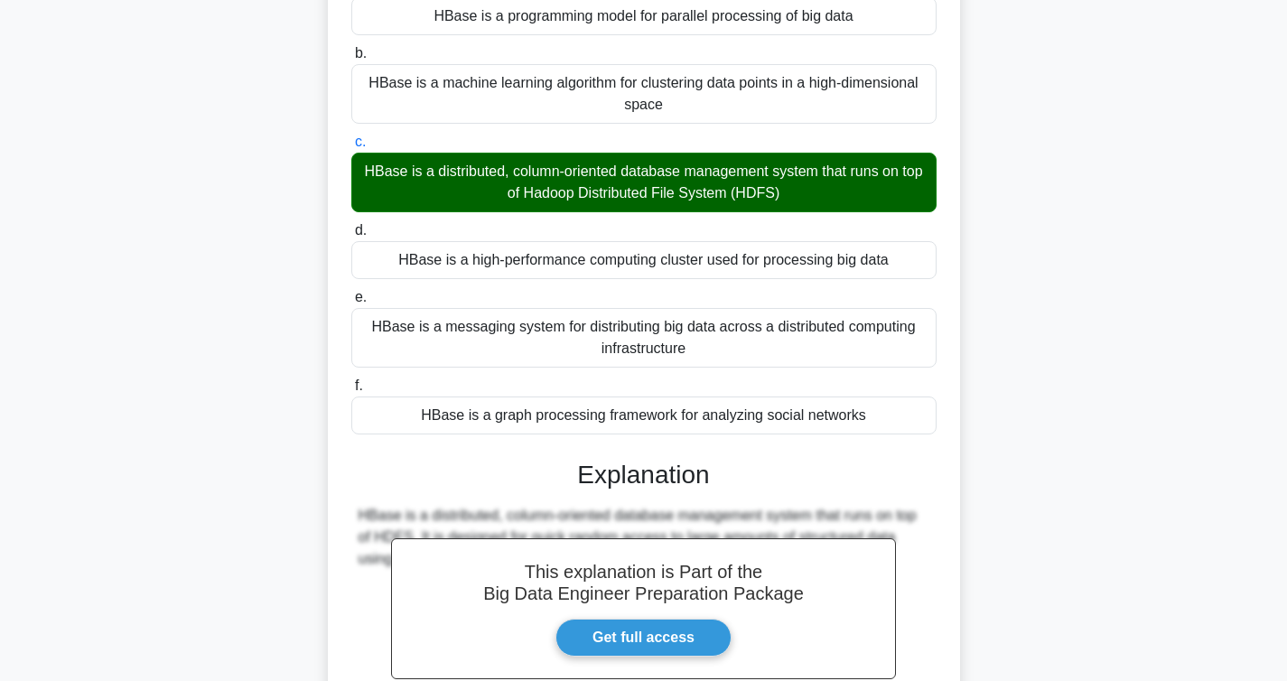
scroll to position [393, 0]
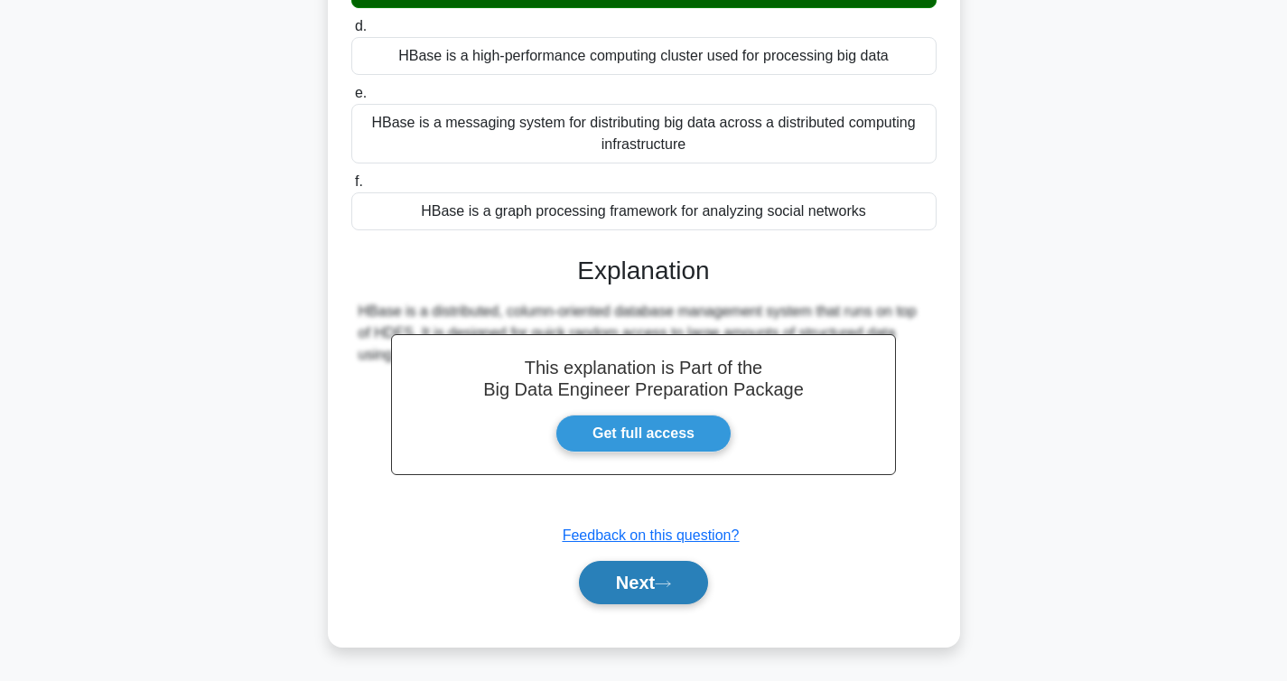
click at [648, 583] on button "Next" at bounding box center [643, 582] width 129 height 43
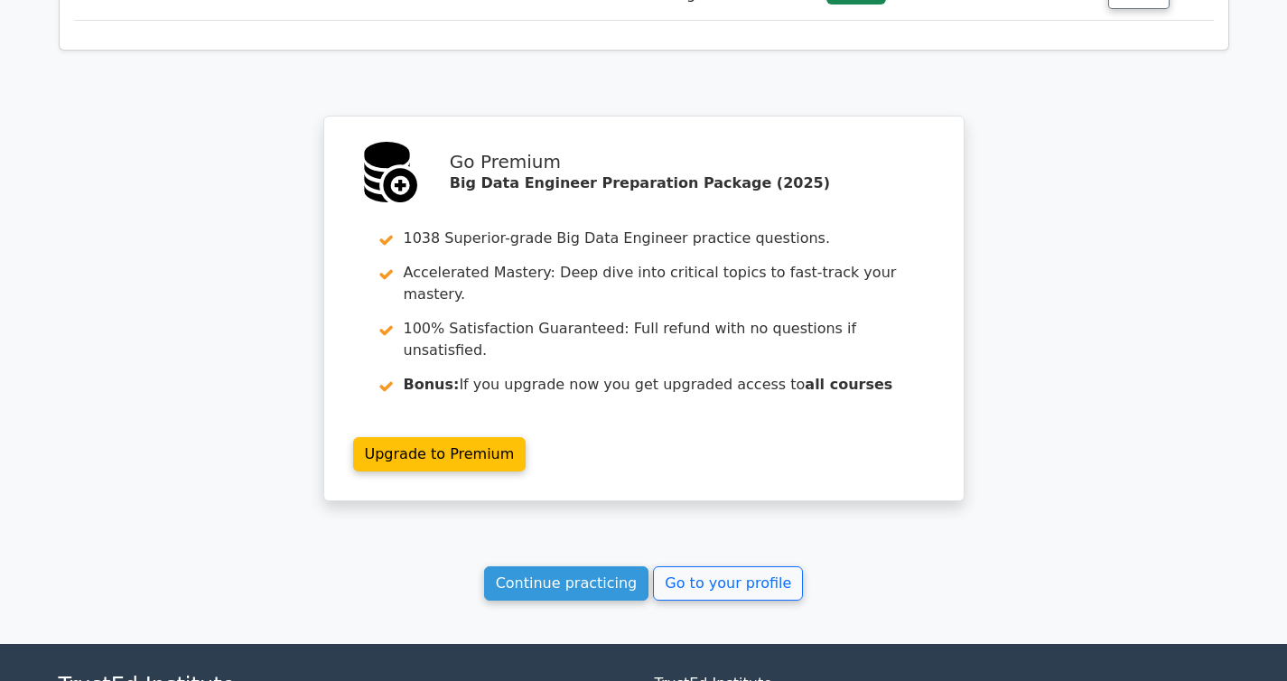
scroll to position [2653, 0]
